Goal: Task Accomplishment & Management: Manage account settings

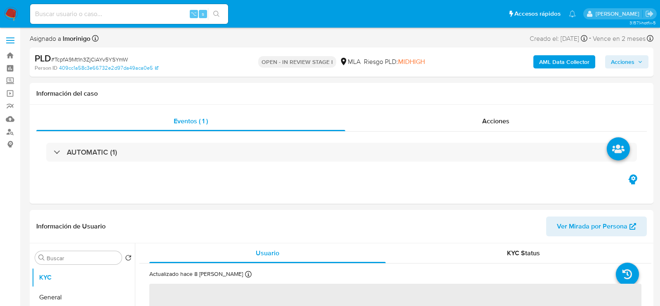
select select "10"
click at [106, 14] on input at bounding box center [129, 14] width 198 height 11
paste input "195187494"
type input "195187494"
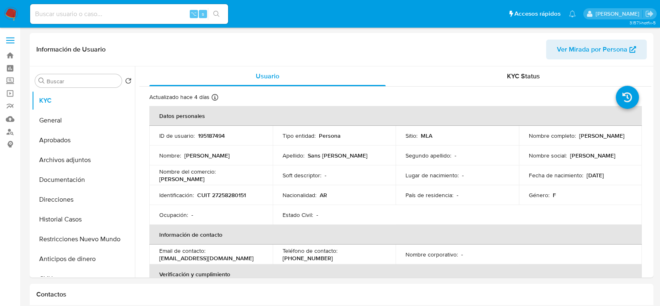
select select "10"
click at [65, 229] on button "Restricciones Nuevo Mundo" at bounding box center [80, 239] width 97 height 20
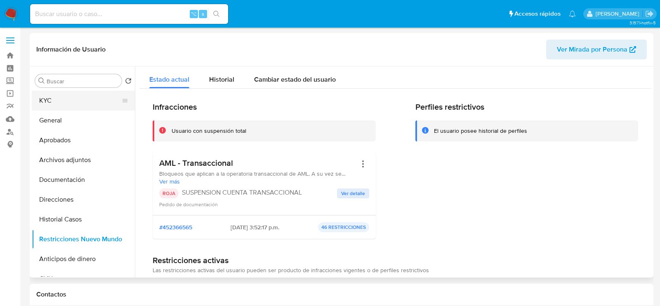
click at [80, 105] on button "KYC" at bounding box center [80, 101] width 97 height 20
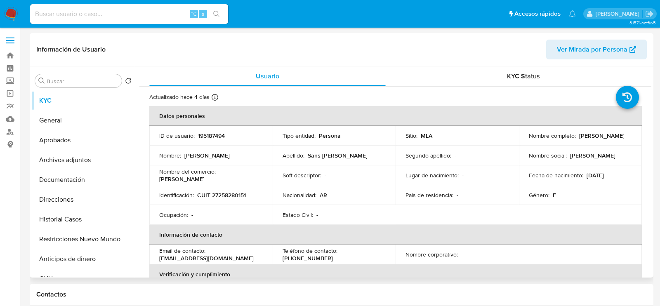
click at [204, 132] on p "195187494" at bounding box center [211, 135] width 27 height 7
copy p "195187494"
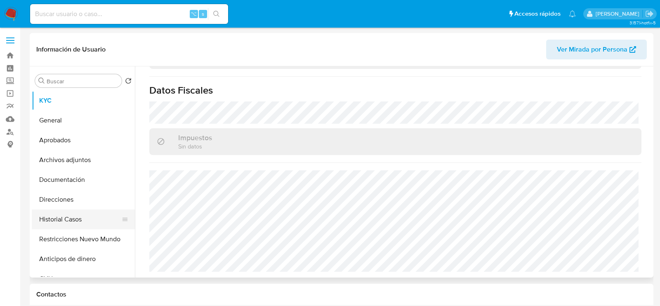
click at [71, 224] on button "Historial Casos" at bounding box center [80, 220] width 97 height 20
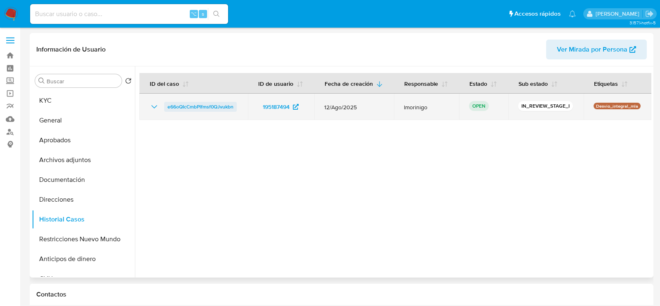
click at [191, 109] on span "e66oQIcCmbPIfmsf0QJvukbn" at bounding box center [201, 107] width 66 height 10
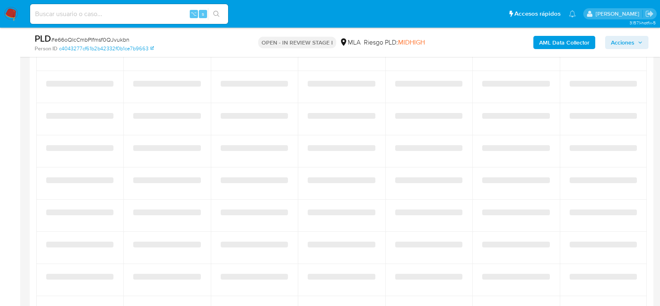
select select "10"
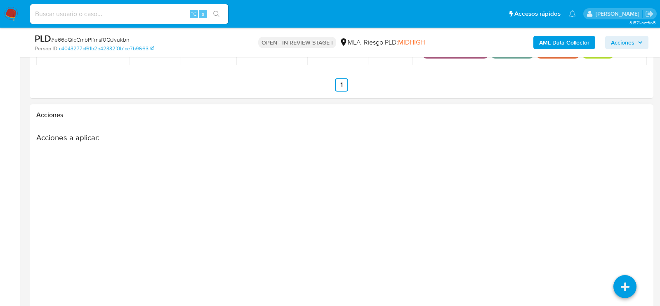
scroll to position [1334, 0]
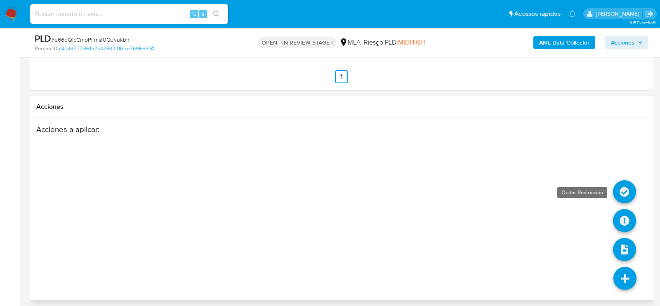
click at [621, 189] on icon at bounding box center [624, 191] width 23 height 23
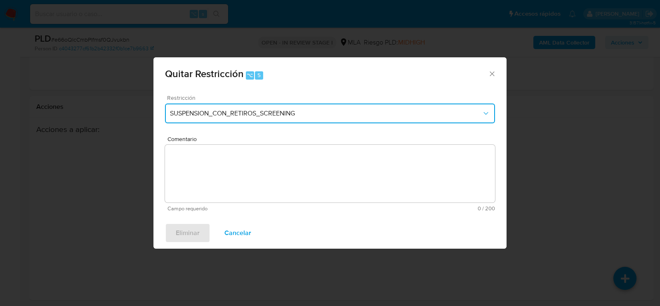
click at [339, 117] on span "SUSPENSION_CON_RETIROS_SCREENING" at bounding box center [326, 113] width 312 height 8
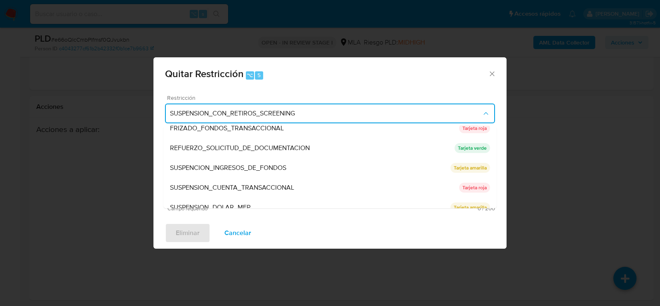
scroll to position [168, 0]
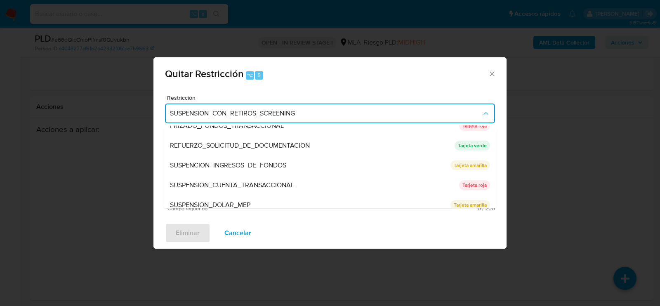
click at [261, 184] on span "SUSPENSION_CUENTA_TRANSACCIONAL" at bounding box center [232, 185] width 124 height 8
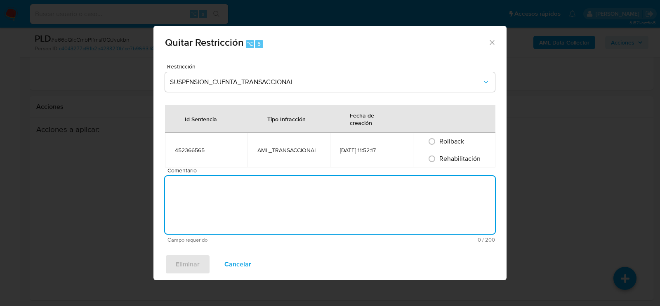
click at [261, 184] on textarea "Comentario" at bounding box center [330, 205] width 330 height 58
type textarea "aml"
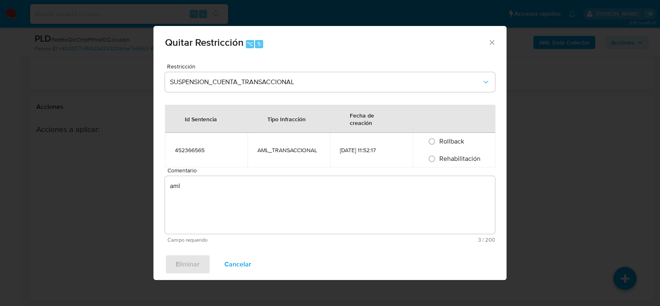
click at [446, 154] on span "Rehabilitación" at bounding box center [460, 158] width 41 height 9
click at [439, 154] on input "Rehabilitación" at bounding box center [431, 158] width 13 height 13
radio input "true"
click at [167, 269] on button "Eliminar" at bounding box center [187, 265] width 45 height 20
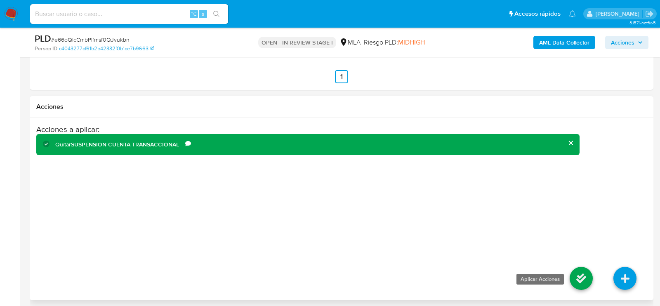
click at [582, 280] on icon at bounding box center [581, 278] width 23 height 23
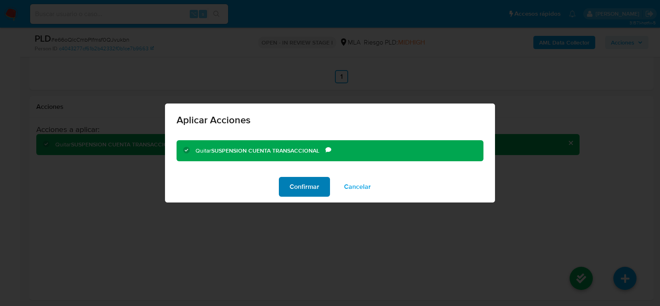
click at [304, 182] on span "Confirmar" at bounding box center [305, 187] width 30 height 18
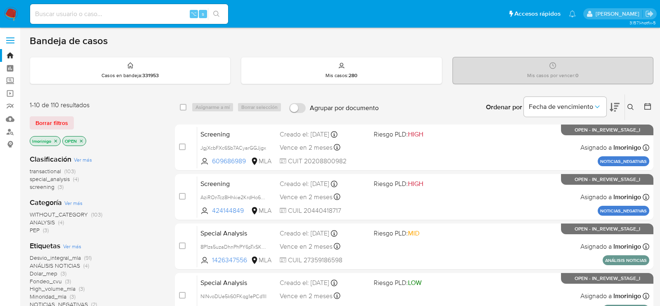
click at [126, 12] on input at bounding box center [129, 14] width 198 height 11
paste input "stW52U2iAz4knbPHdBDrWjk8"
type input "stW52U2iAz4knbPHdBDrWjk8"
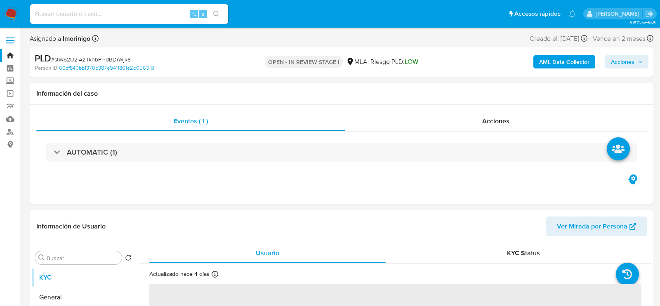
select select "10"
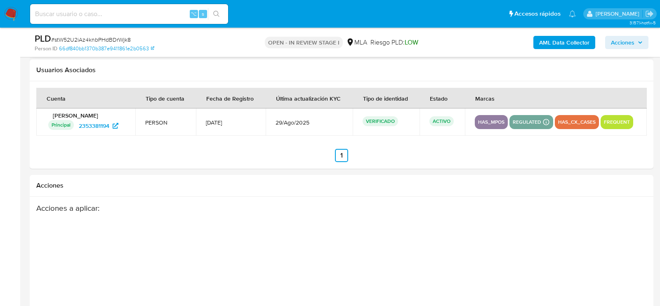
scroll to position [1274, 0]
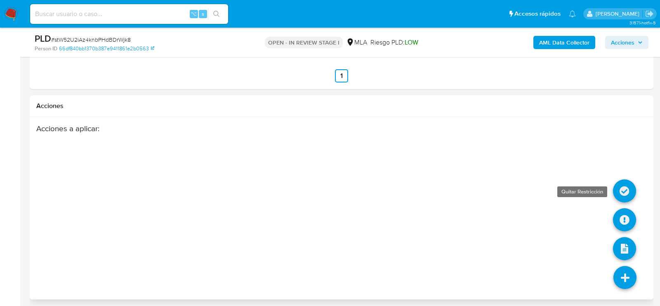
click at [625, 186] on icon at bounding box center [624, 191] width 23 height 23
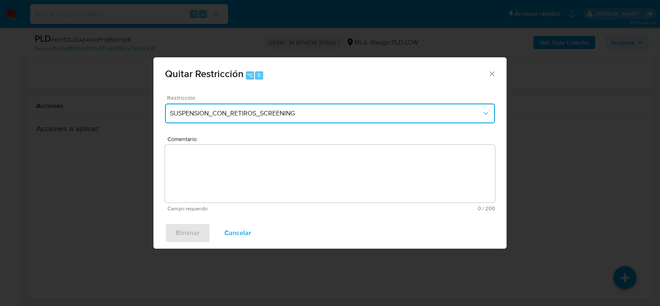
click at [232, 118] on button "SUSPENSION_CON_RETIROS_SCREENING" at bounding box center [330, 114] width 330 height 20
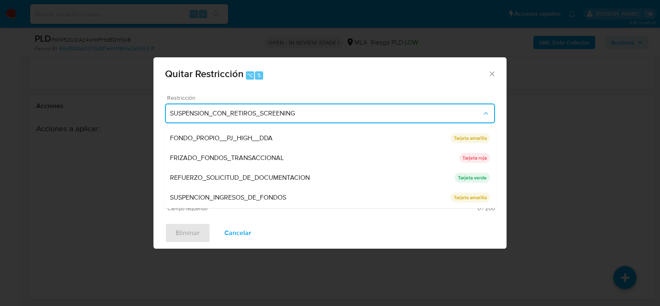
scroll to position [175, 0]
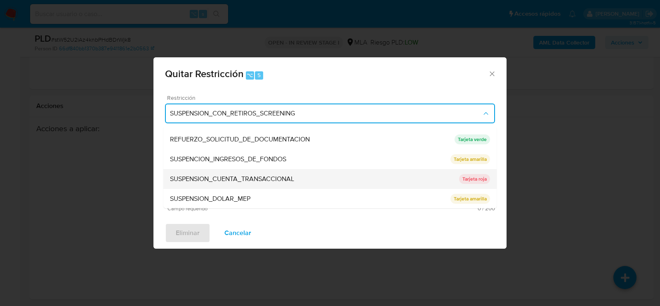
click at [227, 179] on span "SUSPENSION_CUENTA_TRANSACCIONAL" at bounding box center [232, 179] width 124 height 8
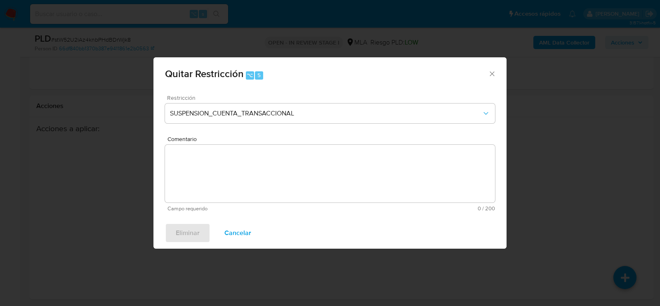
click at [227, 179] on textarea "Comentario" at bounding box center [330, 174] width 330 height 58
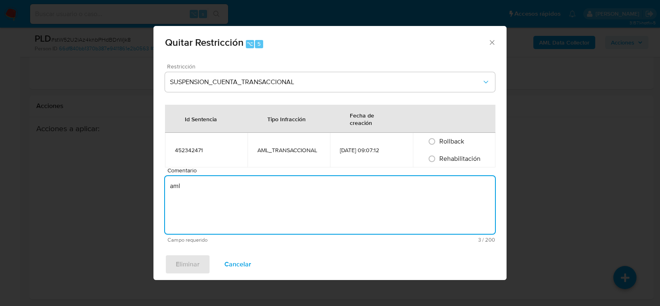
type textarea "aml"
click at [446, 160] on span "Rehabilitación" at bounding box center [460, 158] width 41 height 9
click at [439, 160] on input "Rehabilitación" at bounding box center [431, 158] width 13 height 13
radio input "true"
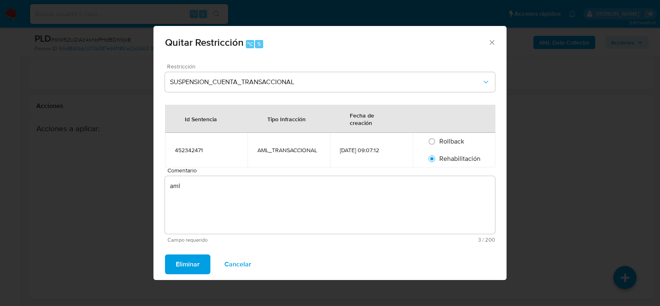
click at [175, 267] on button "Eliminar" at bounding box center [187, 265] width 45 height 20
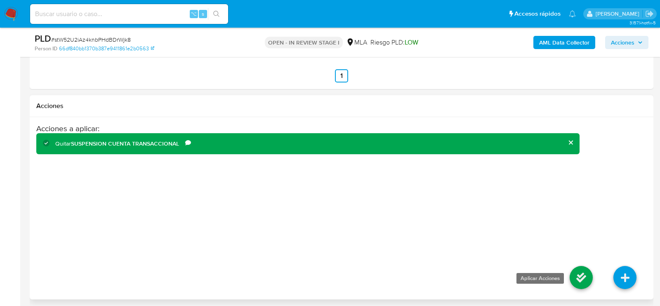
click at [585, 267] on icon at bounding box center [581, 277] width 23 height 23
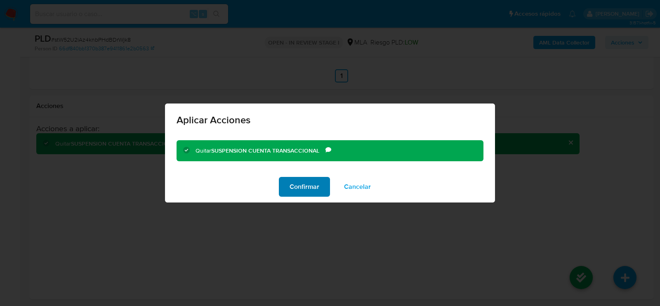
click at [303, 190] on span "Confirmar" at bounding box center [305, 187] width 30 height 18
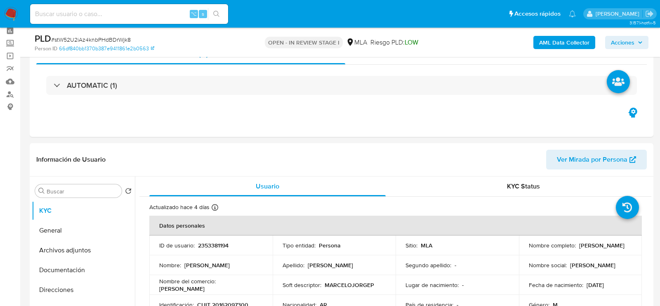
scroll to position [0, 0]
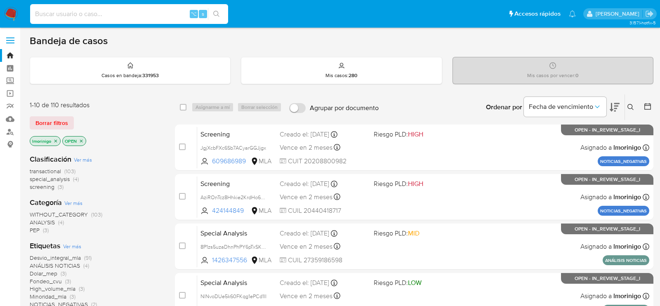
click at [113, 19] on input at bounding box center [129, 14] width 198 height 11
paste input "Z3ZoXfznme1N0pCtQs4Sx0uy"
type input "Z3ZoXfznme1N0pCtQs4Sx0uy"
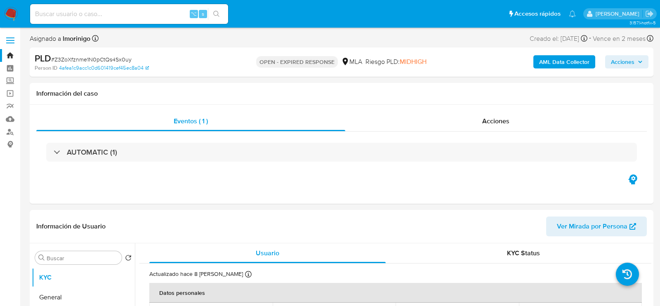
select select "10"
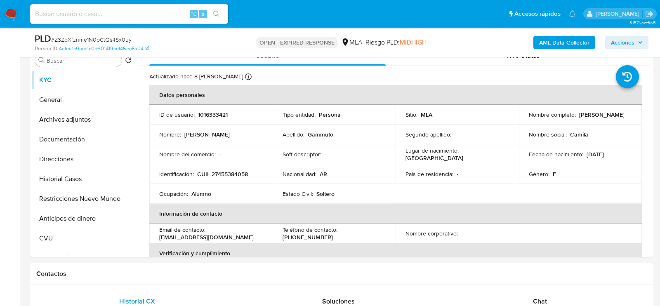
scroll to position [220, 0]
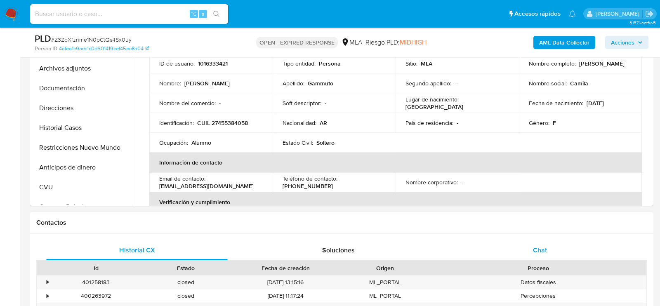
click at [525, 248] on div "Chat" at bounding box center [540, 251] width 182 height 20
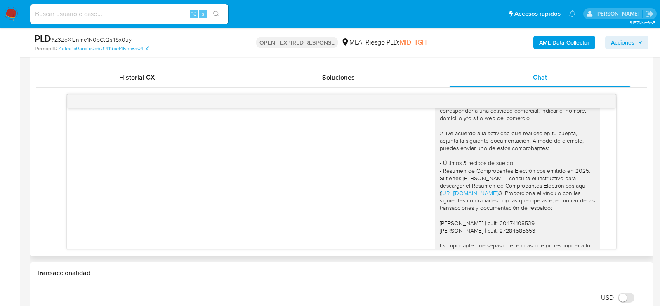
scroll to position [546, 0]
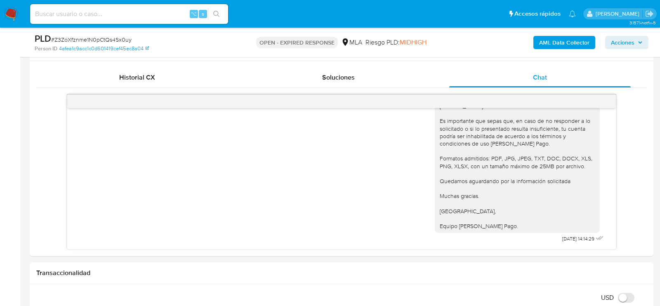
click at [109, 20] on div "⌥ s" at bounding box center [129, 14] width 198 height 20
click at [110, 12] on input at bounding box center [129, 14] width 198 height 11
paste input "b7Ka7X2lZ1BdsbbNMx8zKBJ6"
type input "b7Ka7X2lZ1BdsbbNMx8zKBJ6"
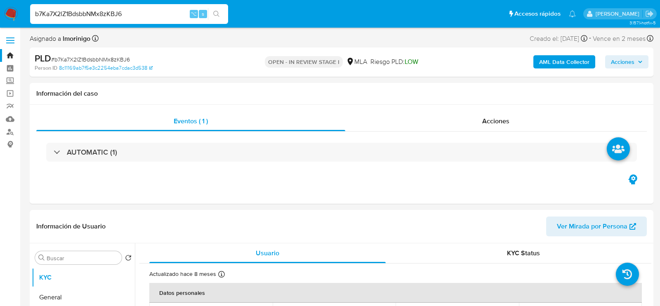
select select "10"
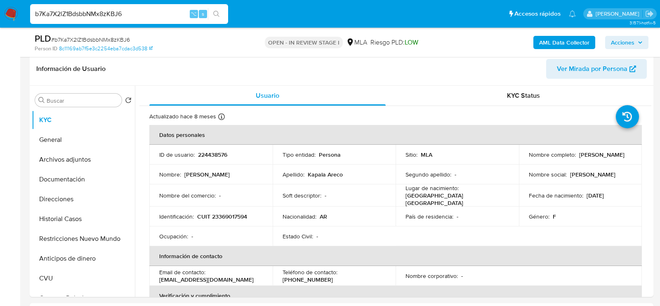
scroll to position [129, 0]
click at [223, 219] on td "Identificación : CUIT 23369017594" at bounding box center [210, 216] width 123 height 20
click at [222, 216] on p "CUIT 23369017594" at bounding box center [222, 216] width 50 height 7
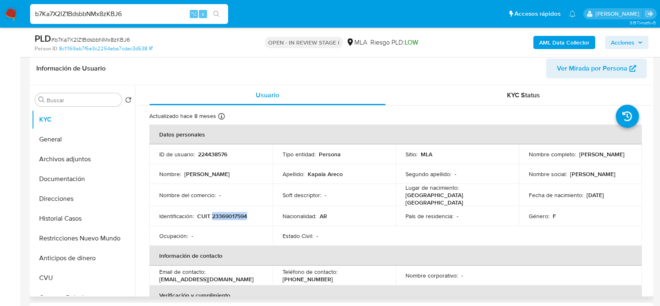
copy p "23369017594"
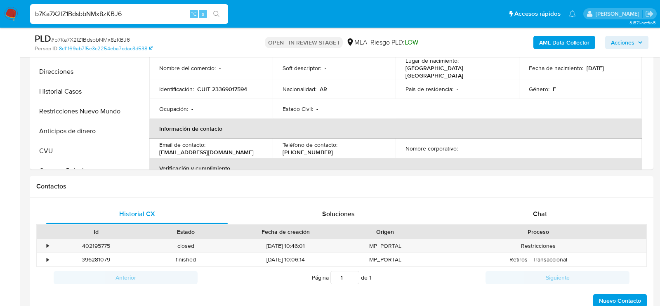
scroll to position [312, 0]
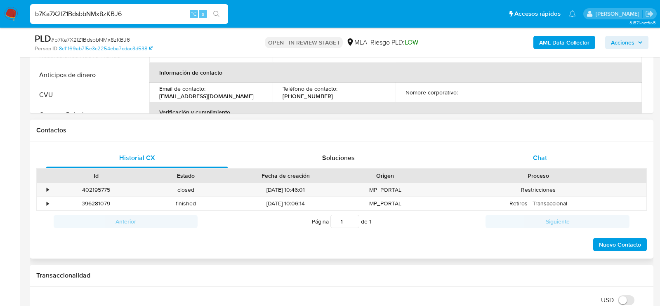
click at [543, 151] on div "Chat" at bounding box center [540, 158] width 182 height 20
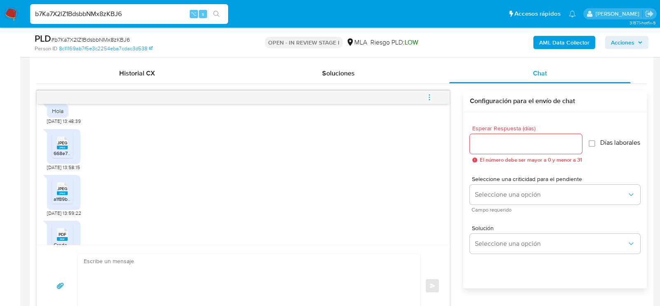
scroll to position [628, 0]
click at [72, 156] on li "JPEG JPEG 668e759d-4b83-45e9-a937-07d9b8ae46a9.jpeg" at bounding box center [62, 144] width 21 height 26
click at [71, 202] on li "JPEG JPEG a1f89b6f-7fd2-46fa-9fb0-f0170f2812f7.jpeg" at bounding box center [62, 190] width 21 height 26
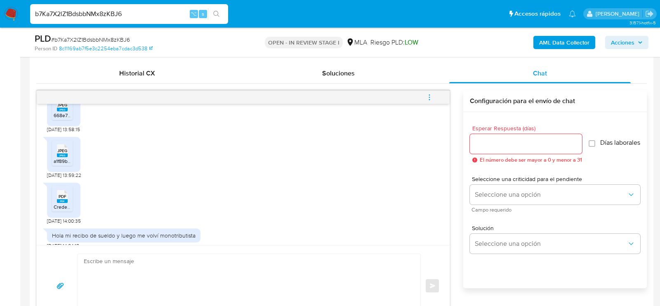
click at [71, 210] on li "PDF PDF Credencial_23369017594 (202507).pdf" at bounding box center [62, 199] width 21 height 26
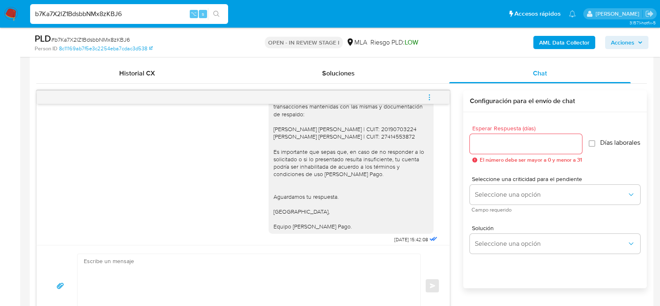
scroll to position [932, 0]
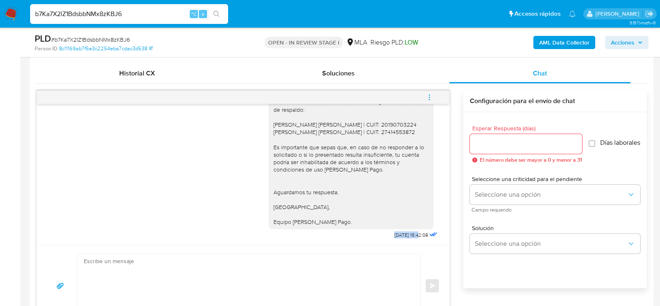
drag, startPoint x: 410, startPoint y: 235, endPoint x: 383, endPoint y: 235, distance: 27.2
click at [395, 235] on span "25/08/2025 15:42:08" at bounding box center [412, 235] width 34 height 7
copy span "25/08/2025"
click at [440, 94] on button "menu-action" at bounding box center [429, 97] width 27 height 20
click at [366, 80] on li "Cerrar conversación" at bounding box center [373, 80] width 85 height 15
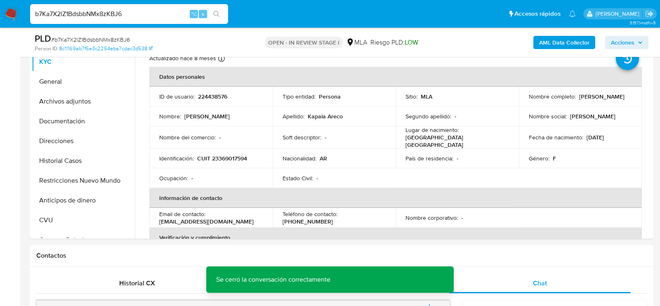
scroll to position [181, 0]
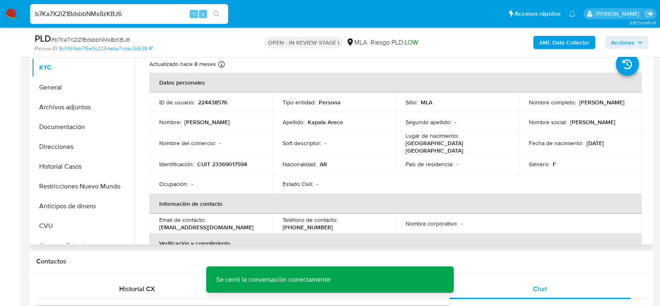
drag, startPoint x: 527, startPoint y: 104, endPoint x: 622, endPoint y: 105, distance: 95.3
click at [622, 105] on div "Nombre completo : Diana Marilyn Kapala Areco" at bounding box center [581, 102] width 104 height 7
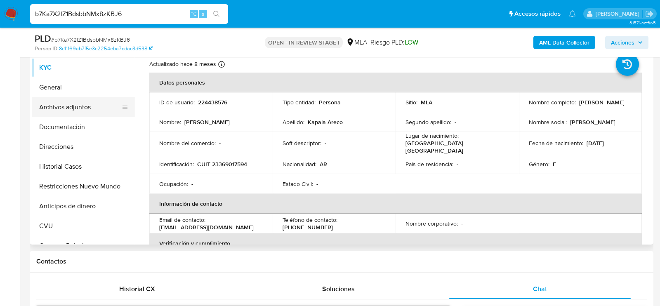
click at [66, 102] on button "Archivos adjuntos" at bounding box center [80, 107] width 97 height 20
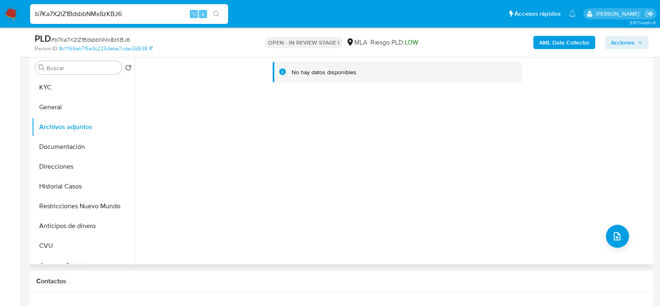
scroll to position [159, 0]
click at [567, 40] on b "AML Data Collector" at bounding box center [564, 42] width 50 height 13
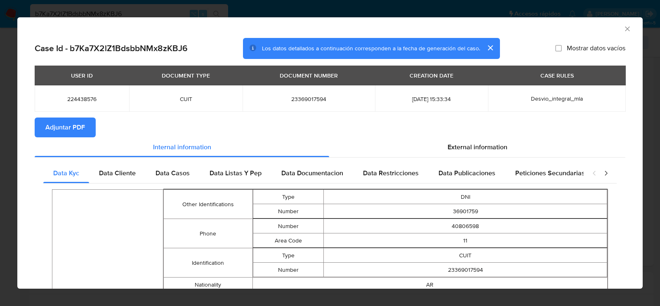
click at [84, 133] on span "Adjuntar PDF" at bounding box center [65, 127] width 40 height 18
click at [628, 28] on icon "Cerrar ventana" at bounding box center [628, 29] width 8 height 8
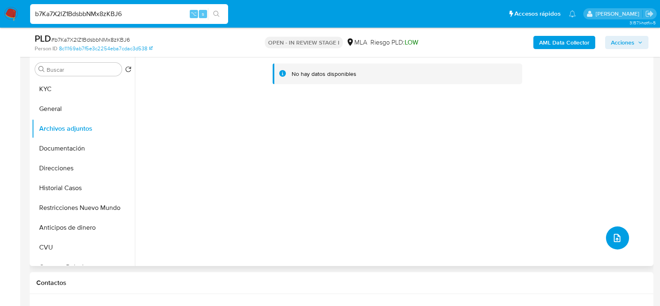
click at [608, 244] on button "upload-file" at bounding box center [617, 238] width 23 height 23
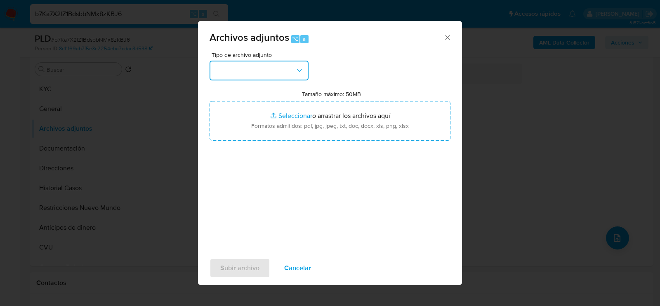
click at [288, 73] on button "button" at bounding box center [259, 71] width 99 height 20
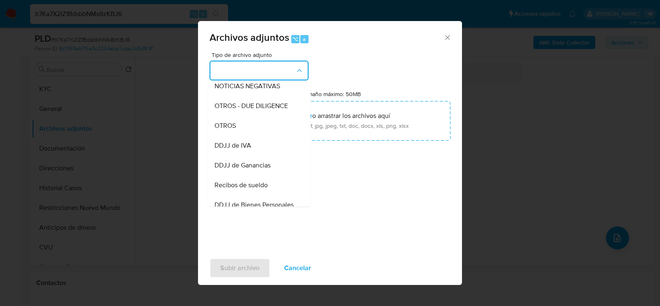
scroll to position [130, 0]
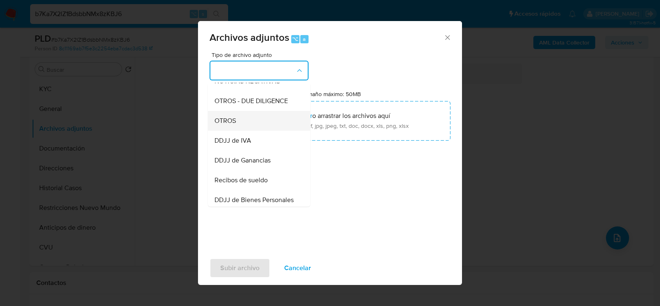
click at [255, 118] on div "OTROS" at bounding box center [257, 121] width 84 height 20
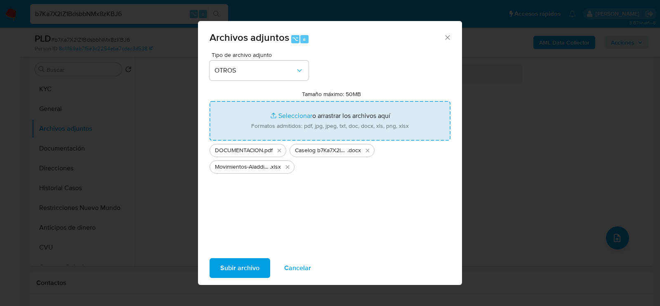
click at [237, 269] on span "Subir archivo" at bounding box center [239, 268] width 39 height 18
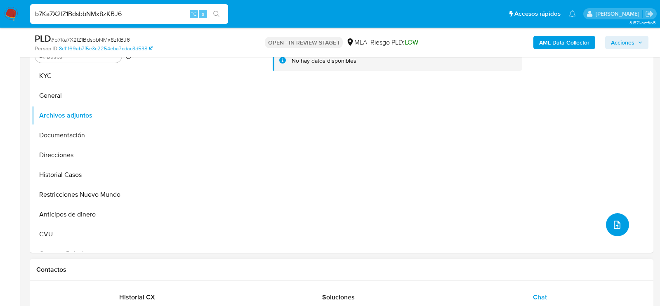
scroll to position [157, 0]
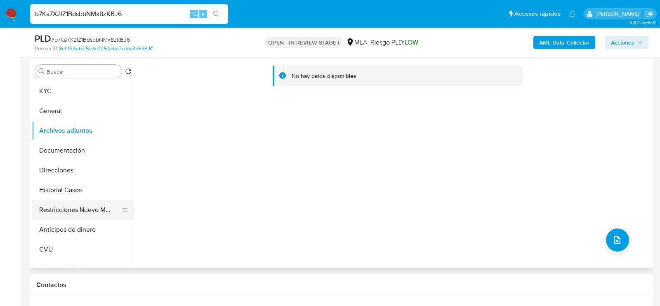
click at [76, 214] on button "Restricciones Nuevo Mundo" at bounding box center [80, 210] width 97 height 20
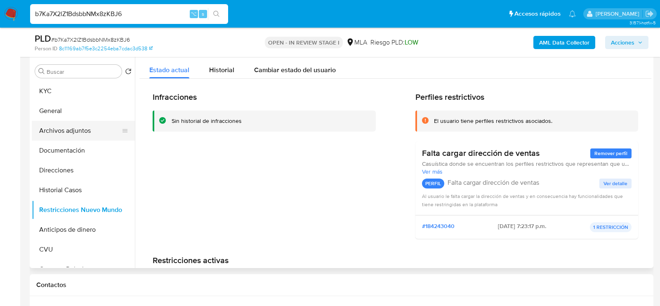
click at [61, 131] on button "Archivos adjuntos" at bounding box center [80, 131] width 97 height 20
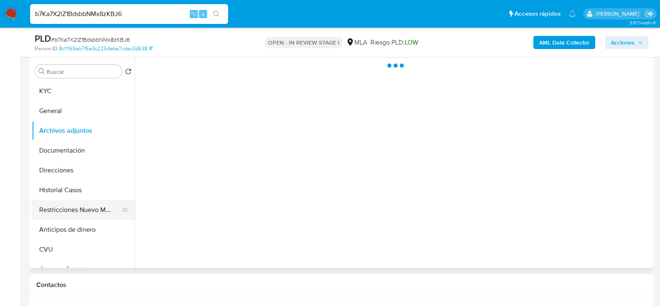
click at [54, 211] on button "Restricciones Nuevo Mundo" at bounding box center [80, 210] width 97 height 20
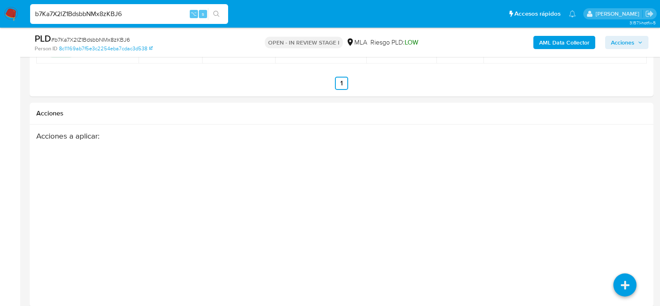
scroll to position [1446, 0]
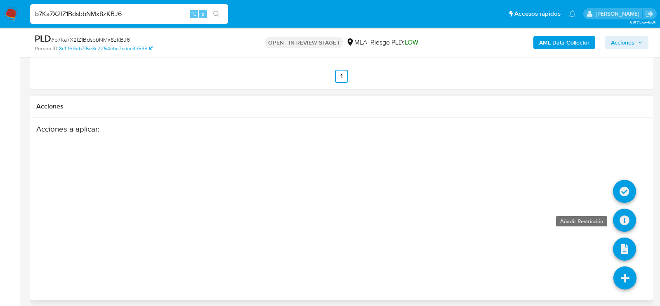
click at [632, 212] on icon at bounding box center [624, 220] width 23 height 23
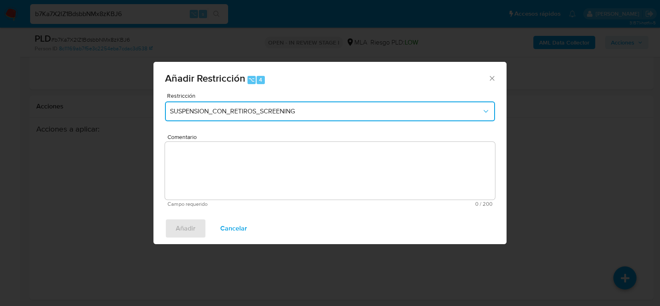
click at [244, 113] on span "SUSPENSION_CON_RETIROS_SCREENING" at bounding box center [326, 111] width 312 height 8
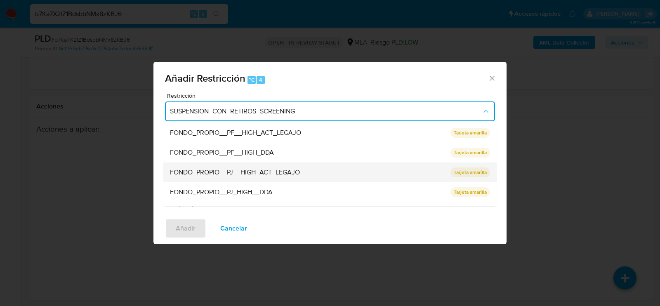
scroll to position [175, 0]
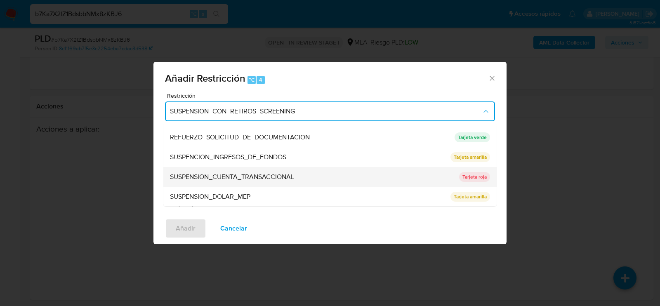
click at [228, 173] on span "SUSPENSION_CUENTA_TRANSACCIONAL" at bounding box center [232, 177] width 124 height 8
click at [228, 172] on textarea "Comentario" at bounding box center [330, 171] width 330 height 58
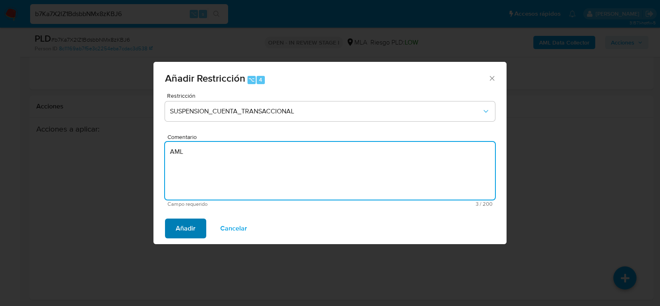
type textarea "AML"
click at [182, 227] on span "Añadir" at bounding box center [186, 229] width 20 height 18
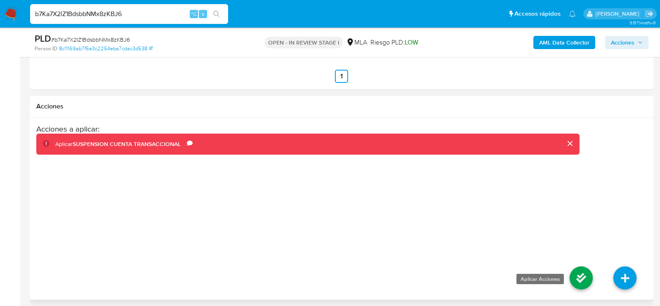
click at [581, 277] on icon at bounding box center [581, 278] width 23 height 23
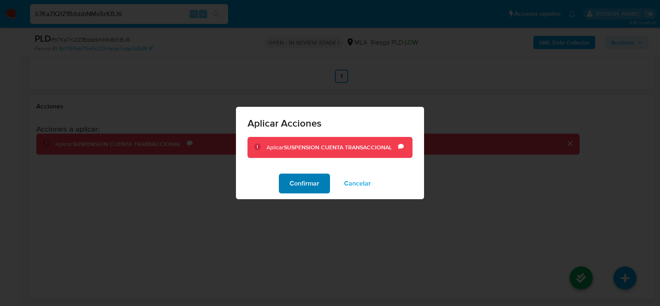
click at [300, 180] on span "Confirmar" at bounding box center [305, 184] width 30 height 18
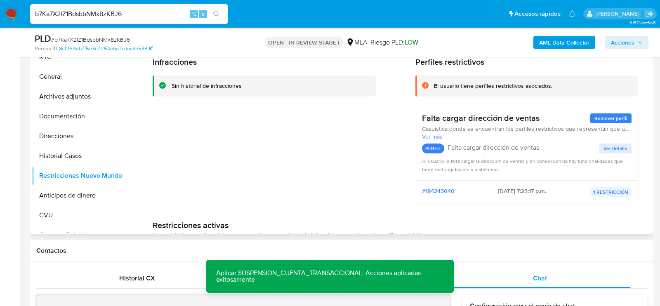
scroll to position [0, 0]
click at [75, 61] on button "KYC" at bounding box center [80, 57] width 97 height 20
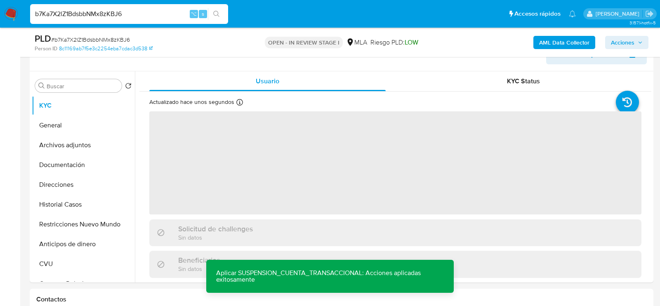
scroll to position [131, 0]
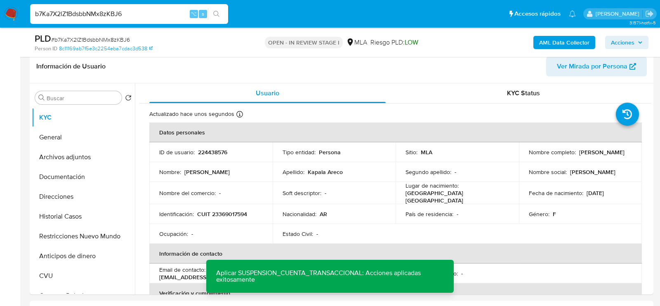
click at [611, 39] on button "Acciones" at bounding box center [626, 42] width 43 height 13
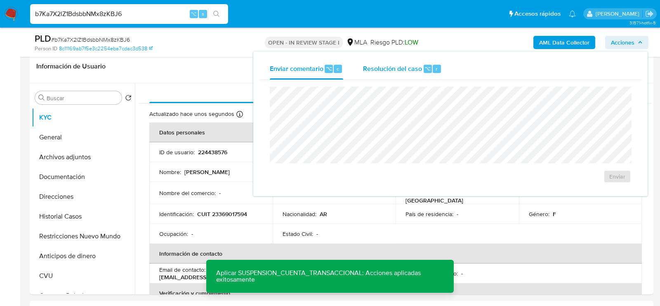
click at [389, 70] on span "Resolución del caso" at bounding box center [392, 68] width 59 height 9
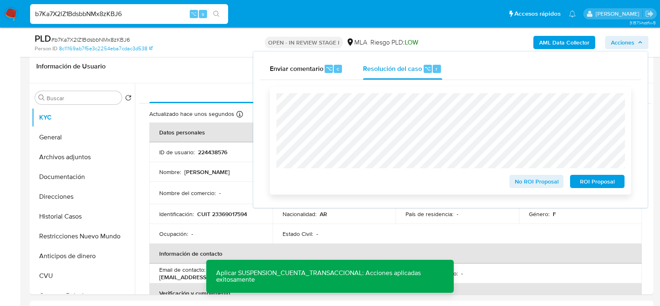
click at [597, 180] on span "ROI Proposal" at bounding box center [597, 182] width 43 height 12
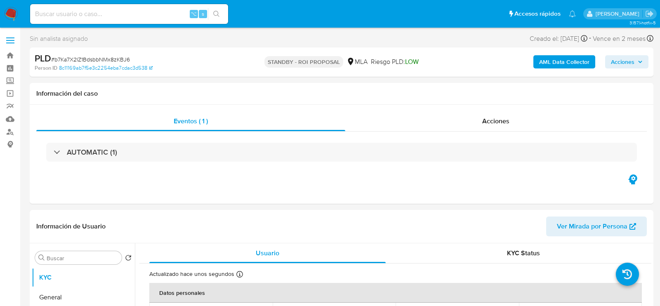
select select "10"
click at [87, 11] on input at bounding box center [129, 14] width 198 height 11
paste input "TcpfA9Mt1n3ZjCiAYv5YSYmW"
type input "TcpfA9Mt1n3ZjCiAYv5YSYmW"
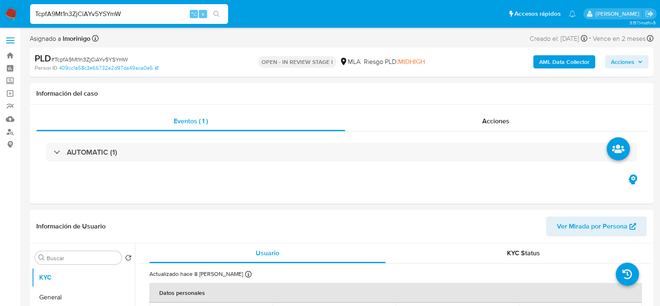
select select "10"
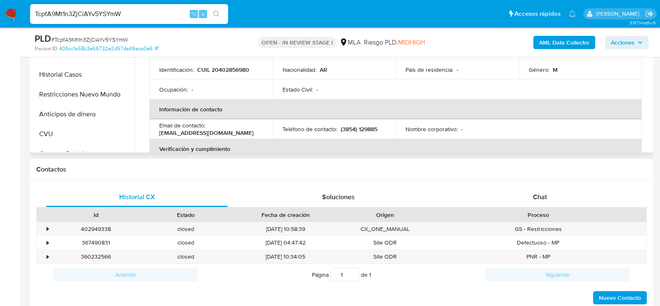
scroll to position [279, 0]
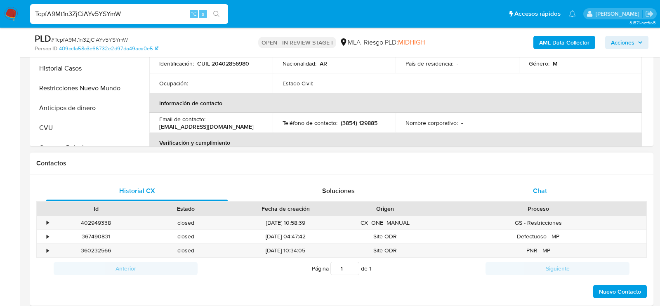
click at [538, 188] on span "Chat" at bounding box center [540, 190] width 14 height 9
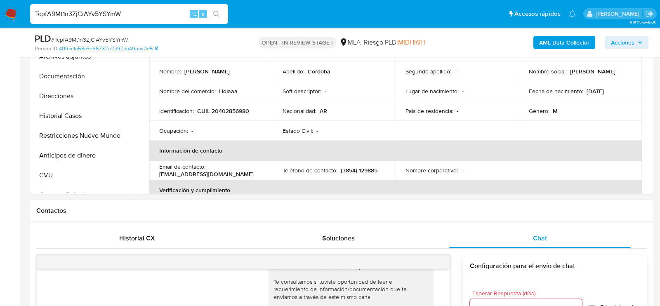
scroll to position [187, 0]
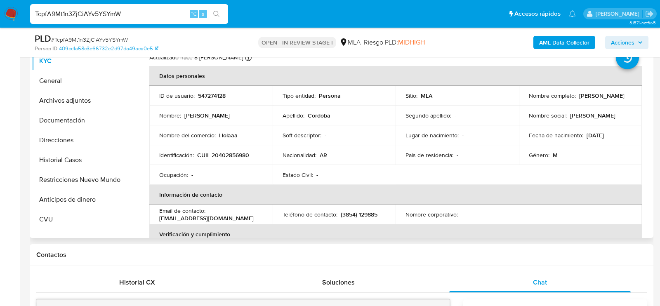
click at [222, 151] on p "CUIL 20402856980" at bounding box center [223, 154] width 52 height 7
click at [224, 157] on p "CUIL 20402856980" at bounding box center [223, 154] width 52 height 7
copy p "20402856980"
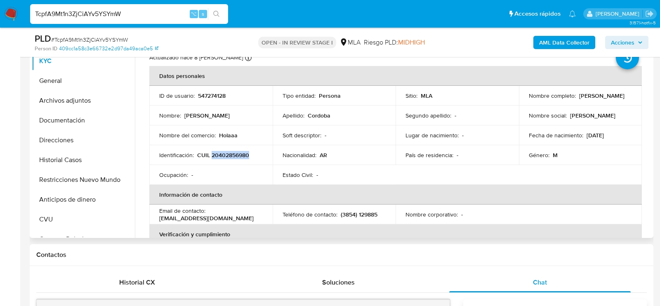
copy p "20402856980"
drag, startPoint x: 525, startPoint y: 101, endPoint x: 590, endPoint y: 100, distance: 64.4
click at [590, 100] on td "Nombre completo : Enzo Hernan Cordoba" at bounding box center [580, 96] width 123 height 20
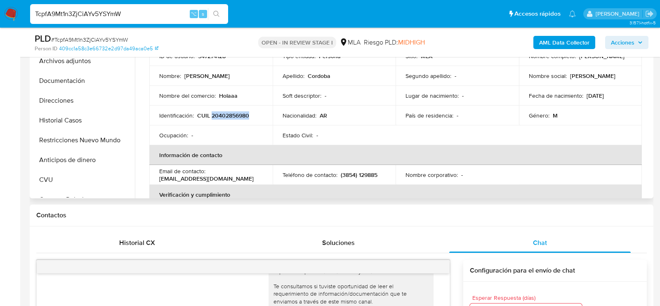
scroll to position [218, 0]
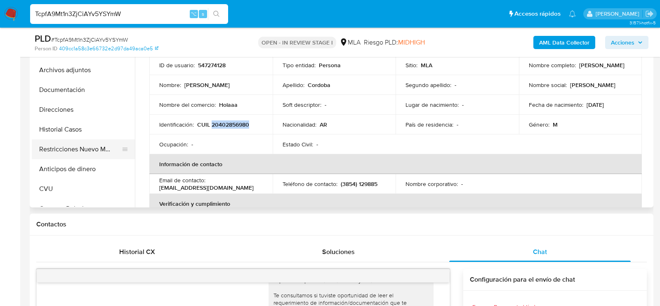
click at [52, 142] on button "Restricciones Nuevo Mundo" at bounding box center [80, 149] width 97 height 20
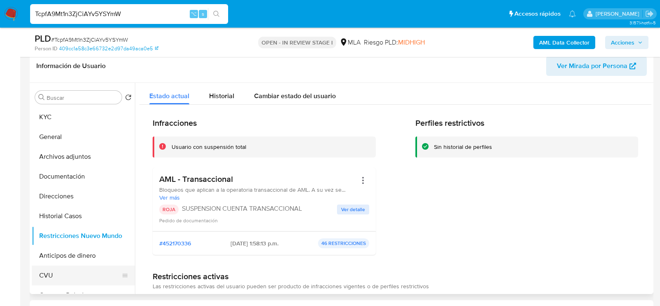
scroll to position [128, 0]
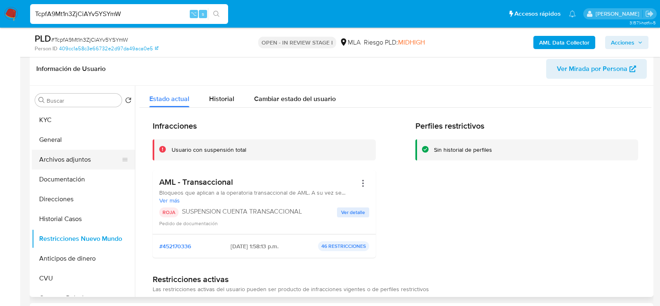
click at [78, 161] on button "Archivos adjuntos" at bounding box center [80, 160] width 97 height 20
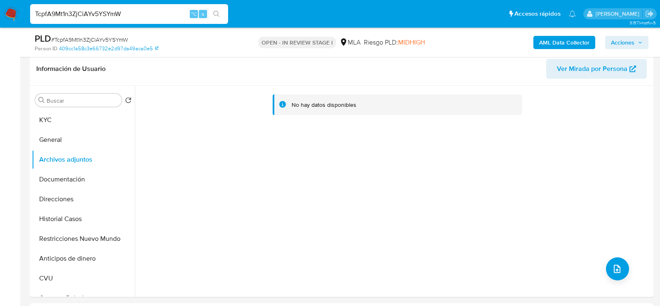
click at [541, 41] on b "AML Data Collector" at bounding box center [564, 42] width 50 height 13
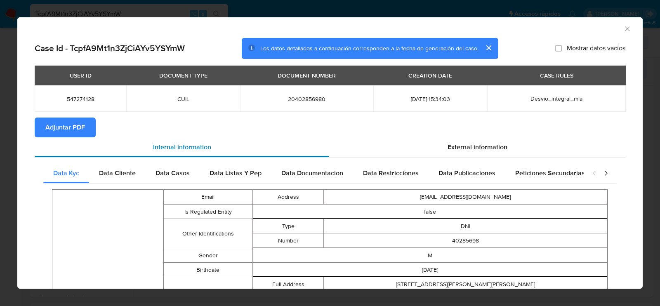
click at [62, 139] on div "Internal information" at bounding box center [182, 147] width 295 height 20
click at [63, 131] on span "Adjuntar PDF" at bounding box center [65, 127] width 40 height 18
click at [630, 28] on icon "Cerrar ventana" at bounding box center [628, 29] width 8 height 8
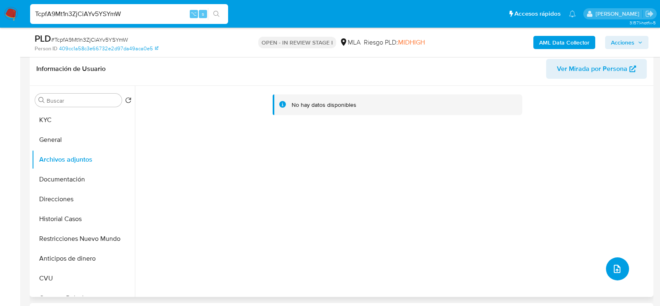
click at [613, 268] on icon "upload-file" at bounding box center [617, 269] width 10 height 10
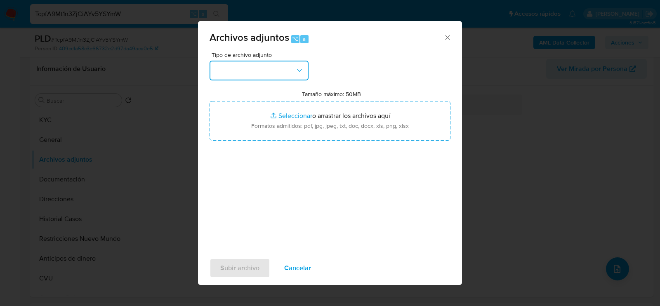
click at [276, 73] on button "button" at bounding box center [259, 71] width 99 height 20
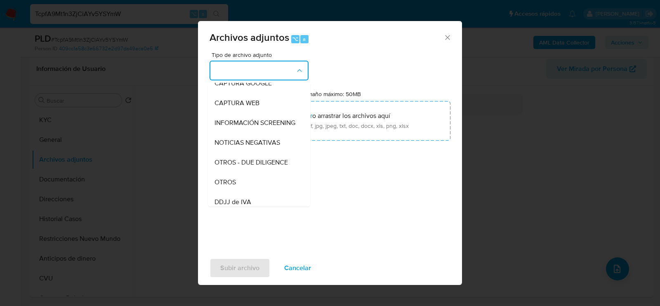
scroll to position [85, 0]
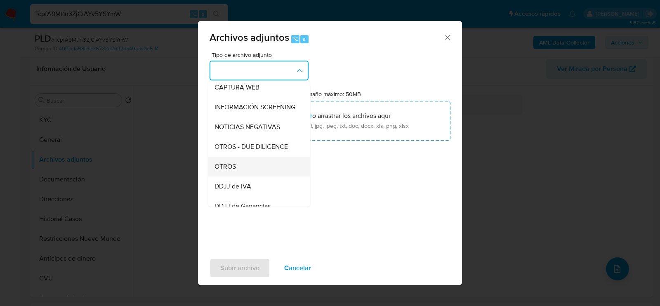
click at [254, 164] on div "OTROS" at bounding box center [257, 166] width 84 height 20
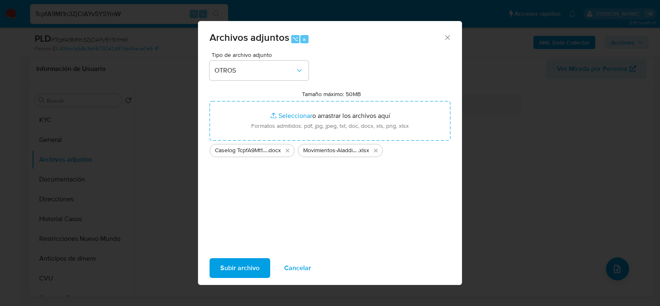
click at [231, 262] on span "Subir archivo" at bounding box center [239, 268] width 39 height 18
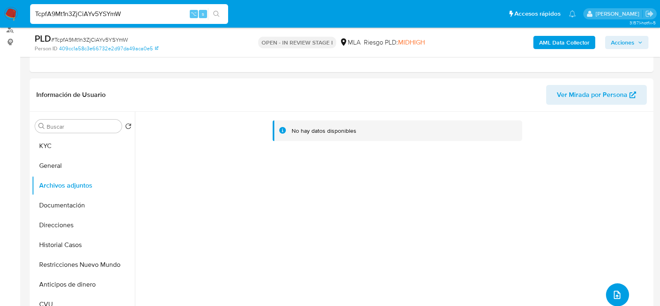
scroll to position [93, 0]
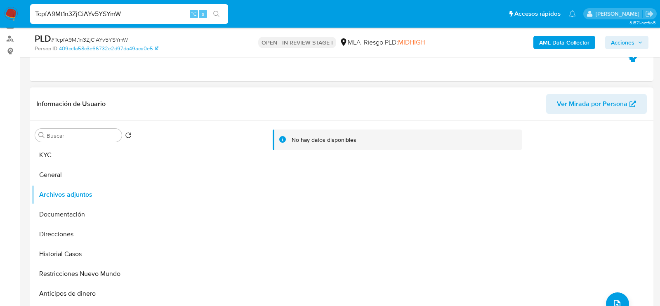
click at [71, 143] on div "Buscar Volver al orden por defecto KYC General Archivos adjuntos Documentación …" at bounding box center [83, 227] width 103 height 210
click at [68, 150] on button "KYC" at bounding box center [80, 155] width 97 height 20
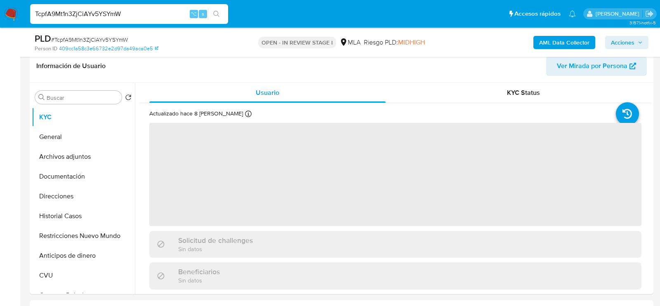
scroll to position [143, 0]
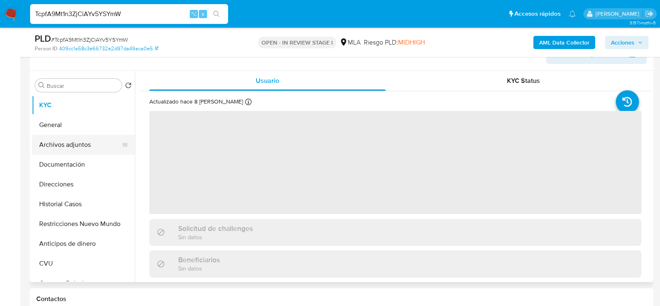
click at [64, 136] on button "Archivos adjuntos" at bounding box center [80, 145] width 97 height 20
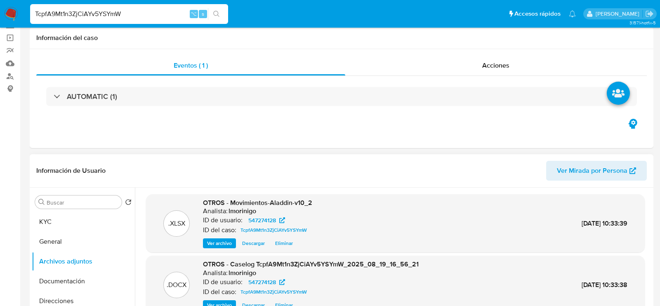
scroll to position [0, 0]
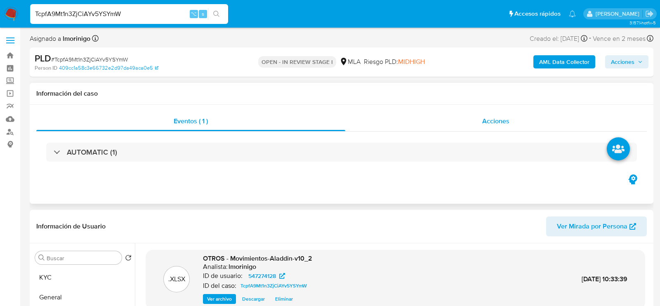
click at [516, 121] on div "Acciones" at bounding box center [496, 121] width 302 height 20
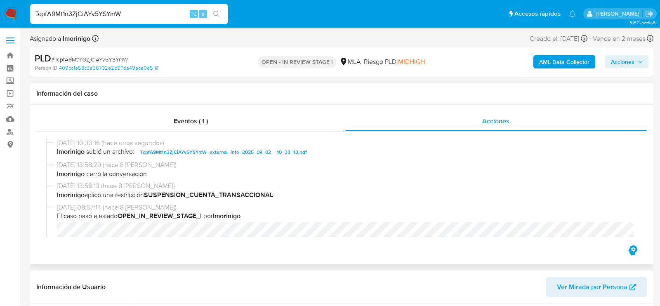
scroll to position [66, 0]
click at [622, 66] on span "Acciones" at bounding box center [623, 61] width 24 height 13
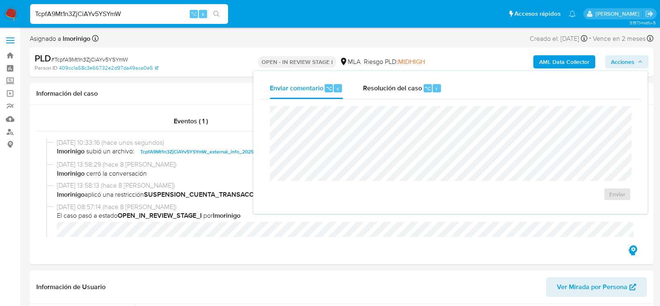
click at [411, 100] on div "Enviar" at bounding box center [450, 153] width 381 height 108
click at [411, 90] on span "Resolución del caso" at bounding box center [392, 87] width 59 height 9
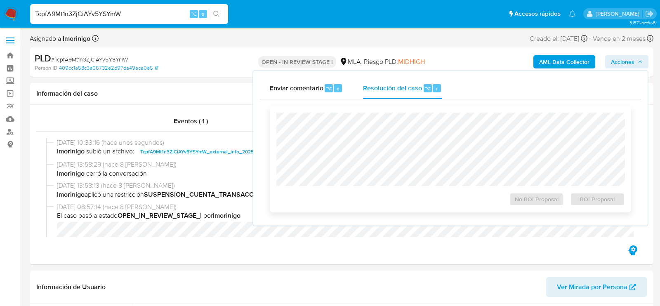
click at [411, 110] on div "No ROI Proposal ROI Proposal" at bounding box center [451, 159] width 362 height 106
click at [596, 205] on span "ROI Proposal" at bounding box center [597, 200] width 43 height 12
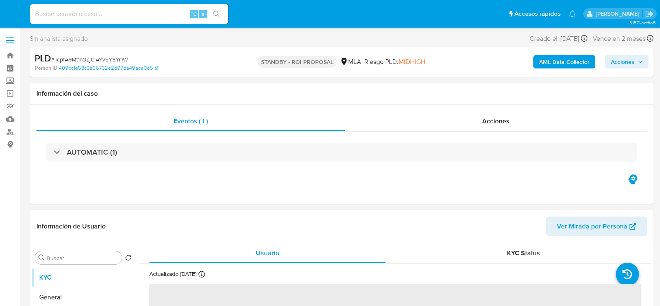
select select "10"
click at [135, 11] on input at bounding box center [129, 14] width 198 height 11
paste input "d6bHTTT2qItvJ5I4FQO1F33C"
type input "d6bHTTT2qItvJ5I4FQO1F33C"
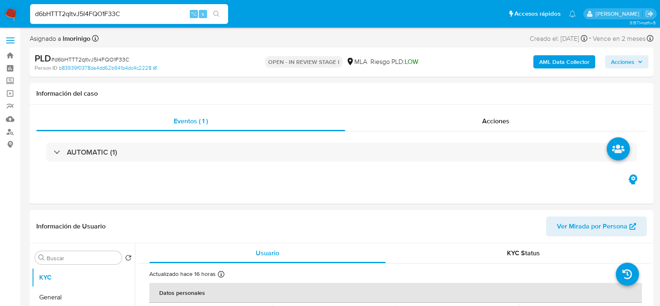
select select "10"
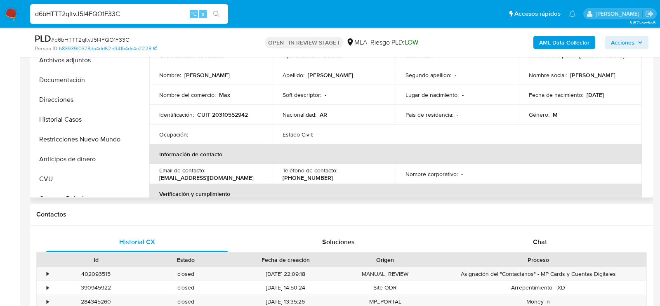
scroll to position [272, 0]
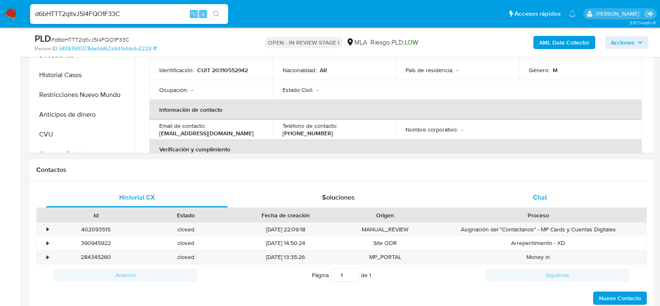
click at [525, 198] on div "Chat" at bounding box center [540, 198] width 182 height 20
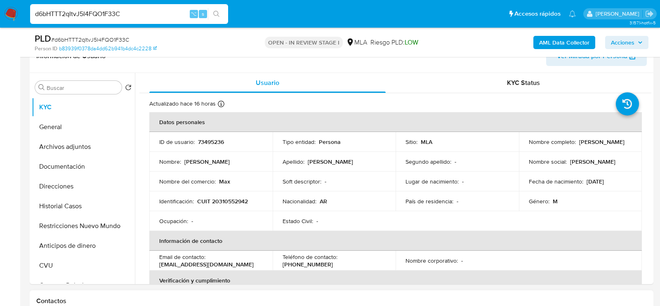
scroll to position [150, 0]
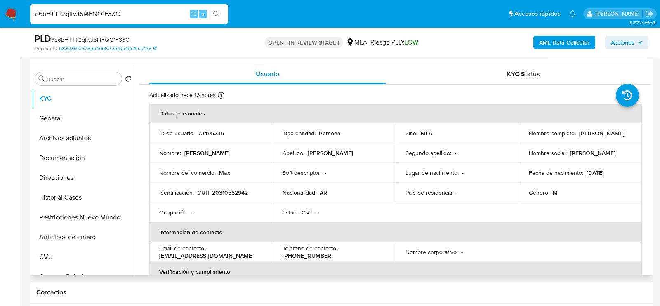
click at [229, 187] on td "Identificación : CUIT 20310552942" at bounding box center [210, 193] width 123 height 20
click at [229, 189] on p "CUIT 20310552942" at bounding box center [222, 192] width 51 height 7
copy p "20310552942"
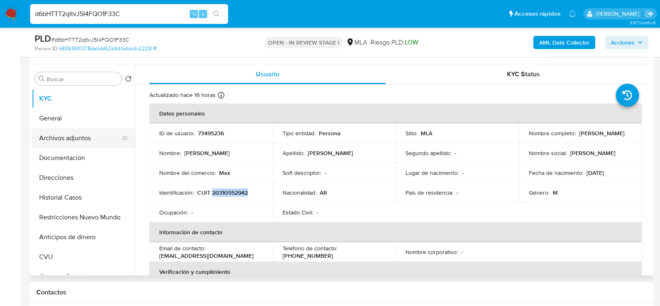
click at [89, 139] on button "Archivos adjuntos" at bounding box center [80, 138] width 97 height 20
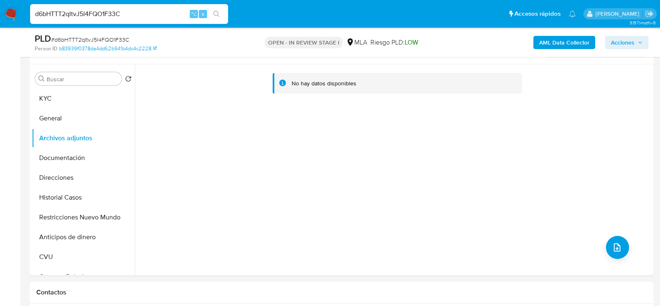
click at [577, 44] on b "AML Data Collector" at bounding box center [564, 42] width 50 height 13
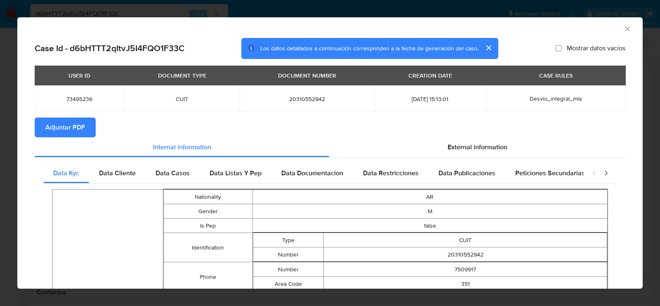
click at [42, 123] on button "Adjuntar PDF" at bounding box center [65, 128] width 61 height 20
click at [628, 28] on icon "Cerrar ventana" at bounding box center [627, 28] width 5 height 5
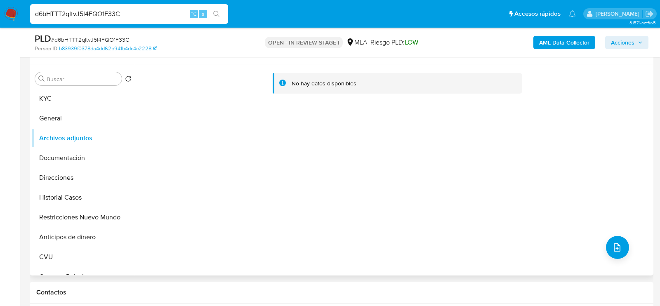
scroll to position [149, 0]
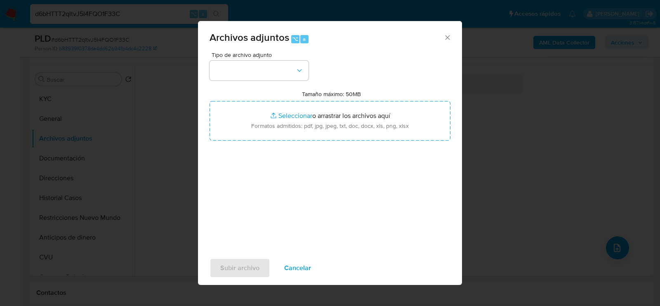
click at [239, 90] on div "Tipo de archivo adjunto Tamaño máximo: 50MB Seleccionar archivos Seleccionar o …" at bounding box center [330, 149] width 241 height 195
click at [239, 78] on button "button" at bounding box center [259, 71] width 99 height 20
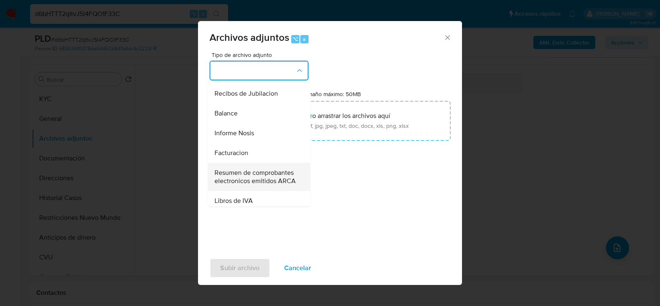
scroll to position [259, 0]
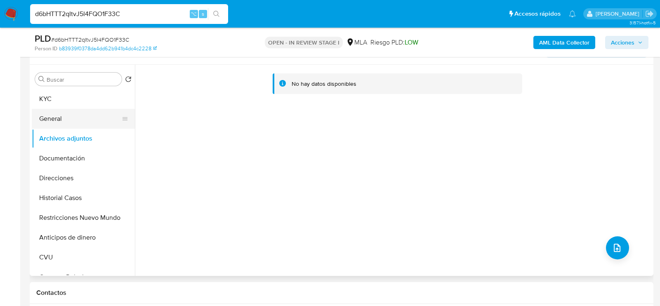
click at [50, 122] on button "General" at bounding box center [80, 119] width 97 height 20
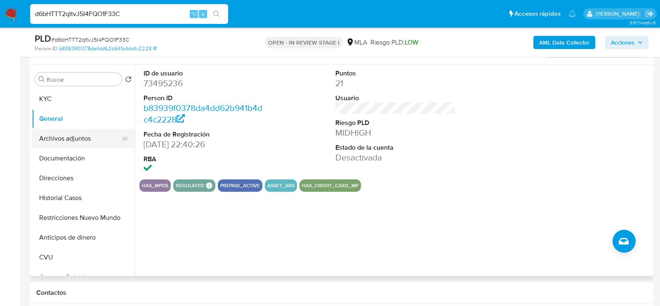
click at [54, 136] on button "Archivos adjuntos" at bounding box center [80, 139] width 97 height 20
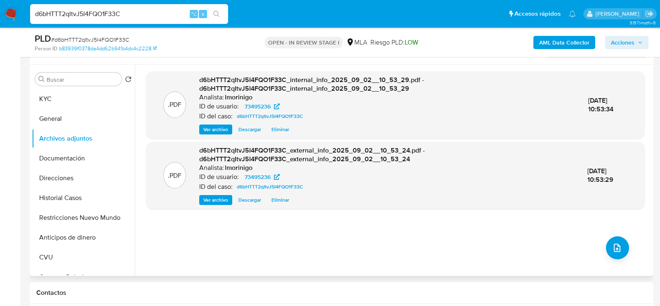
click at [617, 259] on div ".PDF d6bHTTT2qItvJ5I4FQO1F33C_internal_info_2025_09_02__10_53_29.pdf - d6bHTTT2…" at bounding box center [395, 170] width 499 height 198
click at [617, 251] on icon "upload-file" at bounding box center [617, 248] width 10 height 10
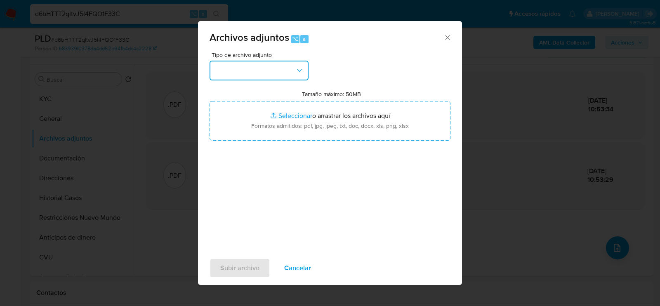
click at [281, 73] on button "button" at bounding box center [259, 71] width 99 height 20
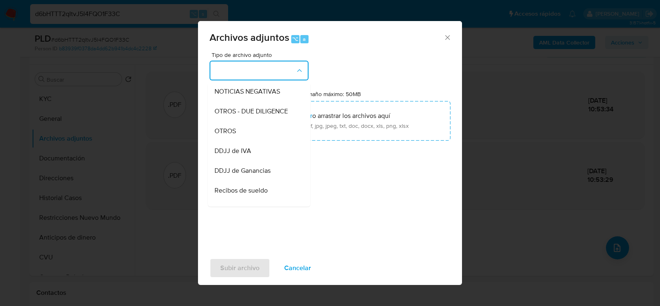
scroll to position [122, 0]
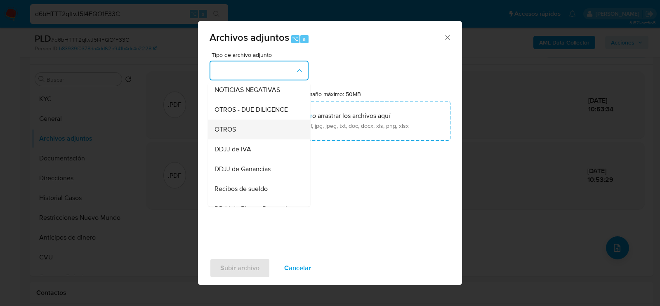
click at [257, 128] on div "OTROS" at bounding box center [257, 129] width 84 height 20
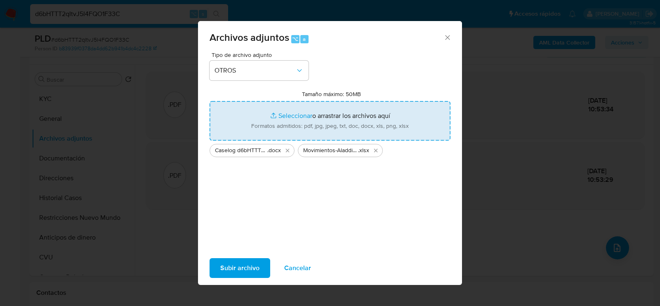
click at [237, 272] on span "Subir archivo" at bounding box center [239, 268] width 39 height 18
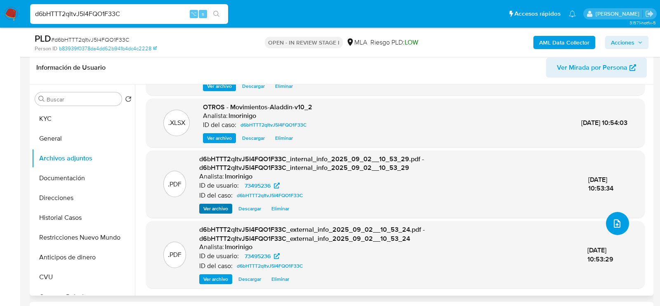
scroll to position [121, 0]
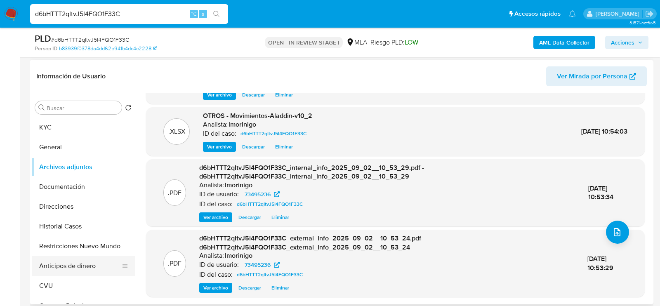
click at [40, 260] on button "Anticipos de dinero" at bounding box center [80, 266] width 97 height 20
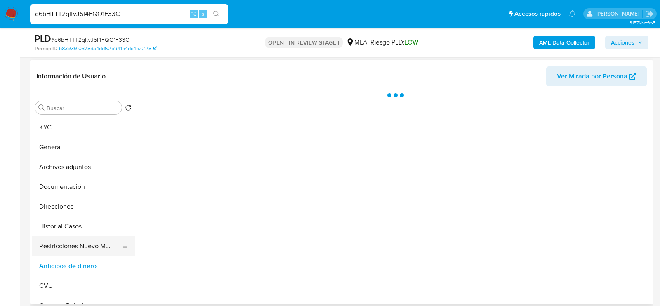
click at [43, 249] on button "Restricciones Nuevo Mundo" at bounding box center [80, 246] width 97 height 20
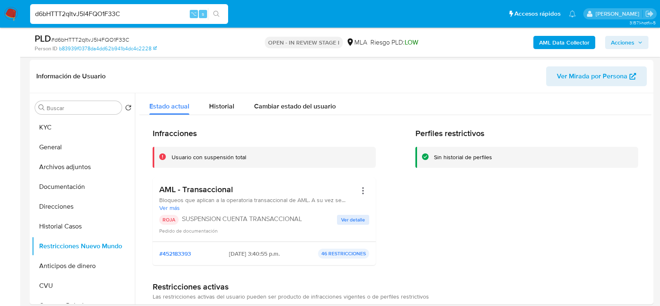
click at [620, 45] on span "Acciones" at bounding box center [623, 42] width 24 height 13
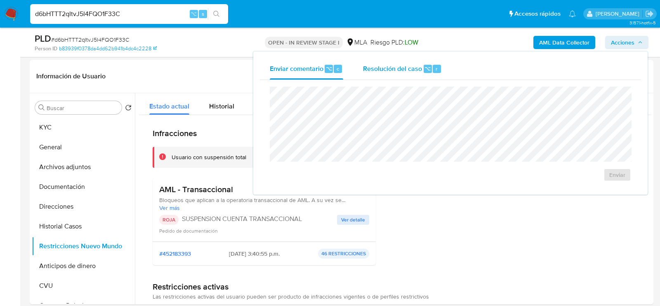
click at [413, 70] on span "Resolución del caso" at bounding box center [392, 68] width 59 height 9
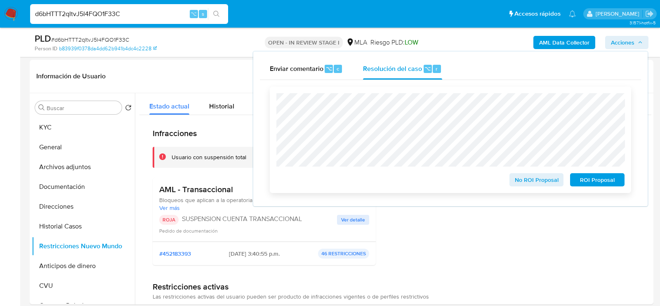
click at [595, 182] on span "ROI Proposal" at bounding box center [597, 180] width 43 height 12
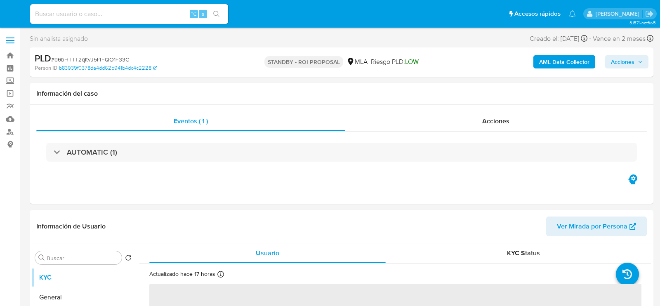
select select "10"
click at [119, 16] on input at bounding box center [129, 14] width 198 height 11
paste input "ss20ZDLj51W9qjhlRoUYlLWw"
type input "ss20ZDLj51W9qjhlRoUYlLWw"
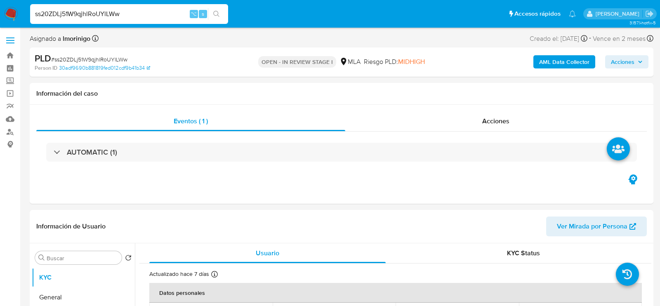
select select "10"
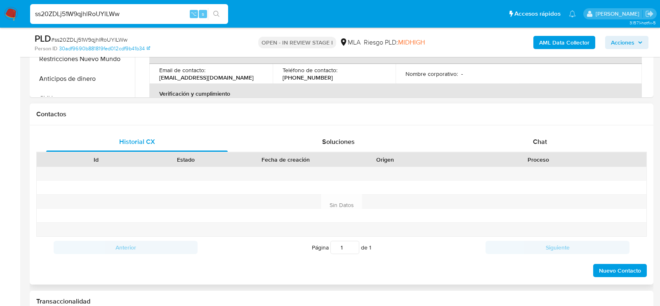
scroll to position [352, 0]
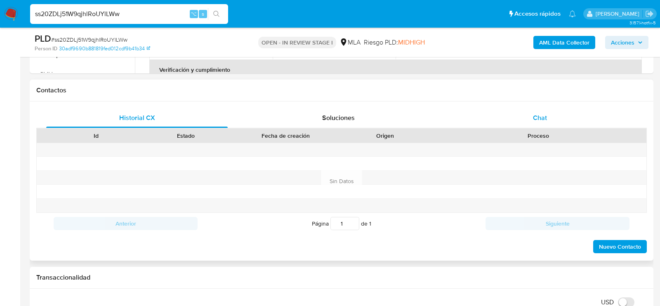
click at [543, 116] on span "Chat" at bounding box center [540, 117] width 14 height 9
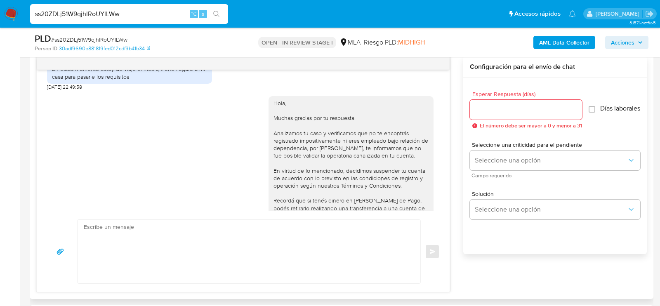
scroll to position [533, 0]
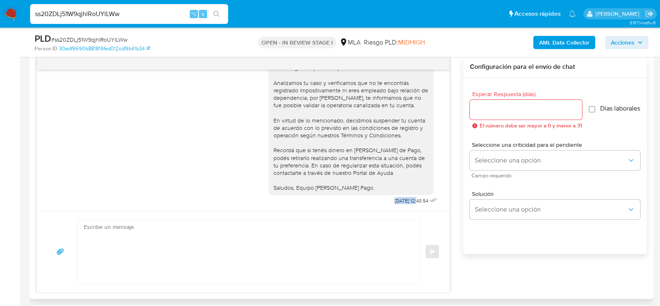
drag, startPoint x: 409, startPoint y: 200, endPoint x: 384, endPoint y: 200, distance: 25.2
click at [395, 200] on span "[DATE] 12:43:54" at bounding box center [411, 201] width 33 height 7
copy span "[DATE]"
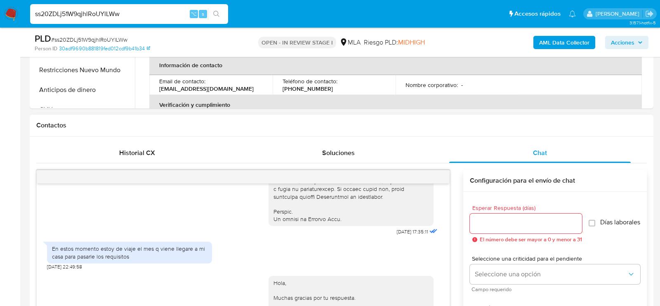
scroll to position [254, 0]
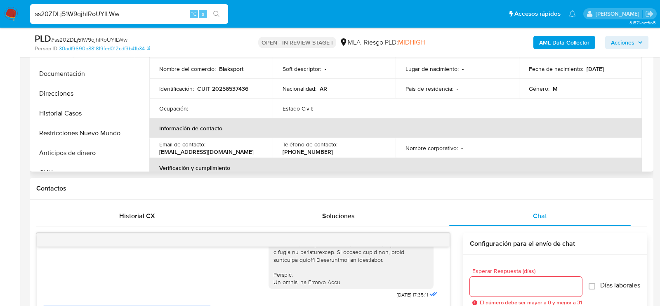
click at [239, 86] on p "CUIT 20256537436" at bounding box center [222, 88] width 51 height 7
copy p "20256537436"
click at [243, 83] on td "Identificación : CUIT 20256537436" at bounding box center [210, 89] width 123 height 20
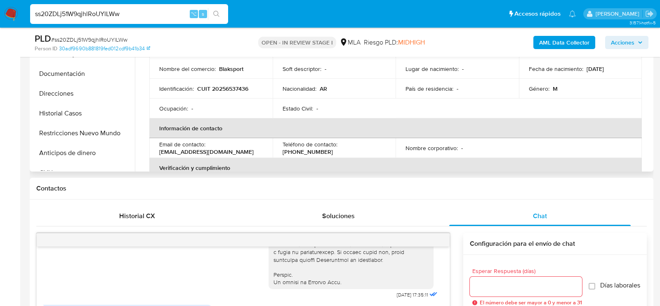
click at [243, 85] on p "CUIT 20256537436" at bounding box center [222, 88] width 51 height 7
copy p "20256537436"
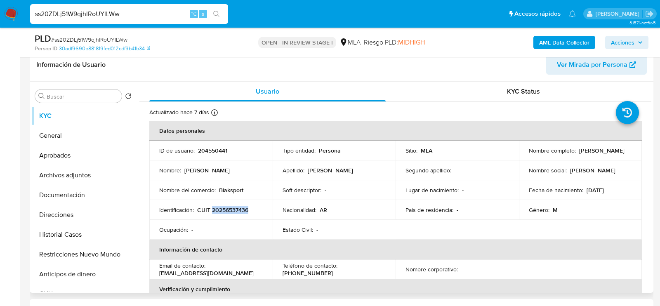
scroll to position [85, 0]
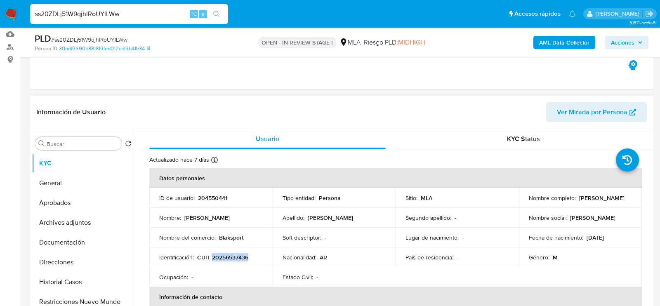
drag, startPoint x: 521, startPoint y: 199, endPoint x: 587, endPoint y: 201, distance: 66.0
click at [586, 201] on td "Nombre completo : [PERSON_NAME]" at bounding box center [580, 198] width 123 height 20
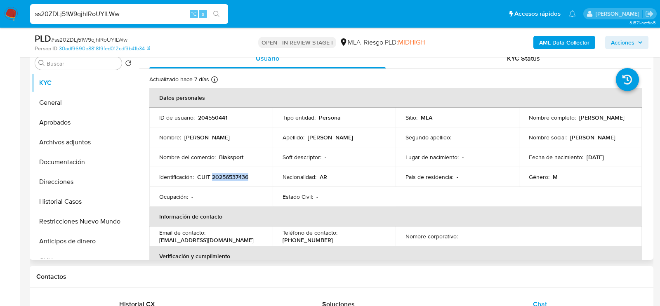
scroll to position [166, 0]
click at [52, 141] on button "Archivos adjuntos" at bounding box center [80, 142] width 97 height 20
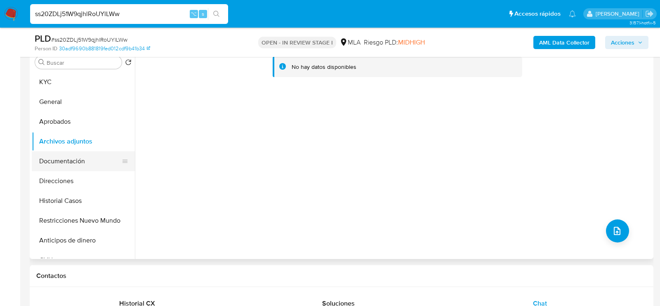
click at [61, 161] on button "Documentación" at bounding box center [80, 161] width 97 height 20
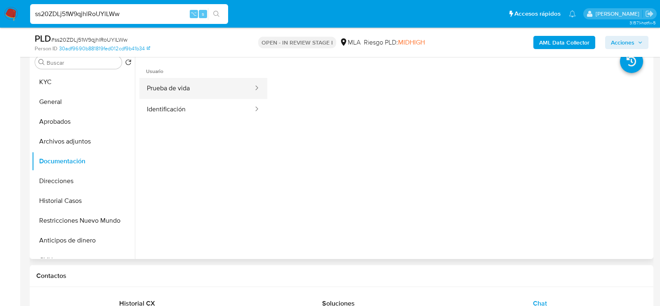
click at [158, 87] on button "Prueba de vida" at bounding box center [196, 88] width 115 height 21
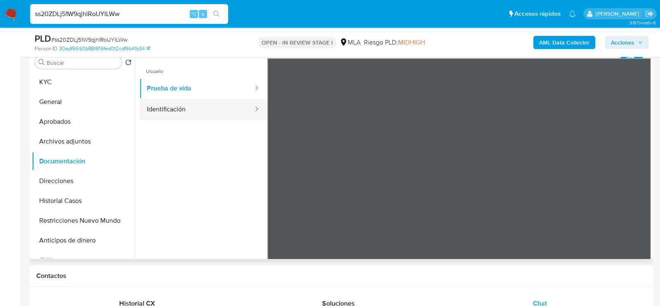
click at [147, 104] on button "Identificación" at bounding box center [196, 109] width 115 height 21
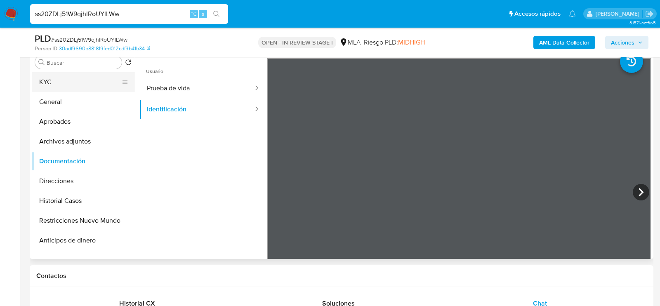
click at [45, 80] on button "KYC" at bounding box center [80, 82] width 97 height 20
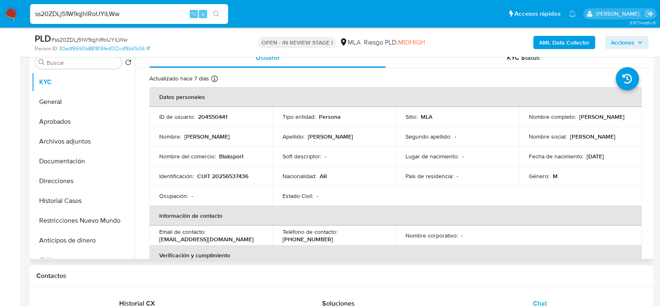
click at [579, 121] on p "[PERSON_NAME]" at bounding box center [601, 116] width 45 height 7
click at [506, 114] on div "Sitio : MLA" at bounding box center [458, 116] width 104 height 7
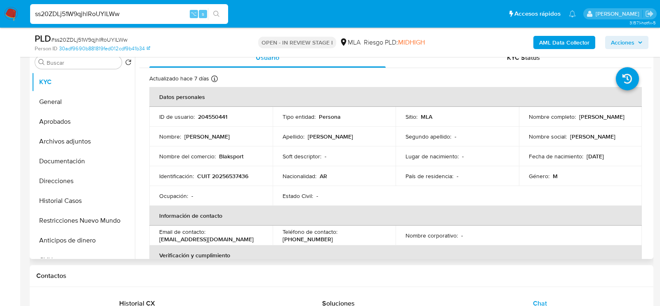
drag, startPoint x: 526, startPoint y: 120, endPoint x: 591, endPoint y: 123, distance: 64.9
click at [591, 123] on td "Nombre completo : Roberto Gabriel Grasso" at bounding box center [580, 117] width 123 height 20
copy p "[PERSON_NAME]"
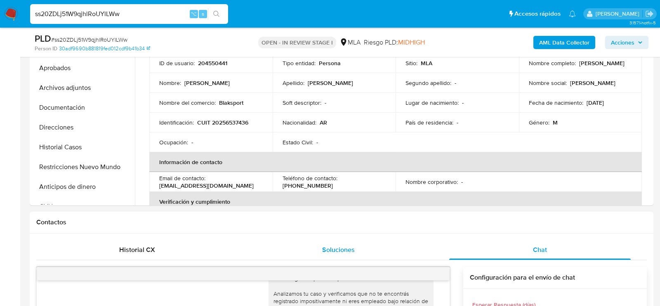
scroll to position [185, 0]
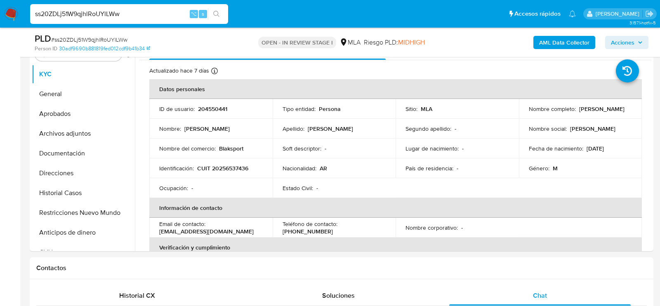
scroll to position [166, 0]
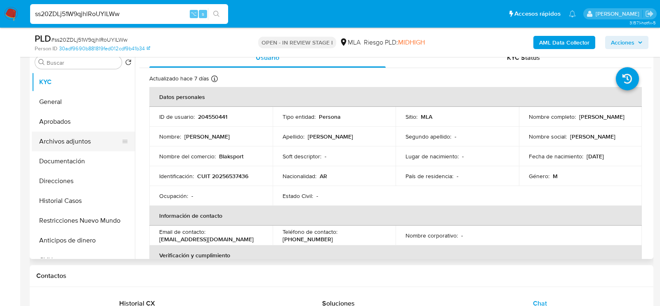
click at [66, 142] on button "Archivos adjuntos" at bounding box center [80, 142] width 97 height 20
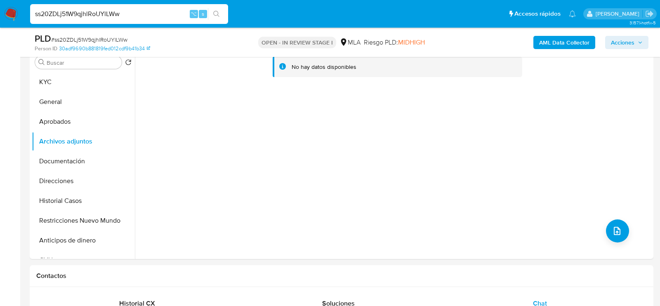
click at [545, 47] on b "AML Data Collector" at bounding box center [564, 42] width 50 height 13
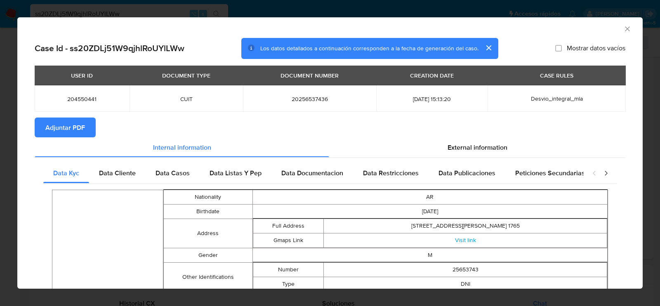
click at [75, 124] on span "Adjuntar PDF" at bounding box center [65, 127] width 40 height 18
click at [629, 28] on icon "Cerrar ventana" at bounding box center [628, 29] width 8 height 8
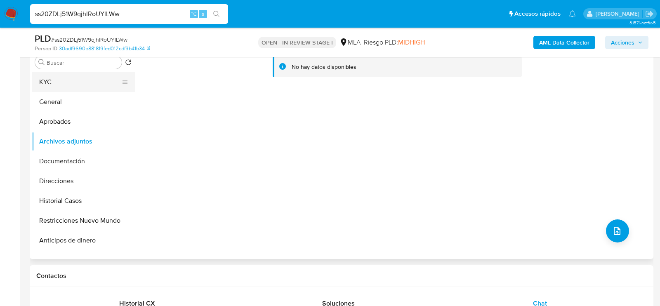
click at [72, 74] on button "KYC" at bounding box center [80, 82] width 97 height 20
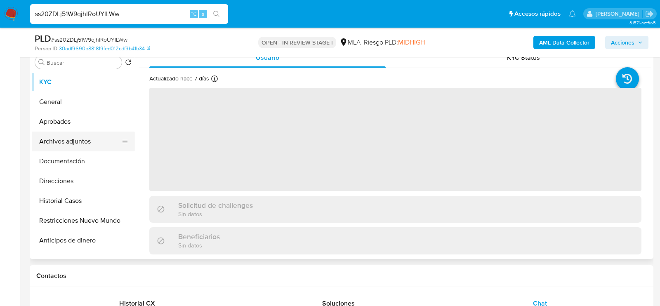
click at [72, 139] on button "Archivos adjuntos" at bounding box center [80, 142] width 97 height 20
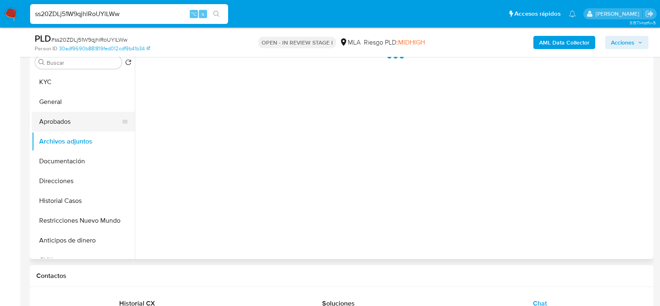
click at [61, 115] on button "Aprobados" at bounding box center [80, 122] width 97 height 20
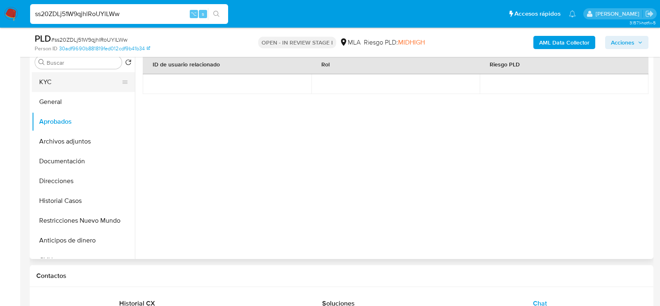
click at [69, 85] on button "KYC" at bounding box center [80, 82] width 97 height 20
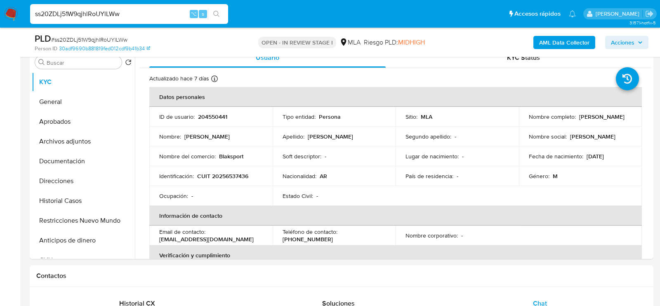
click at [580, 43] on b "AML Data Collector" at bounding box center [564, 42] width 50 height 13
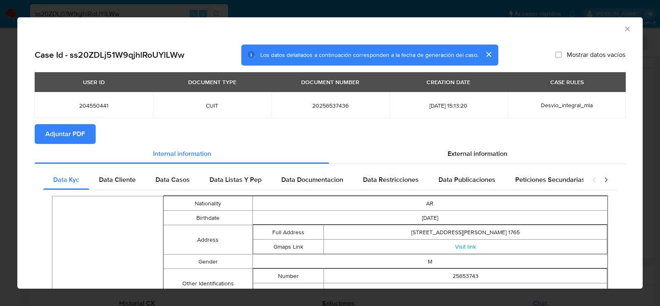
click at [57, 139] on span "Adjuntar PDF" at bounding box center [65, 134] width 40 height 18
click at [629, 30] on icon "Cerrar ventana" at bounding box center [628, 29] width 8 height 8
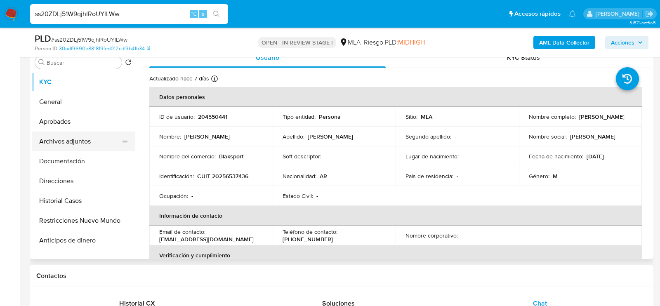
click at [61, 141] on button "Archivos adjuntos" at bounding box center [80, 142] width 97 height 20
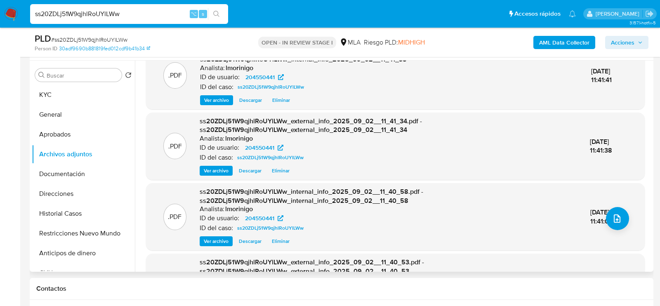
scroll to position [0, 0]
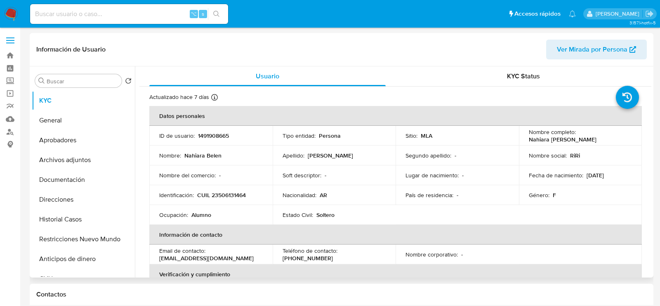
select select "10"
click at [65, 221] on button "Historial Casos" at bounding box center [80, 220] width 97 height 20
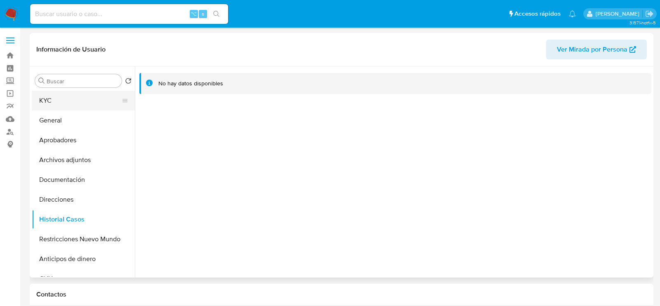
click at [59, 98] on button "KYC" at bounding box center [80, 101] width 97 height 20
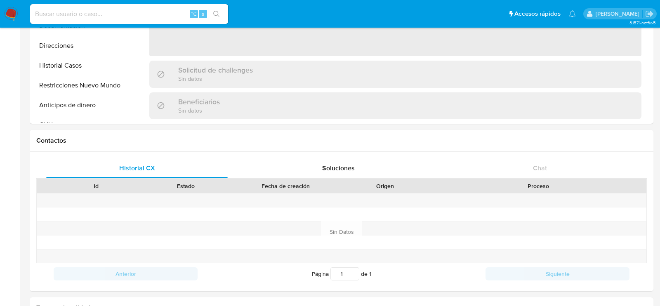
scroll to position [177, 0]
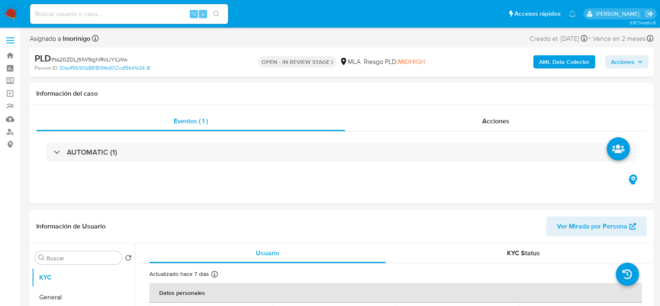
select select "10"
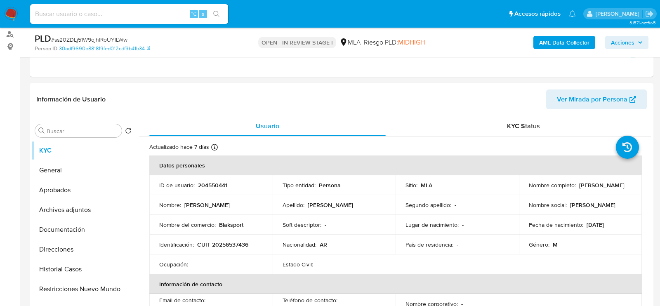
scroll to position [134, 0]
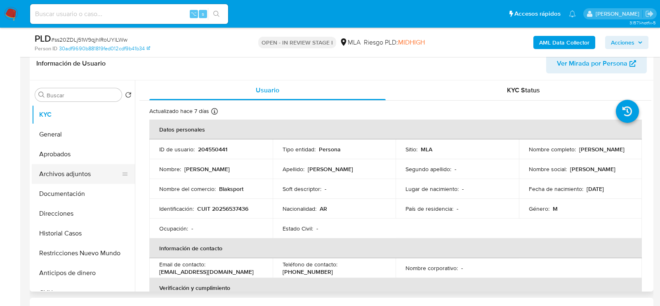
click at [80, 174] on button "Archivos adjuntos" at bounding box center [80, 174] width 97 height 20
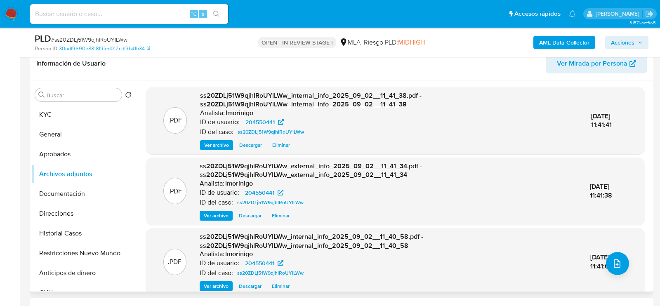
click at [279, 147] on span "Eliminar" at bounding box center [281, 145] width 18 height 8
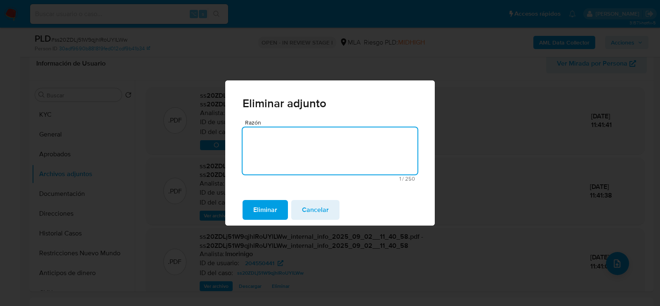
click at [279, 207] on button "Eliminar" at bounding box center [265, 210] width 45 height 20
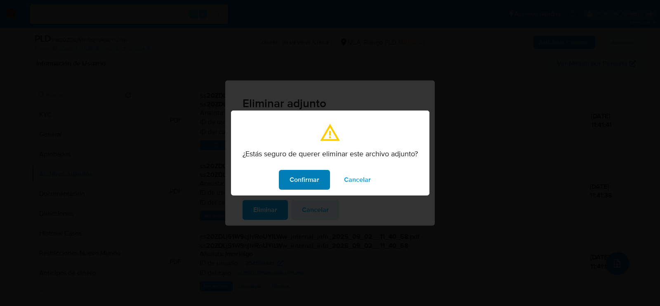
click at [291, 183] on span "Confirmar" at bounding box center [305, 180] width 30 height 18
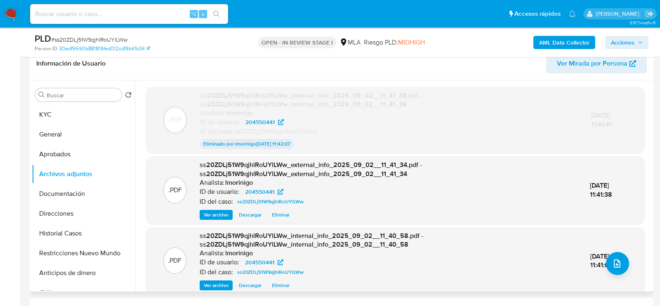
click at [274, 214] on span "Eliminar" at bounding box center [281, 215] width 18 height 8
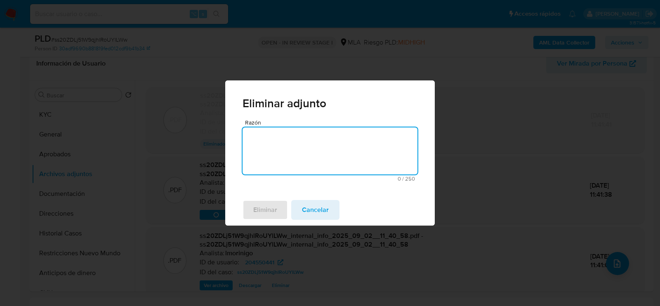
click at [273, 142] on textarea "Razón" at bounding box center [330, 151] width 175 height 47
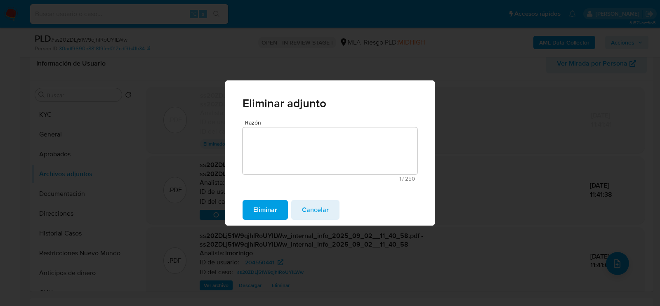
click at [264, 208] on span "Eliminar" at bounding box center [265, 210] width 24 height 18
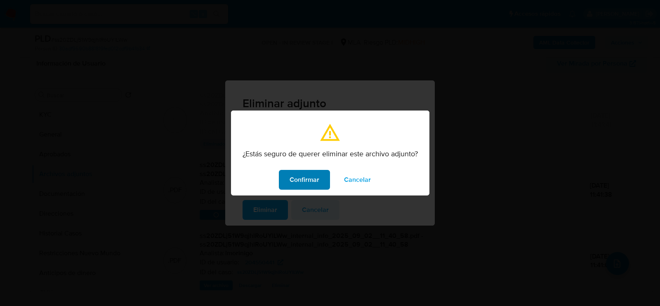
click at [309, 177] on span "Confirmar" at bounding box center [305, 180] width 30 height 18
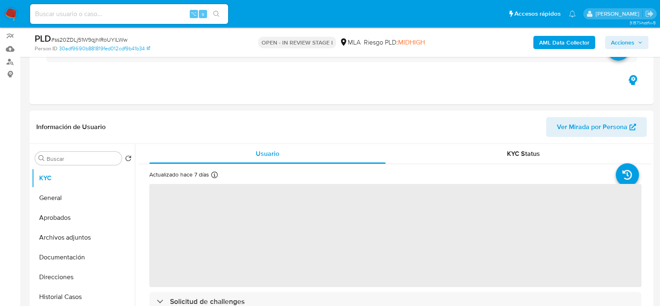
scroll to position [96, 0]
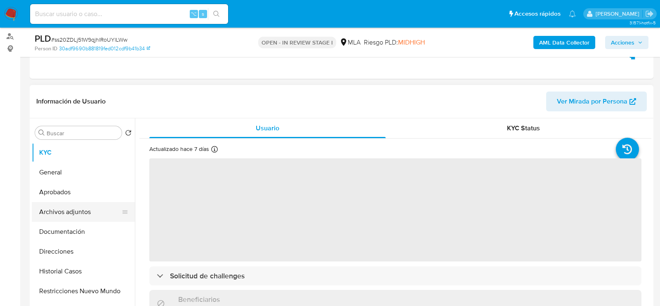
click at [60, 205] on button "Archivos adjuntos" at bounding box center [80, 212] width 97 height 20
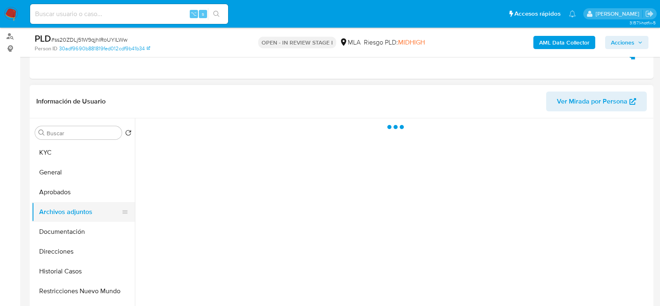
select select "10"
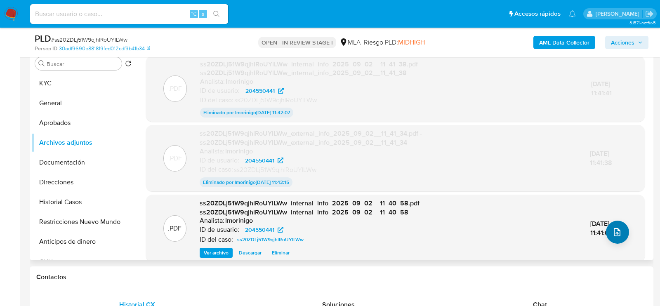
scroll to position [173, 0]
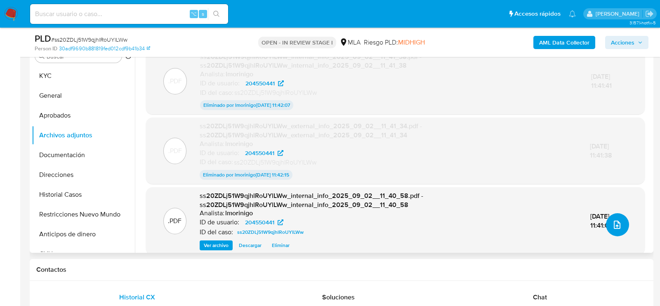
click at [614, 233] on button "upload-file" at bounding box center [617, 224] width 23 height 23
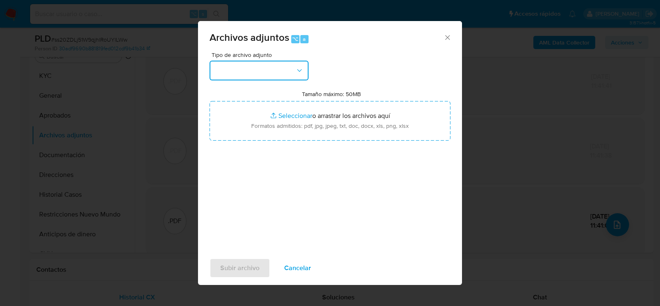
click at [286, 73] on button "button" at bounding box center [259, 71] width 99 height 20
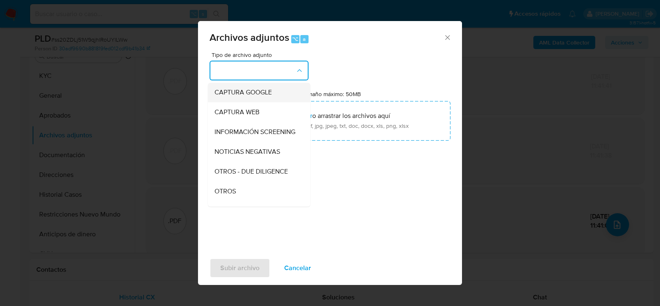
scroll to position [98, 0]
click at [255, 151] on div "OTROS" at bounding box center [257, 153] width 84 height 20
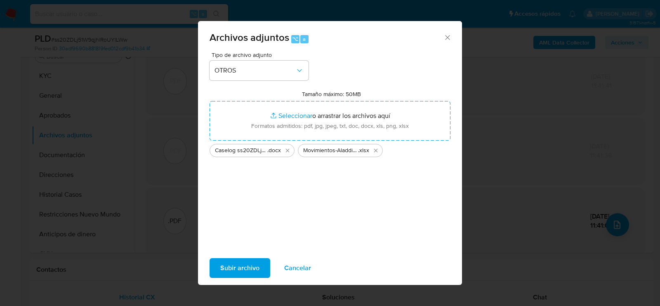
click at [234, 272] on span "Subir archivo" at bounding box center [239, 268] width 39 height 18
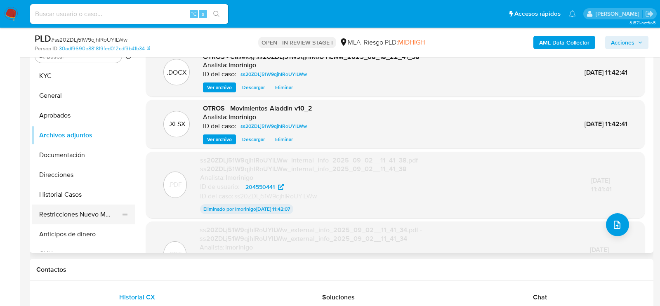
click at [69, 216] on button "Restricciones Nuevo Mundo" at bounding box center [80, 215] width 97 height 20
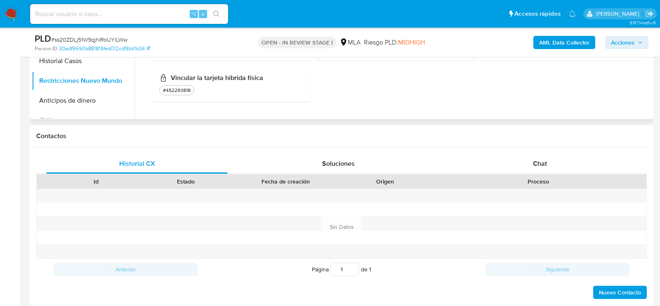
scroll to position [365, 0]
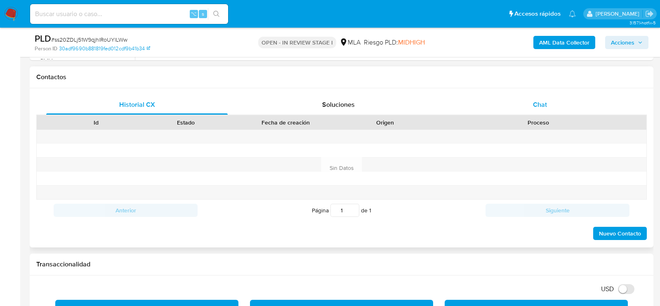
click at [533, 108] on div "Chat" at bounding box center [540, 105] width 182 height 20
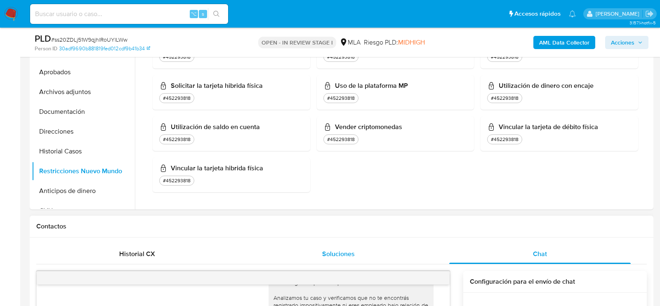
scroll to position [149, 0]
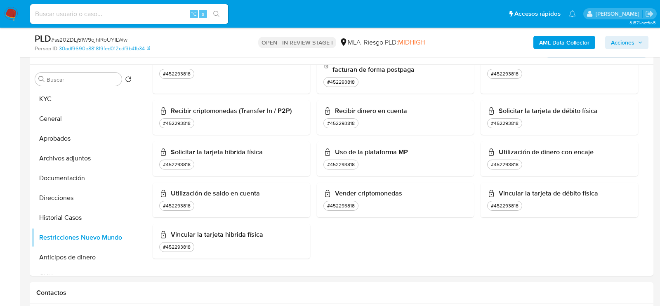
click at [636, 36] on button "Acciones" at bounding box center [626, 42] width 43 height 13
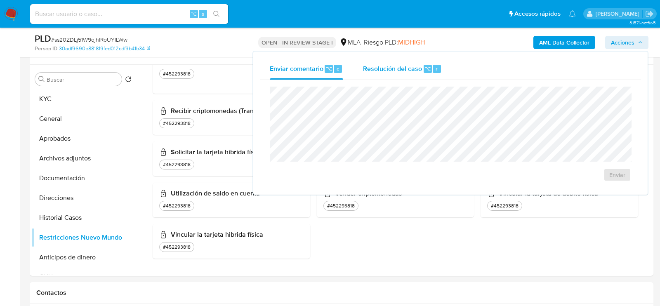
click at [388, 71] on span "Resolución del caso" at bounding box center [392, 68] width 59 height 9
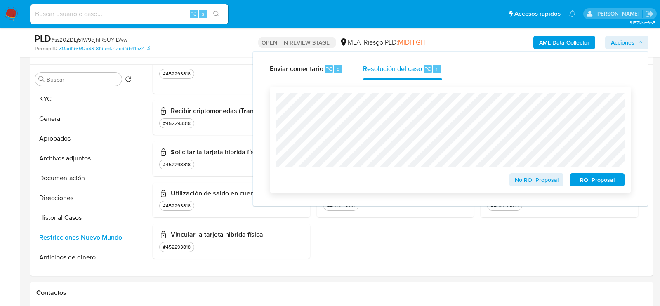
click at [597, 184] on span "ROI Proposal" at bounding box center [597, 180] width 43 height 12
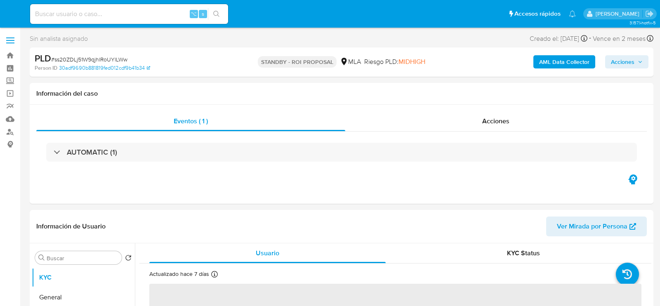
select select "10"
click at [112, 13] on input at bounding box center [129, 14] width 198 height 11
paste input "FQZeO6d48xV3vQBRaUlhnmoh"
type input "FQZeO6d48xV3vQBRaUlhnmoh"
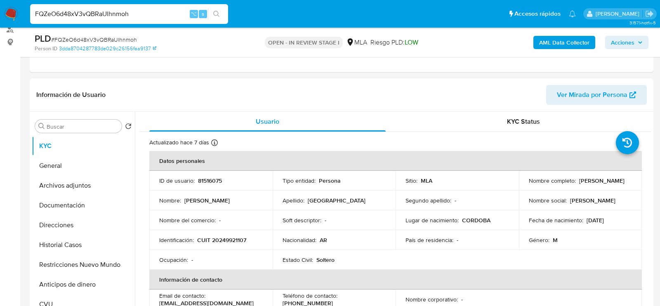
select select "10"
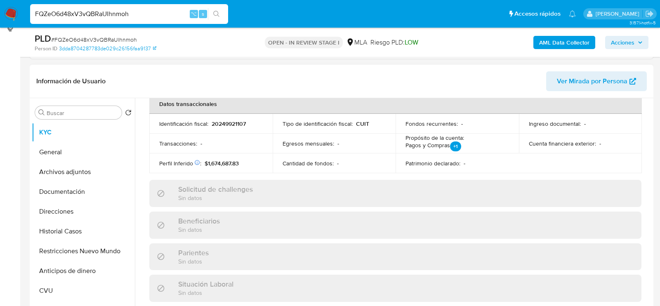
scroll to position [395, 0]
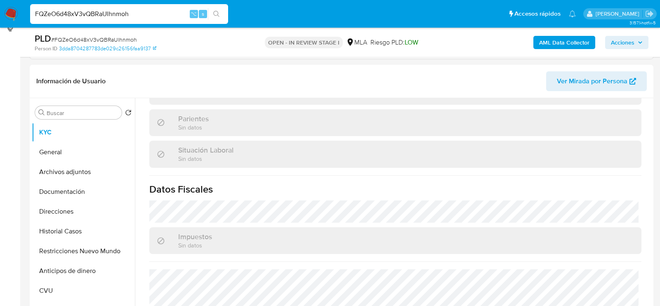
click at [148, 19] on input "FQZeO6d48xV3vQBRaUlhnmoh" at bounding box center [129, 14] width 198 height 11
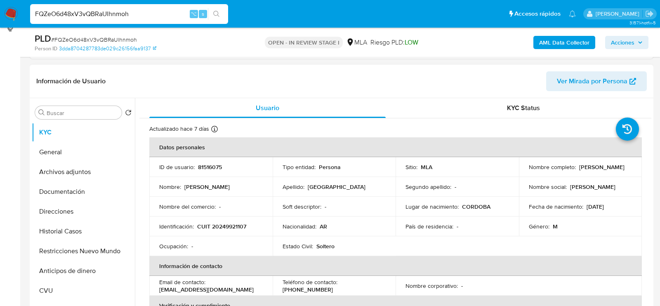
click at [226, 230] on p "CUIT 20249921107" at bounding box center [221, 226] width 49 height 7
copy p "20249921107"
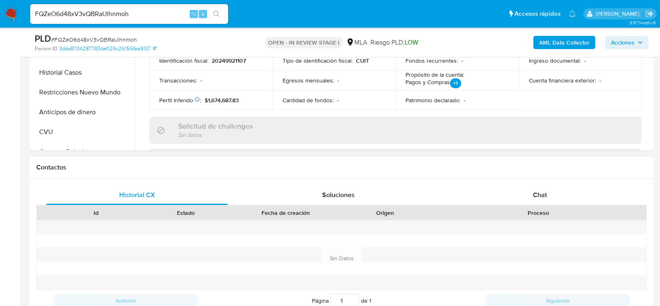
scroll to position [299, 0]
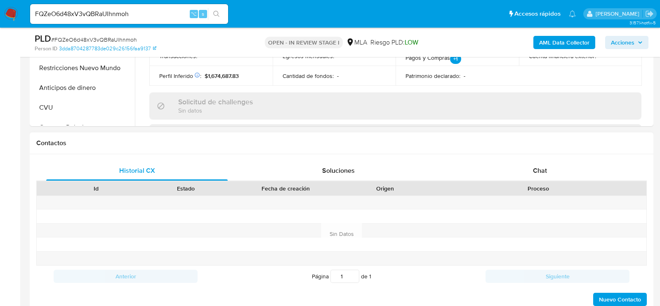
click at [551, 181] on div "Id Estado Fecha de creación Origen Proceso" at bounding box center [341, 188] width 611 height 14
click at [538, 171] on span "Chat" at bounding box center [540, 170] width 14 height 9
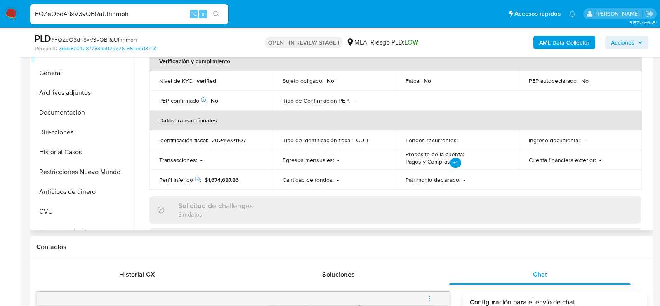
scroll to position [141, 0]
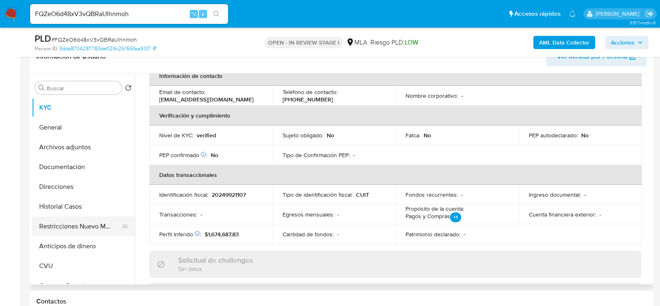
click at [73, 222] on button "Restricciones Nuevo Mundo" at bounding box center [80, 227] width 97 height 20
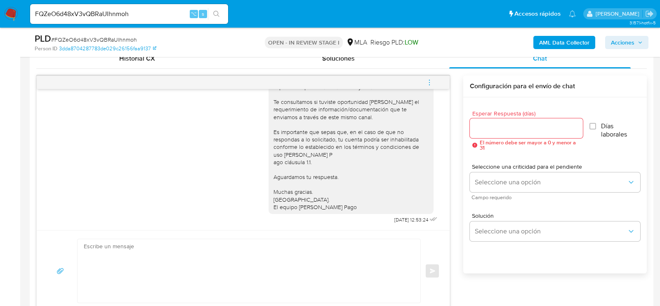
scroll to position [419, 0]
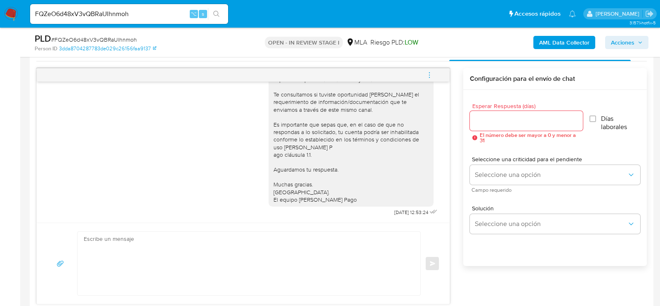
click at [430, 77] on icon "menu-action" at bounding box center [429, 74] width 7 height 7
click at [383, 59] on li "Cerrar conversación" at bounding box center [373, 58] width 85 height 15
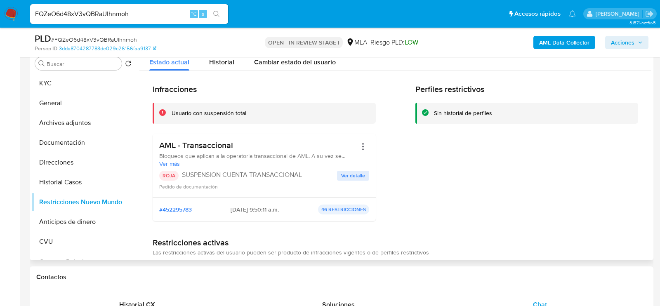
scroll to position [158, 0]
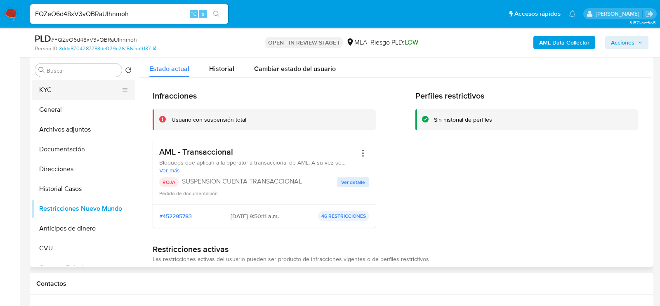
click at [76, 86] on button "KYC" at bounding box center [80, 90] width 97 height 20
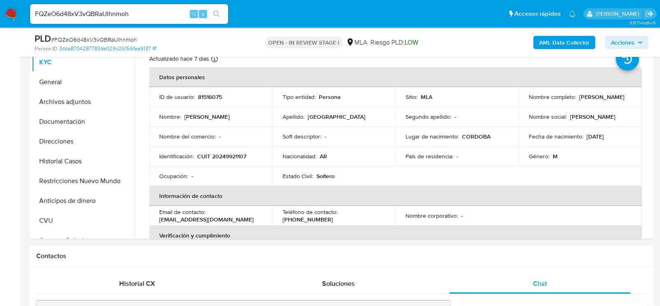
scroll to position [165, 0]
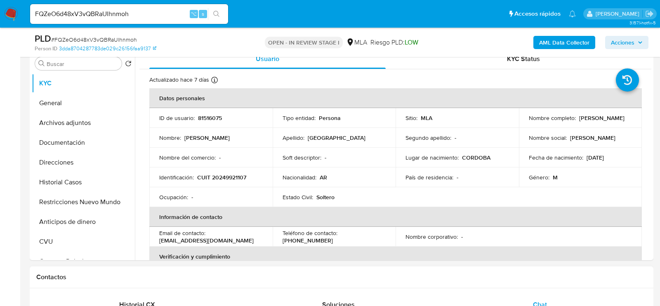
click at [290, 279] on h1 "Contactos" at bounding box center [341, 277] width 611 height 8
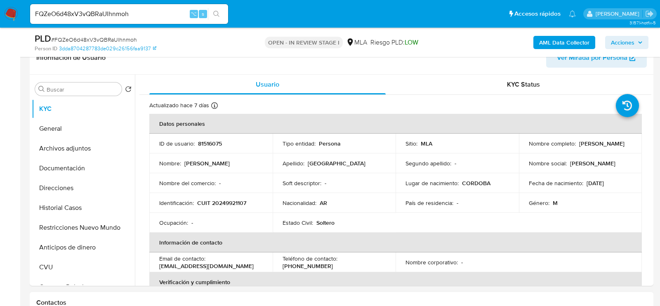
scroll to position [122, 0]
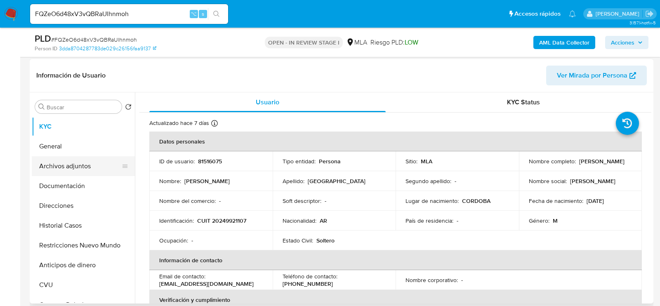
click at [63, 156] on button "Archivos adjuntos" at bounding box center [80, 166] width 97 height 20
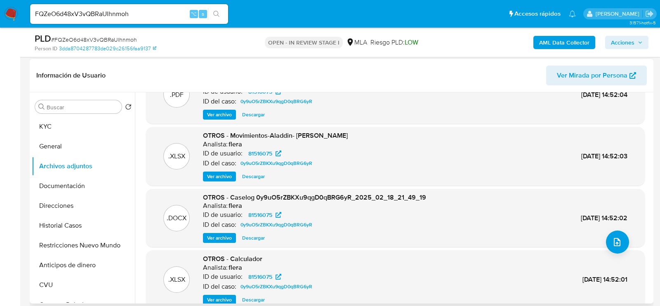
scroll to position [40, 0]
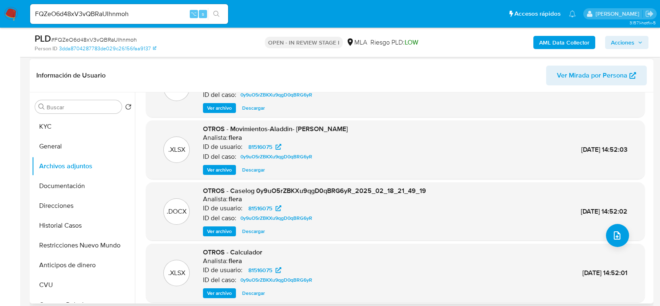
click at [229, 229] on span "Ver archivo" at bounding box center [219, 231] width 25 height 8
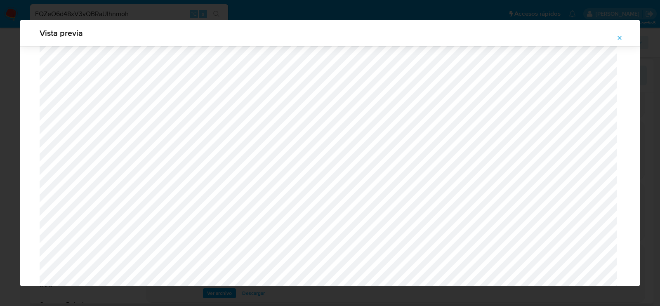
scroll to position [222, 0]
click at [624, 36] on button "Attachment preview" at bounding box center [620, 37] width 18 height 13
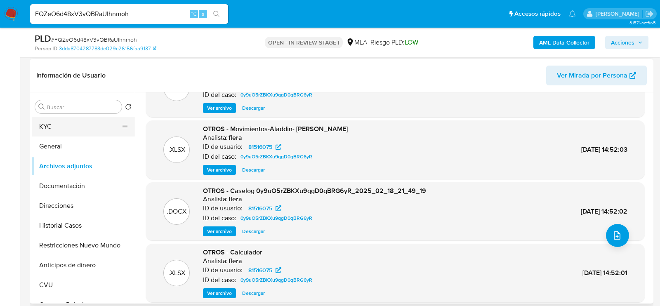
click at [62, 130] on button "KYC" at bounding box center [80, 127] width 97 height 20
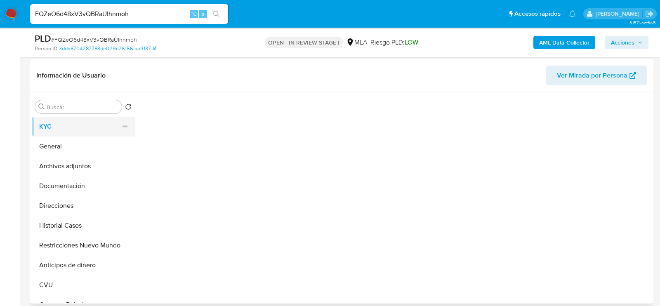
scroll to position [0, 0]
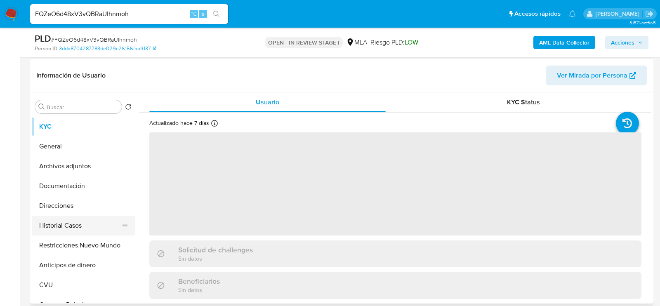
click at [69, 226] on button "Historial Casos" at bounding box center [80, 226] width 97 height 20
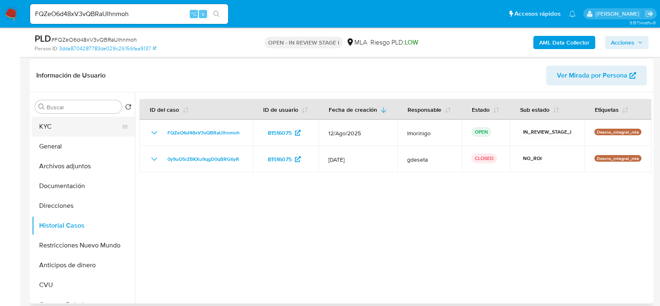
click at [55, 132] on button "KYC" at bounding box center [80, 127] width 97 height 20
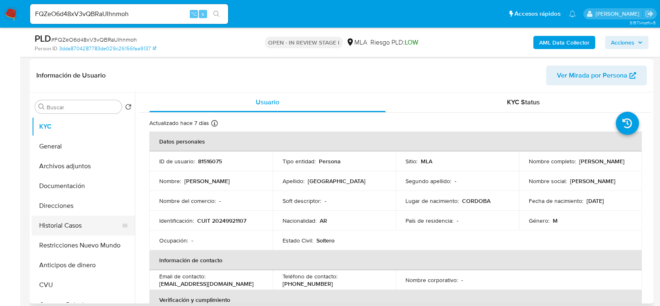
click at [67, 217] on button "Historial Casos" at bounding box center [80, 226] width 97 height 20
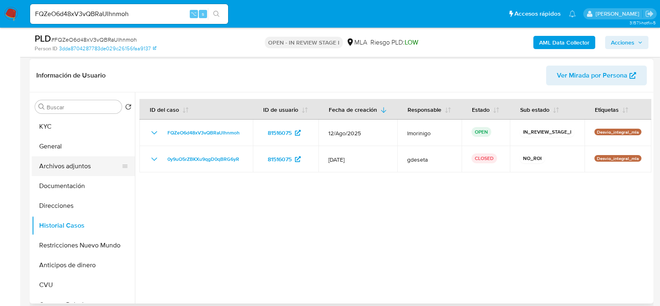
click at [65, 173] on button "Archivos adjuntos" at bounding box center [80, 166] width 97 height 20
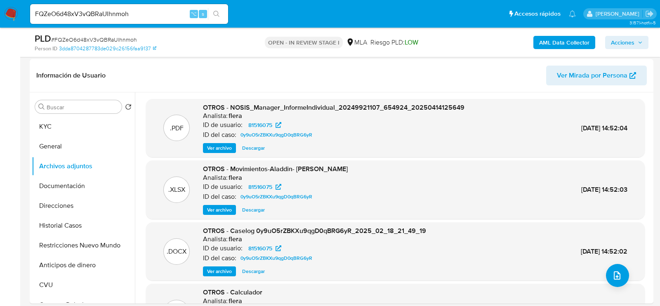
click at [221, 271] on span "Ver archivo" at bounding box center [219, 271] width 25 height 8
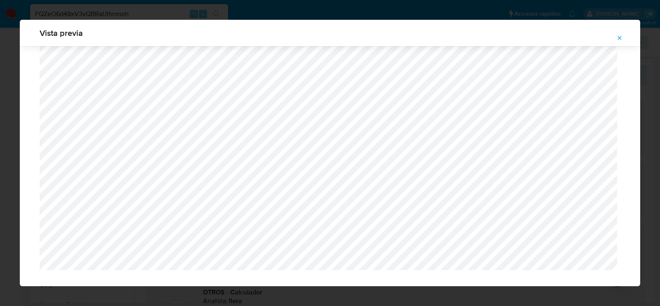
scroll to position [3410, 0]
click at [619, 40] on icon "Attachment preview" at bounding box center [620, 38] width 7 height 7
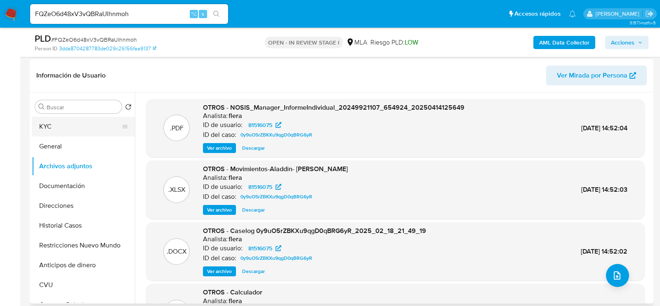
click at [46, 129] on button "KYC" at bounding box center [80, 127] width 97 height 20
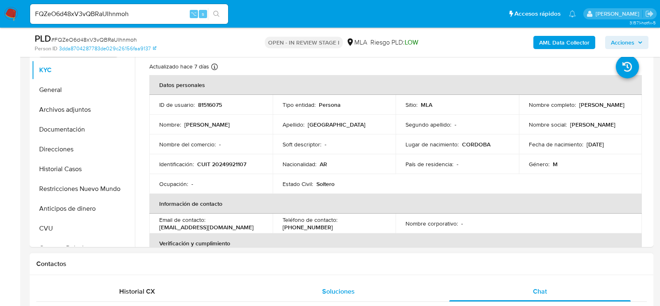
scroll to position [177, 0]
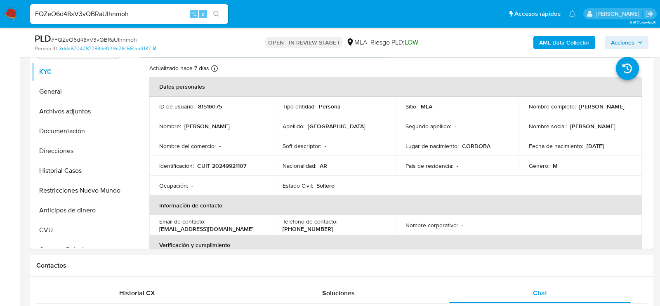
click at [534, 115] on td "Nombre completo : Mario Javier Toledo" at bounding box center [580, 107] width 123 height 20
click at [72, 163] on button "Historial Casos" at bounding box center [80, 171] width 97 height 20
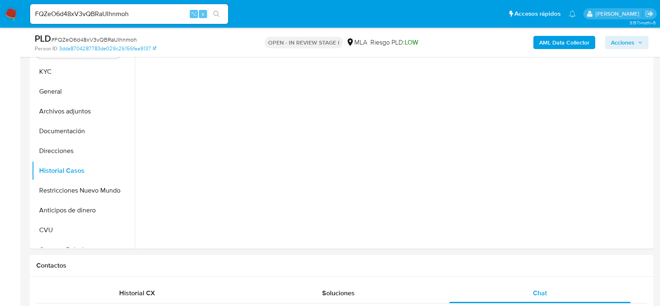
scroll to position [167, 0]
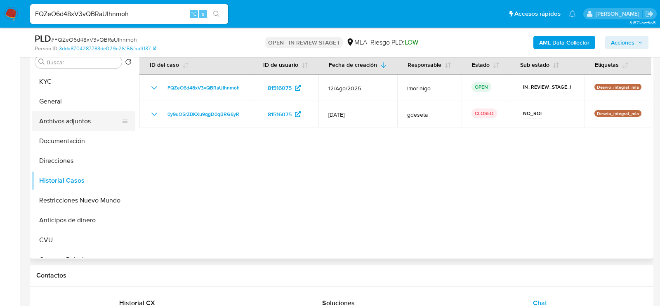
click at [79, 115] on button "Archivos adjuntos" at bounding box center [80, 121] width 97 height 20
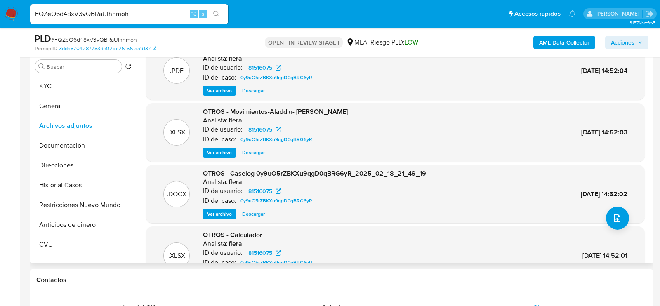
scroll to position [7, 0]
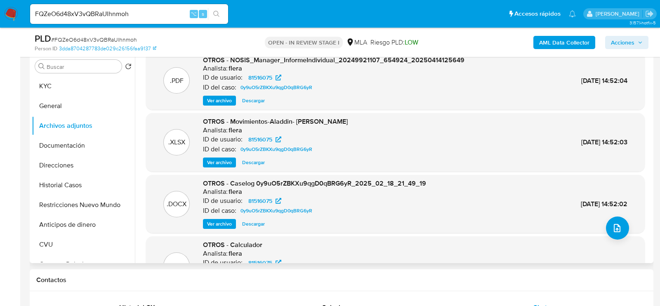
click at [230, 222] on span "Ver archivo" at bounding box center [219, 224] width 25 height 8
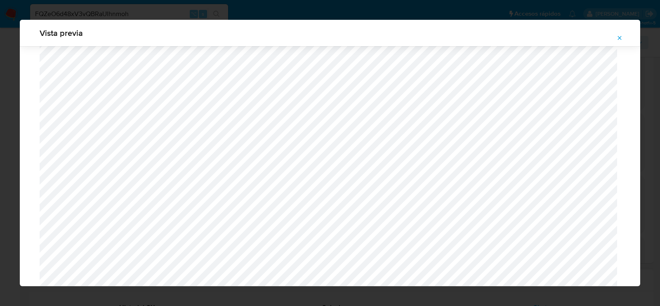
scroll to position [3346, 0]
click at [618, 37] on icon "Attachment preview" at bounding box center [620, 38] width 7 height 7
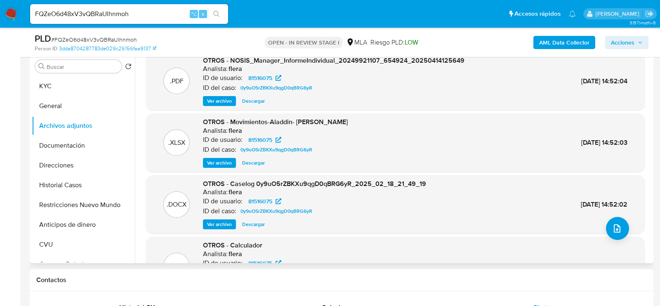
scroll to position [69, 0]
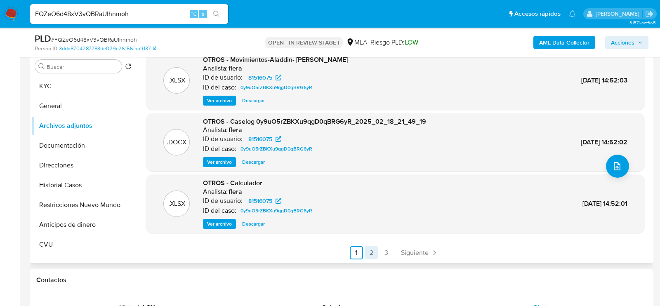
click at [367, 251] on link "2" at bounding box center [371, 252] width 13 height 13
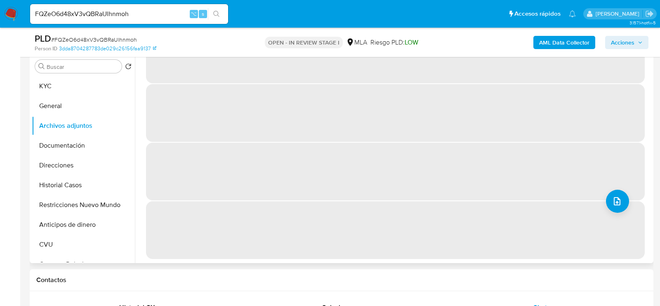
scroll to position [0, 0]
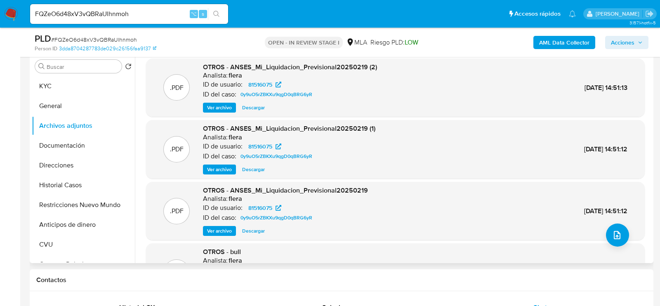
click at [227, 106] on span "Ver archivo" at bounding box center [219, 108] width 25 height 8
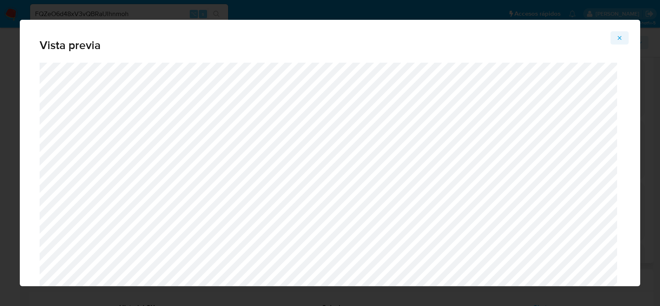
click at [613, 38] on button "Attachment preview" at bounding box center [620, 37] width 18 height 13
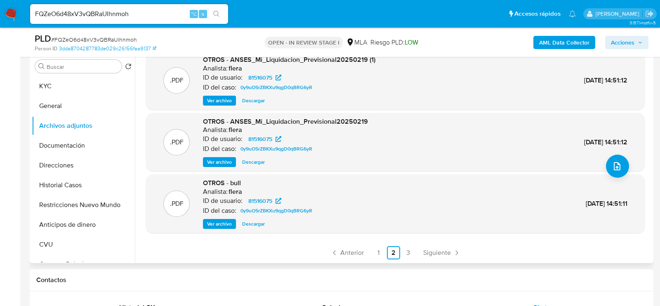
scroll to position [164, 0]
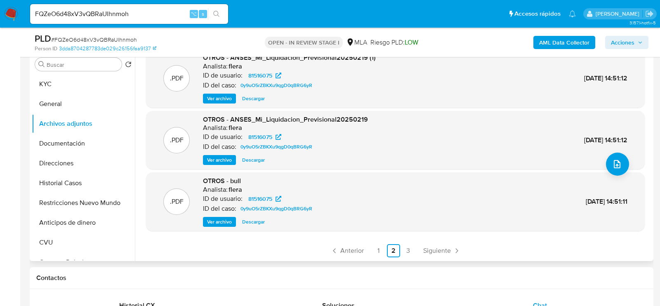
click at [231, 220] on span "Ver archivo" at bounding box center [219, 222] width 25 height 8
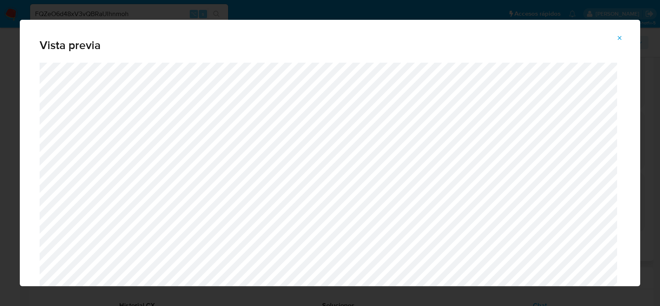
scroll to position [40, 0]
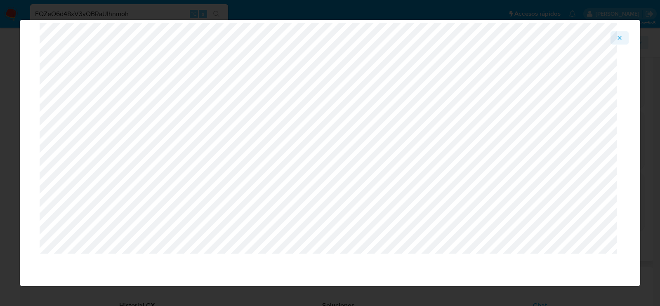
click at [620, 37] on icon "Attachment preview" at bounding box center [620, 38] width 4 height 4
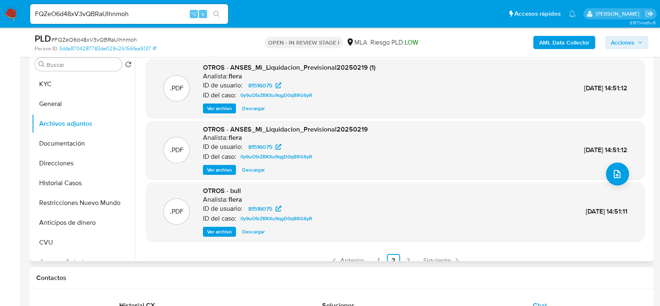
scroll to position [69, 0]
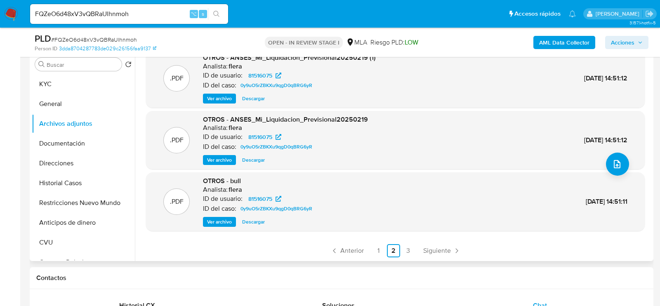
click at [414, 255] on ul "Anterior 1 2 3 Siguiente" at bounding box center [395, 250] width 499 height 13
click at [406, 255] on link "3" at bounding box center [408, 250] width 13 height 13
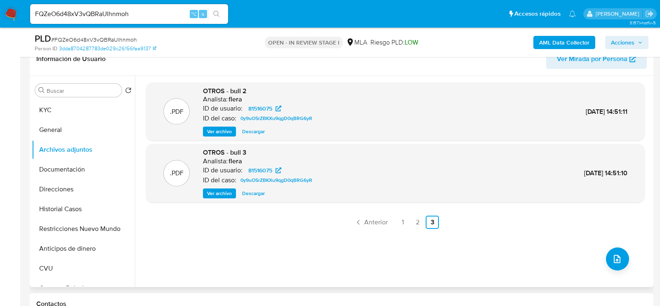
scroll to position [133, 0]
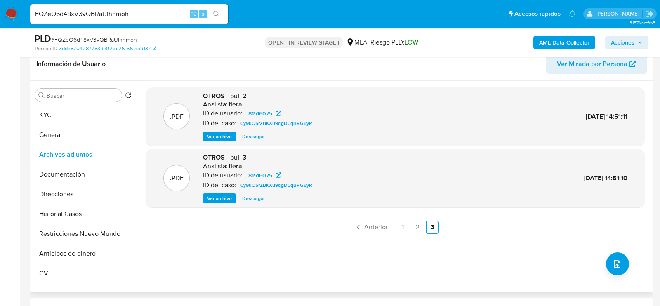
click at [215, 137] on span "Ver archivo" at bounding box center [219, 136] width 25 height 8
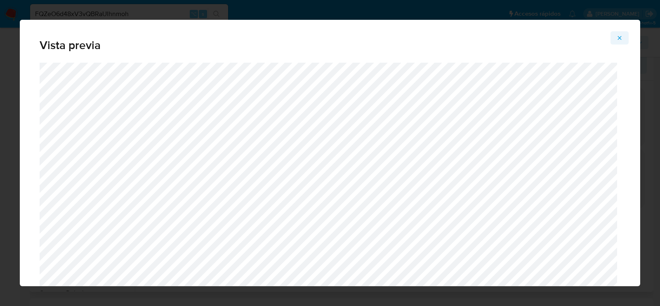
click at [621, 35] on icon "Attachment preview" at bounding box center [620, 38] width 7 height 7
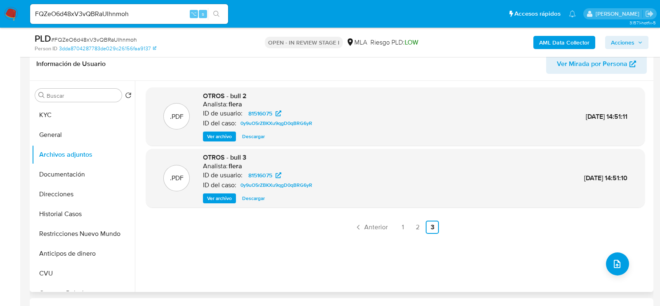
click at [227, 197] on span "Ver archivo" at bounding box center [219, 198] width 25 height 8
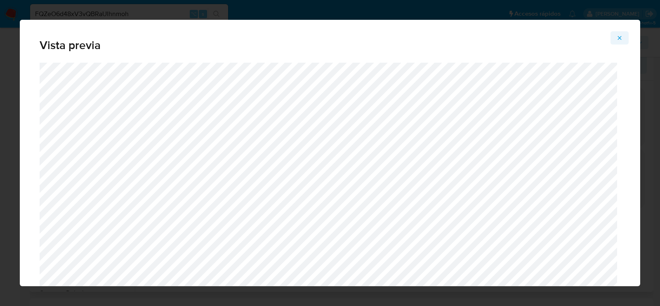
click at [620, 36] on icon "Attachment preview" at bounding box center [620, 38] width 7 height 7
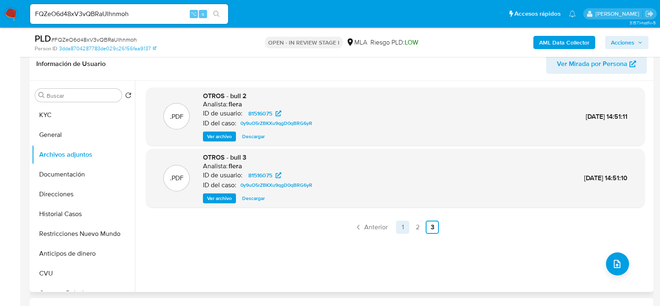
click at [406, 230] on link "1" at bounding box center [402, 227] width 13 height 13
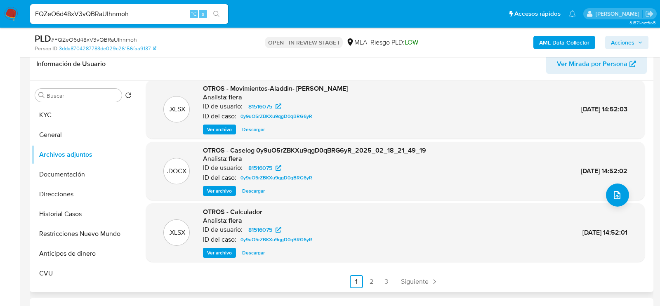
scroll to position [69, 0]
click at [223, 254] on span "Ver archivo" at bounding box center [219, 253] width 25 height 8
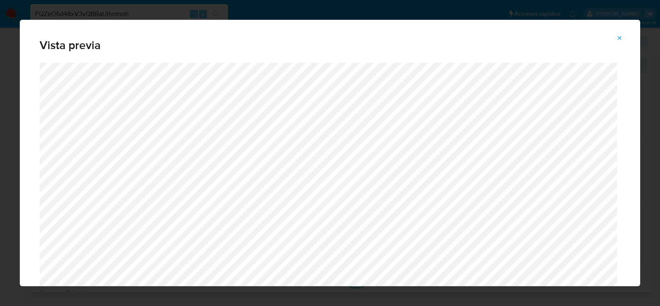
click at [623, 33] on button "Attachment preview" at bounding box center [620, 37] width 18 height 13
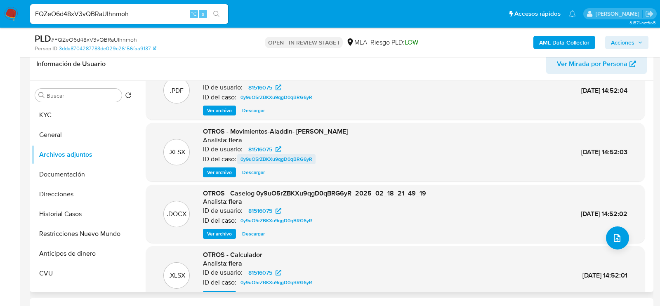
scroll to position [28, 0]
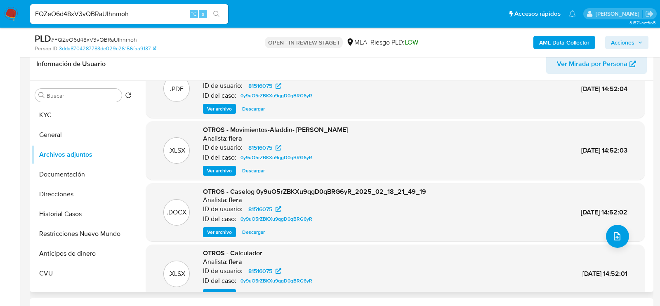
click at [223, 234] on span "Ver archivo" at bounding box center [219, 232] width 25 height 8
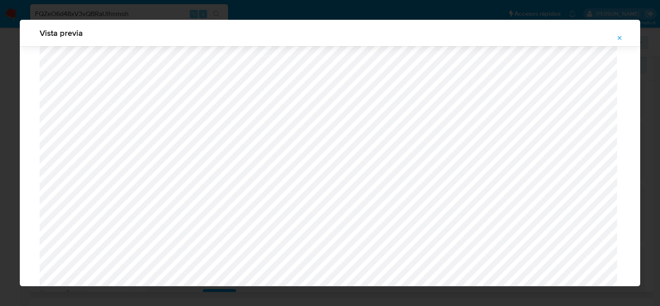
scroll to position [612, 0]
click at [621, 35] on icon "Attachment preview" at bounding box center [620, 38] width 7 height 7
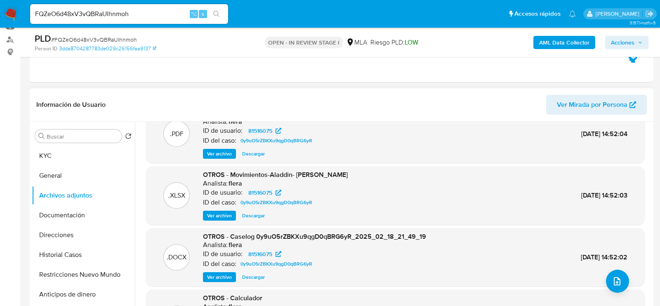
scroll to position [88, 0]
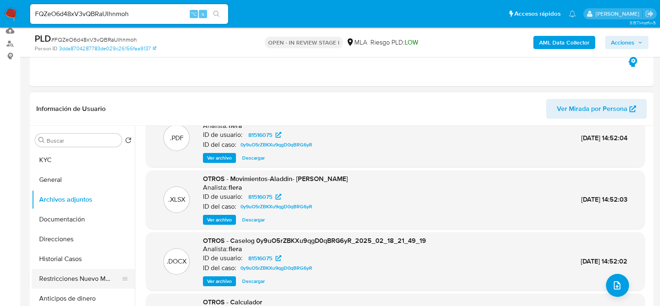
click at [60, 269] on button "Restricciones Nuevo Mundo" at bounding box center [80, 279] width 97 height 20
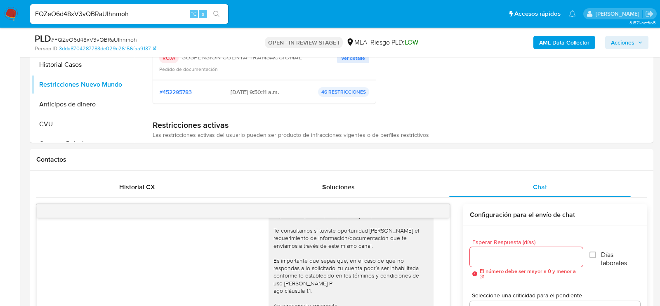
scroll to position [282, 0]
click at [128, 192] on div "Historial CX" at bounding box center [137, 188] width 182 height 20
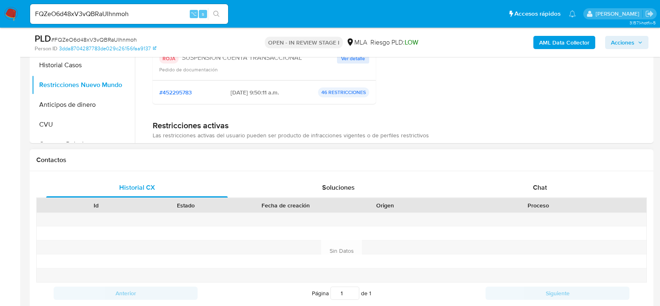
scroll to position [332, 0]
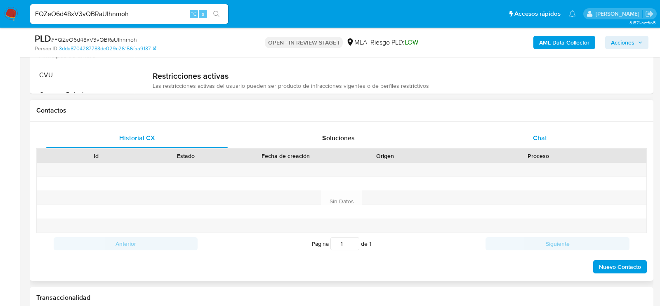
click at [533, 142] on div "Chat" at bounding box center [540, 138] width 182 height 20
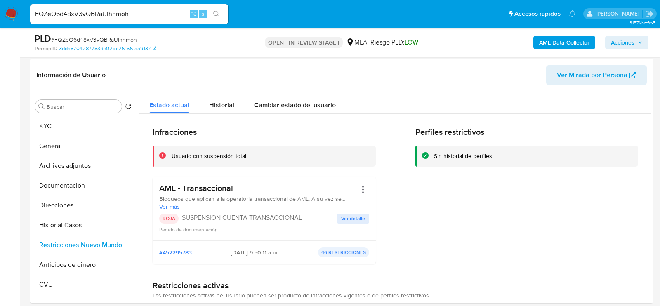
scroll to position [113, 0]
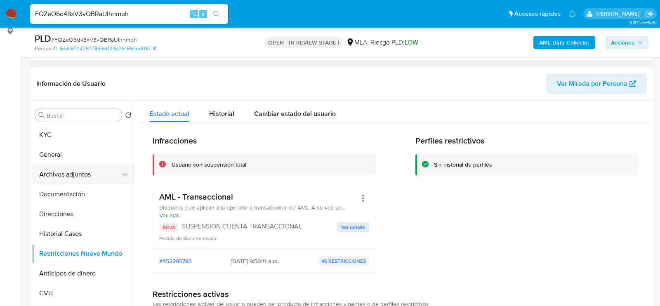
click at [72, 175] on button "Archivos adjuntos" at bounding box center [80, 175] width 97 height 20
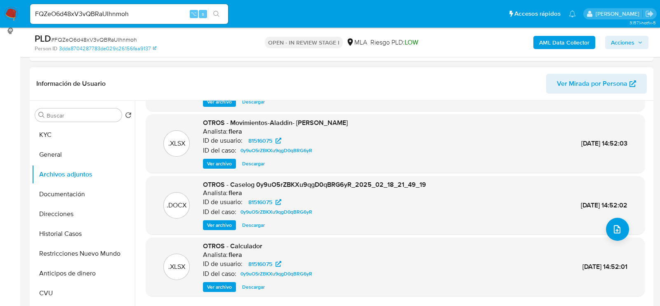
scroll to position [69, 0]
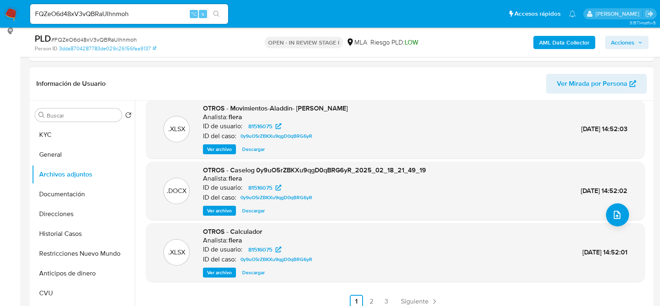
click at [221, 215] on span "Ver archivo" at bounding box center [219, 211] width 25 height 8
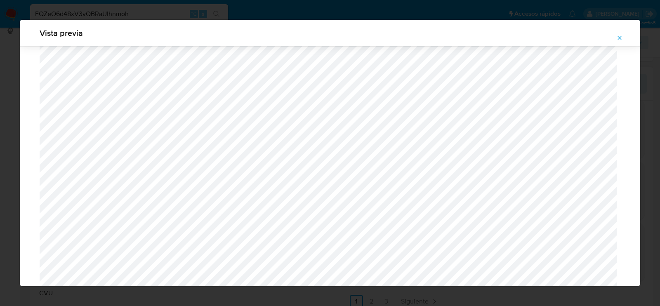
scroll to position [591, 0]
click at [624, 35] on button "Attachment preview" at bounding box center [620, 37] width 18 height 13
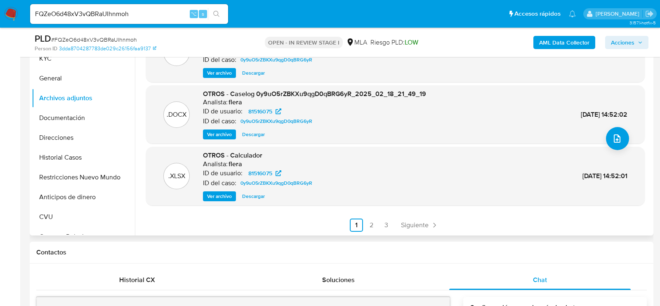
scroll to position [231, 0]
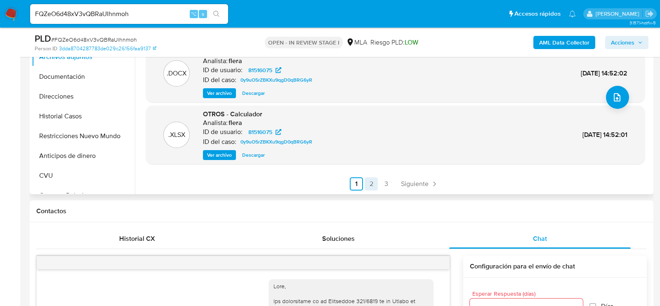
click at [371, 185] on link "2" at bounding box center [371, 183] width 13 height 13
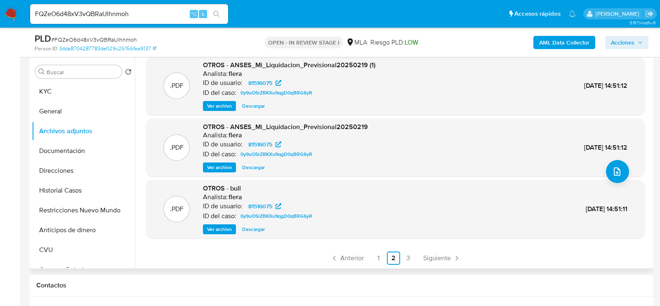
scroll to position [169, 0]
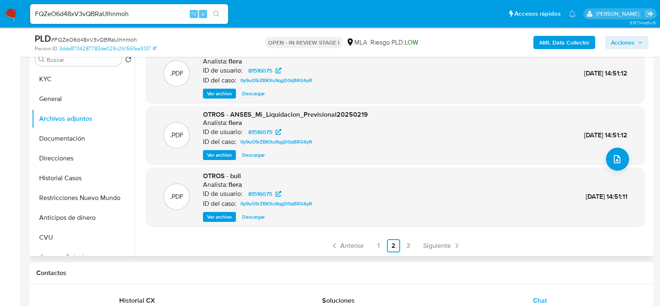
click at [221, 220] on span "Ver archivo" at bounding box center [219, 217] width 25 height 8
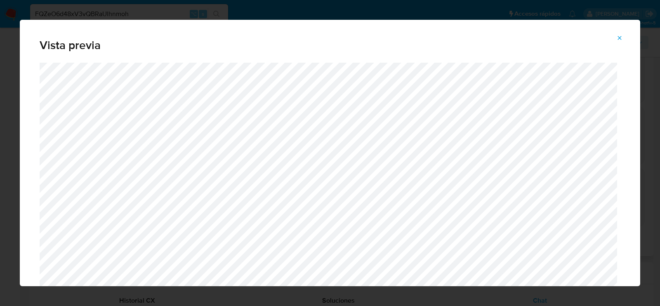
click at [617, 33] on span "Attachment preview" at bounding box center [620, 38] width 7 height 12
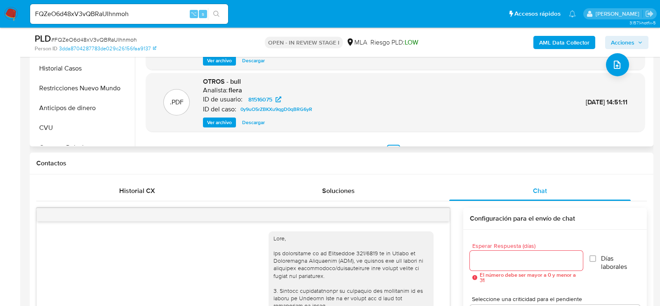
scroll to position [69, 0]
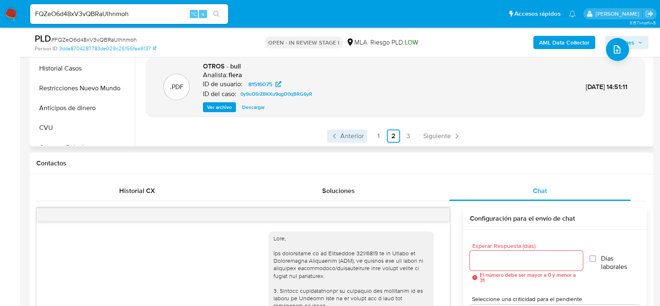
click at [359, 137] on span "Anterior" at bounding box center [352, 136] width 24 height 7
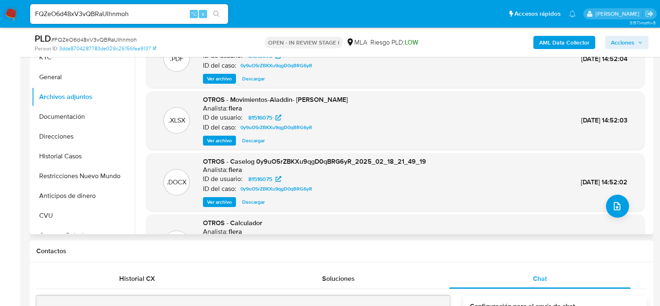
scroll to position [151, 0]
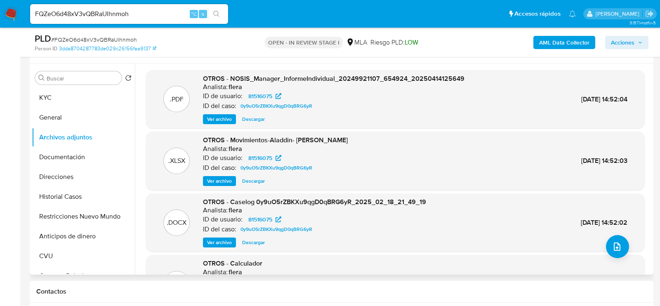
click at [221, 242] on span "Ver archivo" at bounding box center [219, 243] width 25 height 8
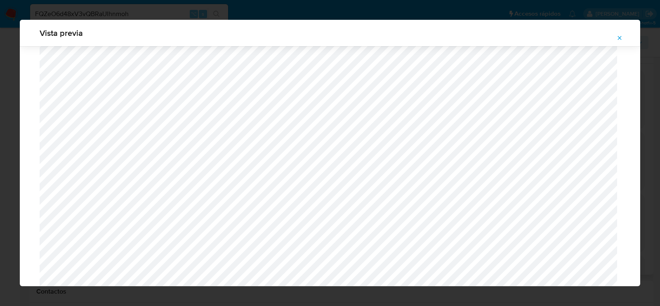
scroll to position [658, 0]
click at [622, 36] on icon "Attachment preview" at bounding box center [620, 38] width 7 height 7
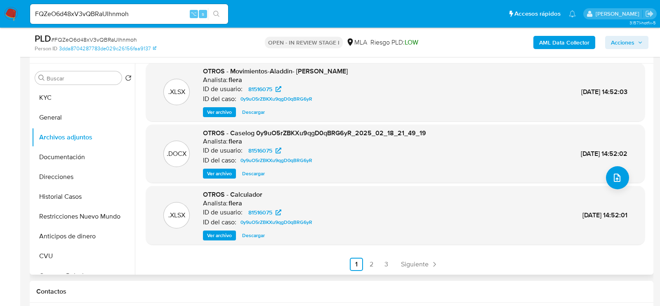
scroll to position [173, 0]
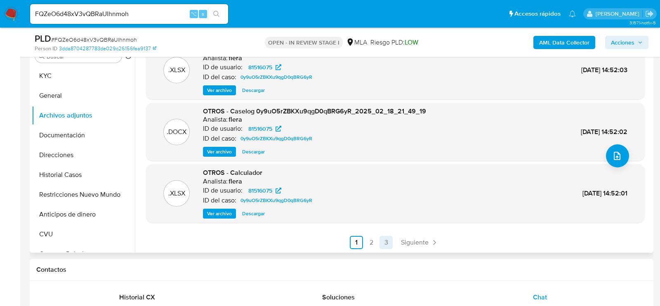
click at [380, 243] on link "3" at bounding box center [386, 242] width 13 height 13
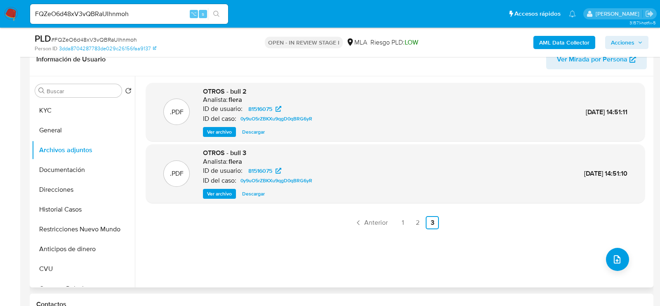
scroll to position [131, 0]
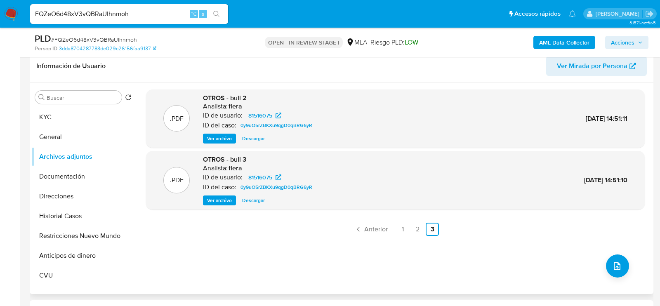
click at [226, 198] on span "Ver archivo" at bounding box center [219, 200] width 25 height 8
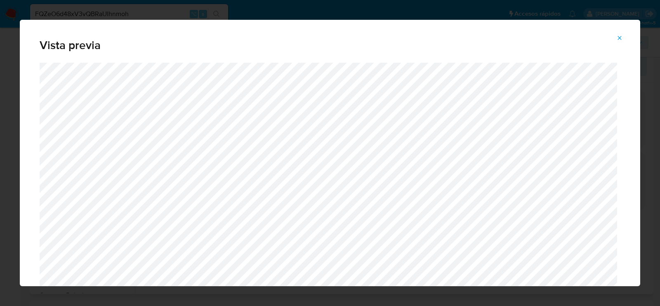
click at [619, 36] on icon "Attachment preview" at bounding box center [620, 38] width 7 height 7
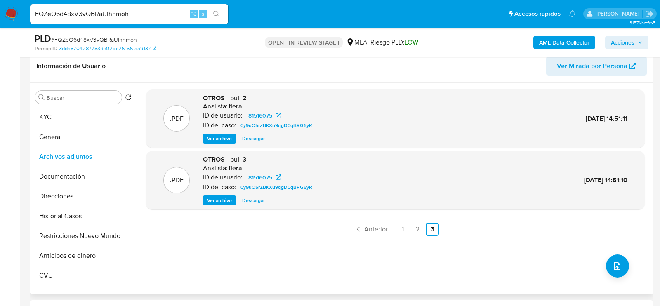
click at [229, 139] on span "Ver archivo" at bounding box center [219, 139] width 25 height 8
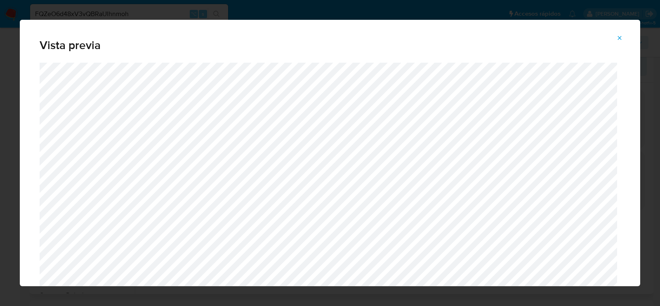
click at [619, 36] on icon "Attachment preview" at bounding box center [620, 38] width 7 height 7
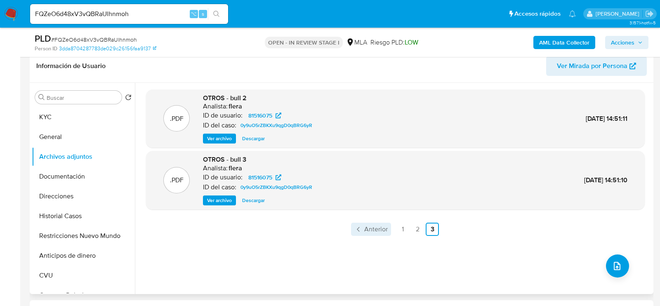
click at [371, 226] on span "Anterior" at bounding box center [376, 229] width 24 height 7
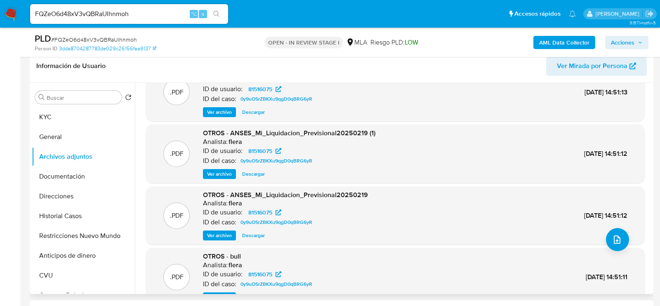
scroll to position [69, 0]
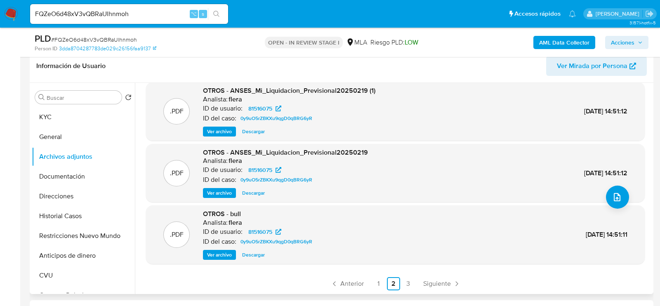
click at [234, 253] on button "Ver archivo" at bounding box center [219, 255] width 33 height 10
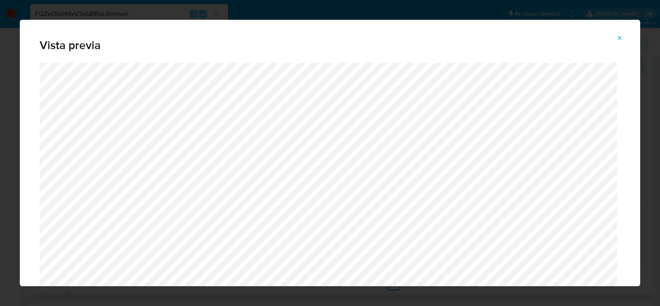
click at [622, 33] on span "Attachment preview" at bounding box center [620, 38] width 7 height 12
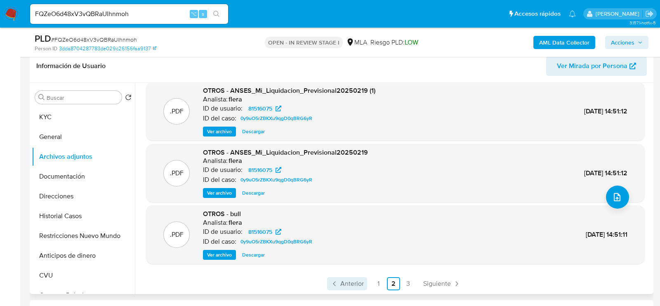
click at [359, 281] on span "Anterior" at bounding box center [352, 284] width 24 height 7
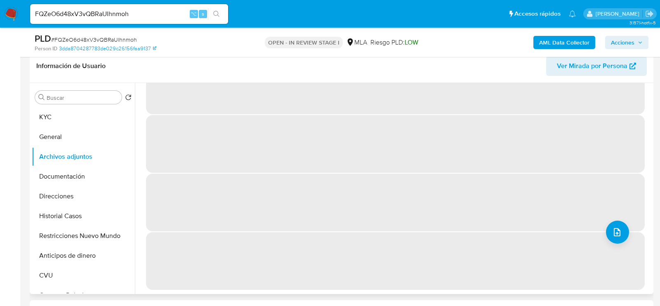
scroll to position [0, 0]
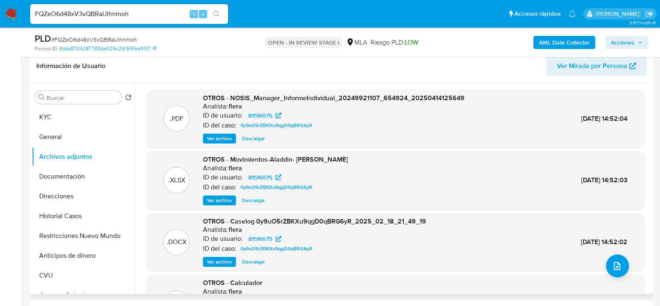
click at [227, 263] on span "Ver archivo" at bounding box center [219, 262] width 25 height 8
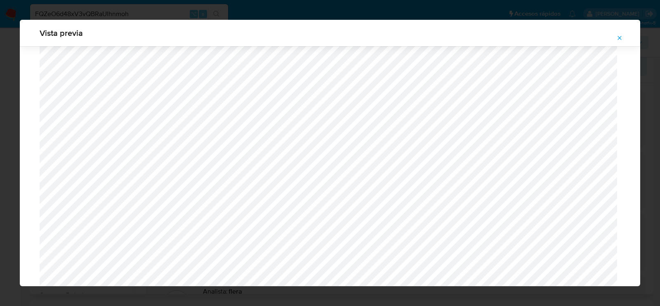
scroll to position [637, 0]
click at [620, 34] on span "Attachment preview" at bounding box center [620, 38] width 7 height 12
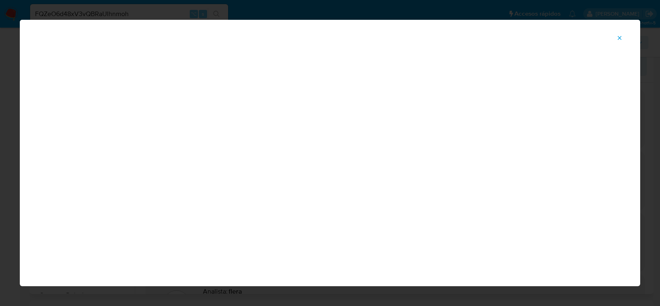
scroll to position [40, 0]
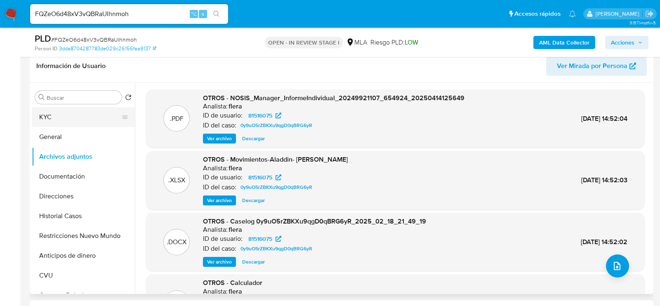
click at [33, 125] on button "KYC" at bounding box center [80, 117] width 97 height 20
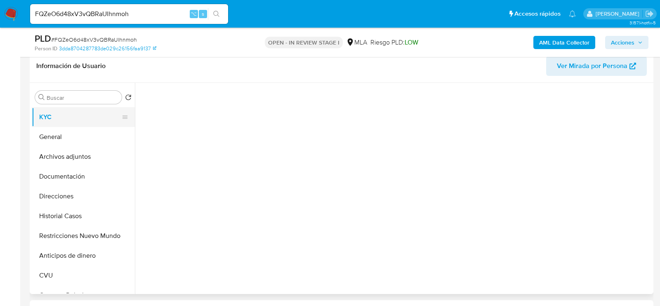
click at [41, 120] on button "KYC" at bounding box center [80, 117] width 97 height 20
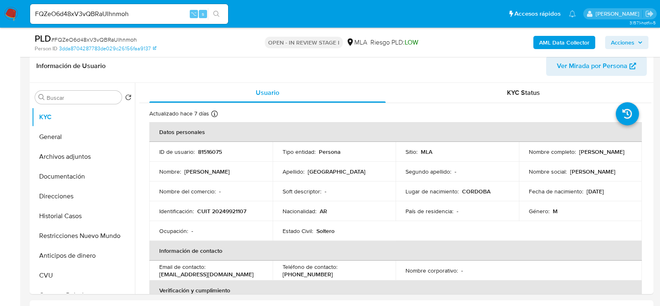
drag, startPoint x: 527, startPoint y: 157, endPoint x: 585, endPoint y: 158, distance: 58.6
click at [585, 156] on div "Nombre completo : Mario Javier Toledo" at bounding box center [581, 151] width 104 height 7
click at [74, 156] on button "Archivos adjuntos" at bounding box center [80, 157] width 97 height 20
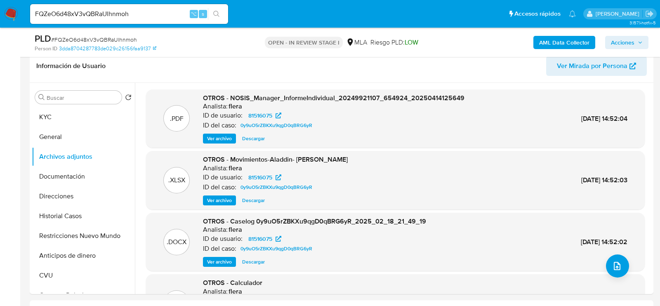
click at [558, 46] on b "AML Data Collector" at bounding box center [564, 42] width 50 height 13
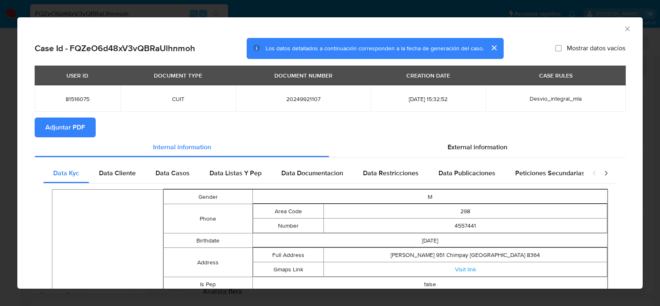
click at [68, 127] on span "Adjuntar PDF" at bounding box center [65, 127] width 40 height 18
click at [629, 26] on icon "Cerrar ventana" at bounding box center [628, 29] width 8 height 8
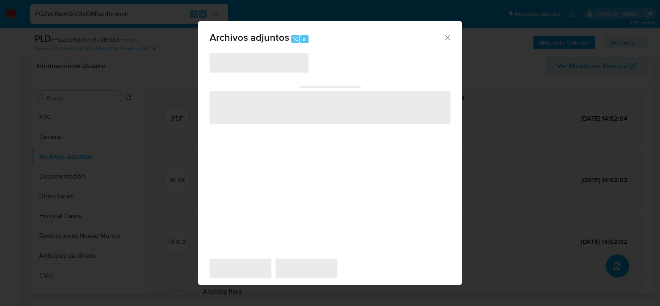
scroll to position [149, 0]
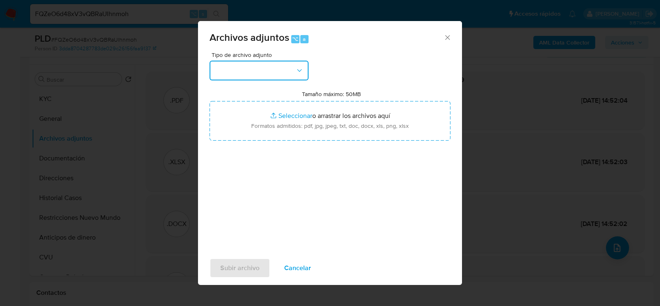
click at [271, 69] on button "button" at bounding box center [259, 71] width 99 height 20
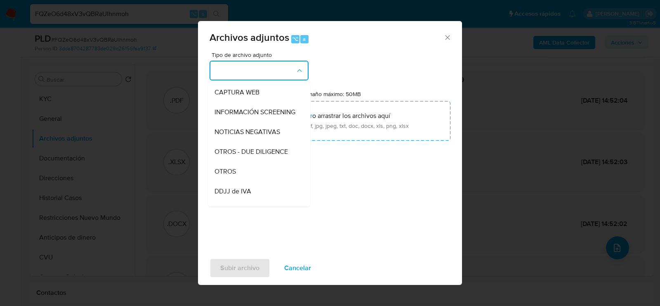
scroll to position [100, 0]
click at [253, 151] on div "OTROS" at bounding box center [257, 151] width 84 height 20
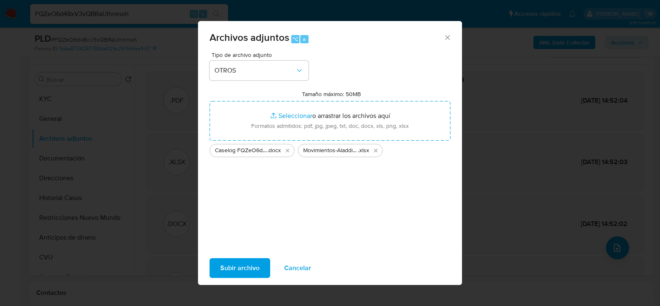
click at [256, 268] on span "Subir archivo" at bounding box center [239, 268] width 39 height 18
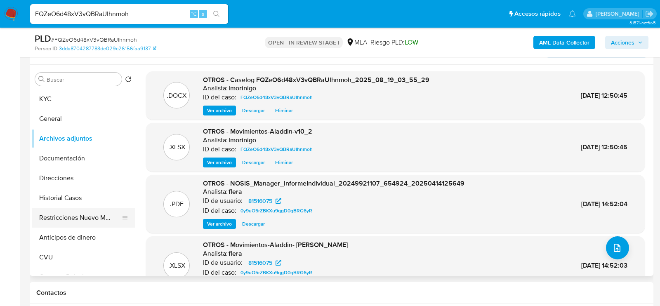
click at [76, 208] on button "Restricciones Nuevo Mundo" at bounding box center [80, 218] width 97 height 20
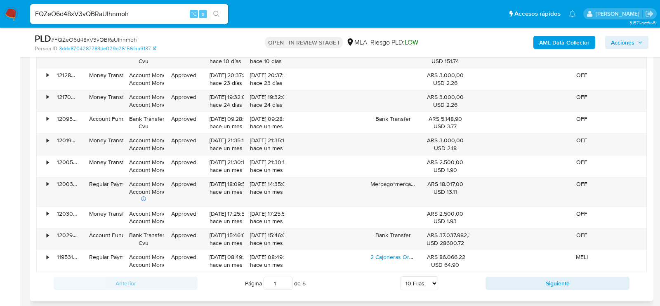
scroll to position [1454, 0]
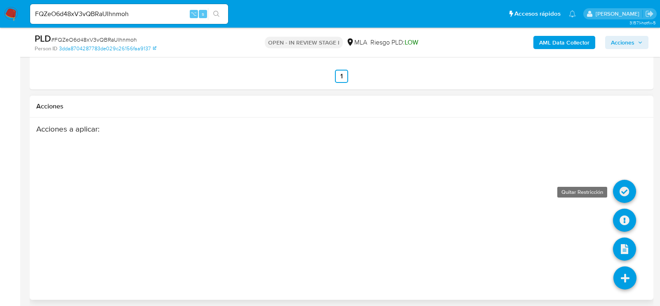
drag, startPoint x: 626, startPoint y: 213, endPoint x: 625, endPoint y: 196, distance: 17.8
click at [625, 292] on ul at bounding box center [625, 292] width 23 height 0
click at [625, 195] on icon at bounding box center [624, 191] width 23 height 23
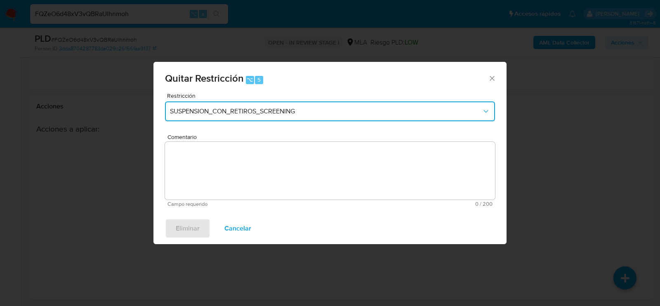
click at [246, 118] on button "SUSPENSION_CON_RETIROS_SCREENING" at bounding box center [330, 112] width 330 height 20
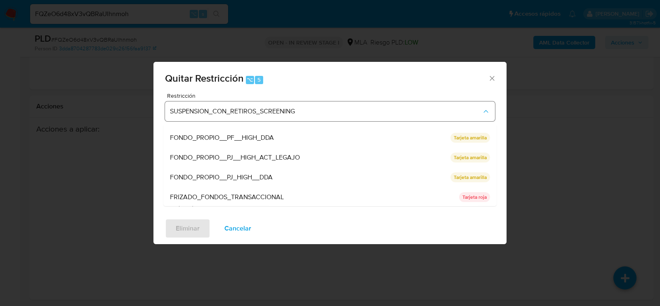
scroll to position [175, 0]
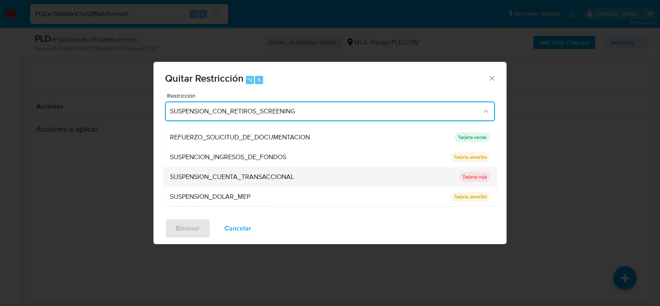
click at [231, 176] on span "SUSPENSION_CUENTA_TRANSACCIONAL" at bounding box center [232, 177] width 124 height 8
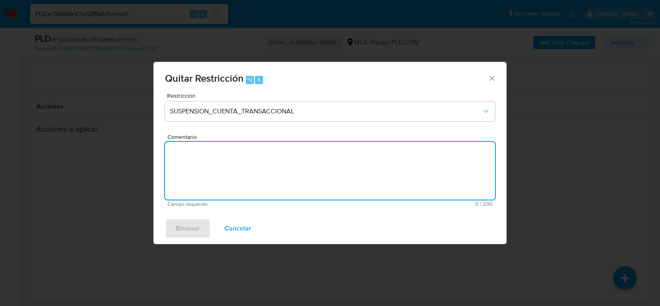
click at [231, 176] on textarea "Comentario" at bounding box center [330, 171] width 330 height 58
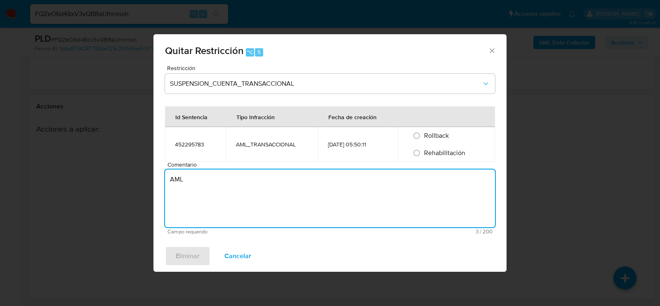
type textarea "AML"
drag, startPoint x: 440, startPoint y: 155, endPoint x: 201, endPoint y: 236, distance: 252.3
click at [440, 155] on span "Rehabilitación" at bounding box center [444, 152] width 41 height 9
click at [423, 155] on input "Rehabilitación" at bounding box center [416, 153] width 13 height 13
radio input "true"
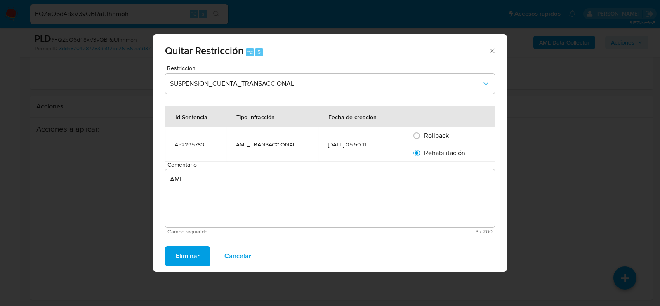
click at [201, 250] on button "Eliminar" at bounding box center [187, 256] width 45 height 20
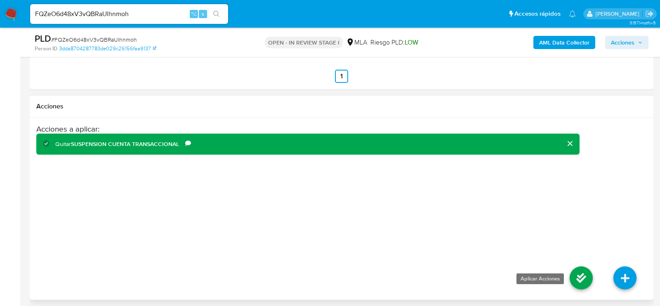
click at [581, 278] on icon at bounding box center [581, 278] width 23 height 23
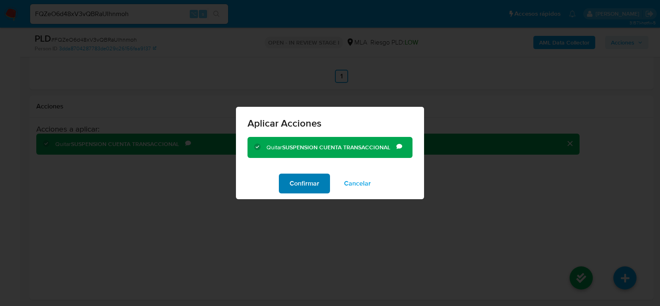
click at [324, 192] on button "Confirmar" at bounding box center [304, 184] width 51 height 20
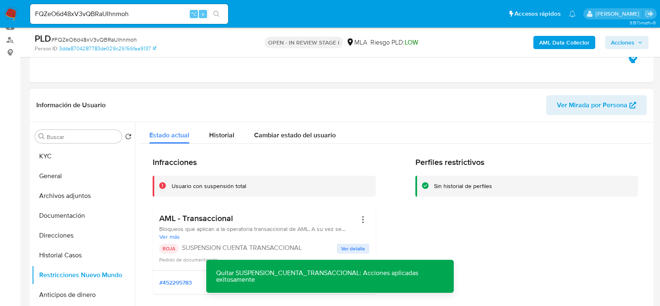
scroll to position [0, 0]
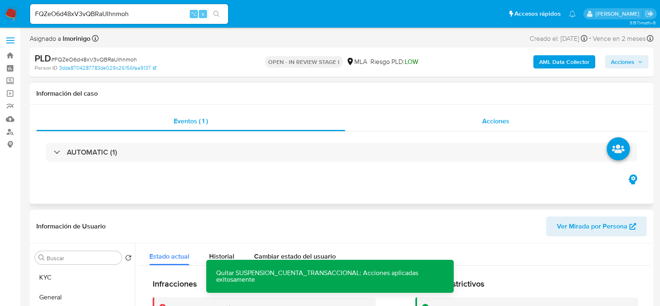
click at [471, 128] on div "Acciones" at bounding box center [496, 121] width 302 height 20
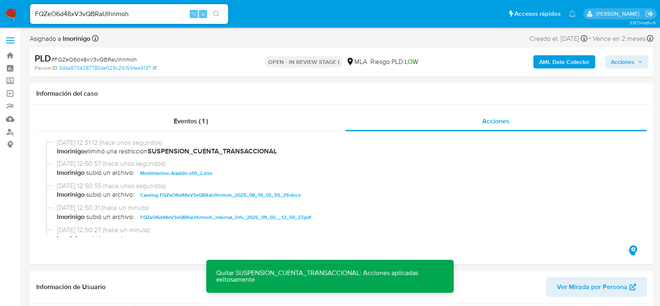
click at [626, 70] on div "AML Data Collector Acciones" at bounding box center [547, 61] width 203 height 19
click at [626, 60] on span "Acciones" at bounding box center [623, 61] width 24 height 13
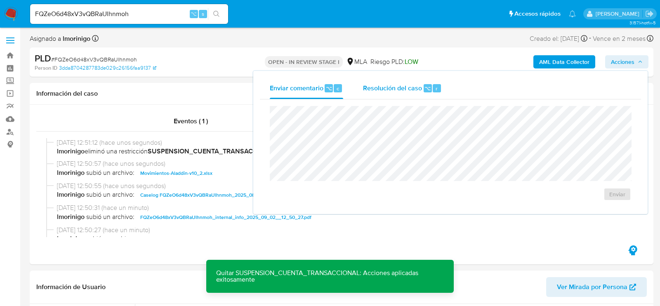
click at [425, 86] on span "⌥" at bounding box center [428, 89] width 6 height 8
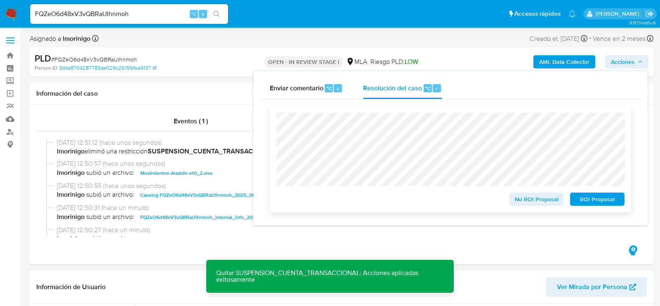
click at [539, 199] on span "No ROI Proposal" at bounding box center [536, 200] width 43 height 12
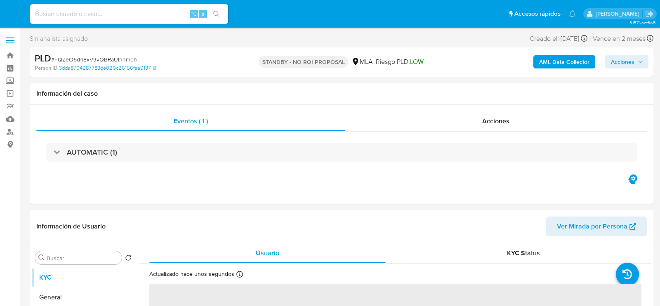
select select "10"
click at [125, 12] on input at bounding box center [129, 14] width 198 height 11
paste input "1byQQN8Hrl1S8OH74hoNFon7"
type input "1byQQN8Hrl1S8OH74hoNFon7"
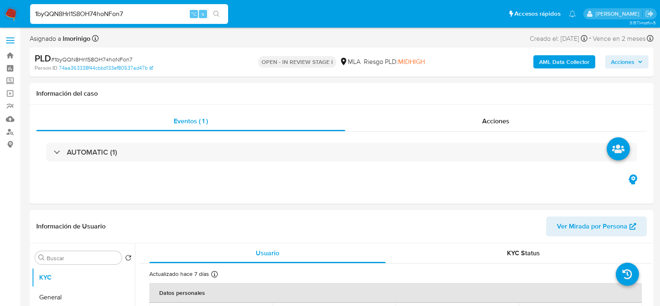
select select "10"
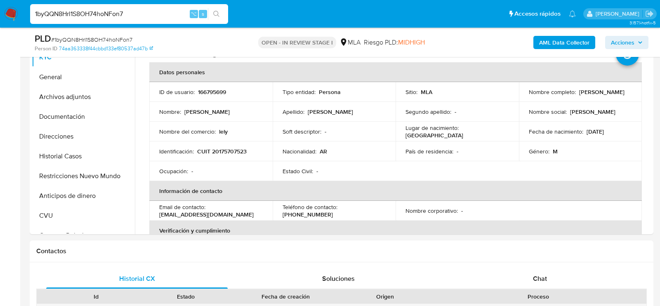
scroll to position [193, 0]
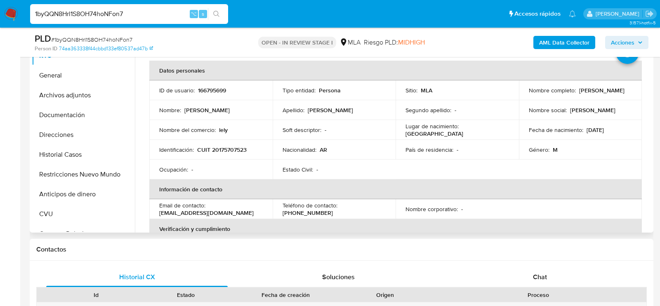
click at [229, 149] on p "CUIT 20175707523" at bounding box center [222, 149] width 50 height 7
copy p "20175707523"
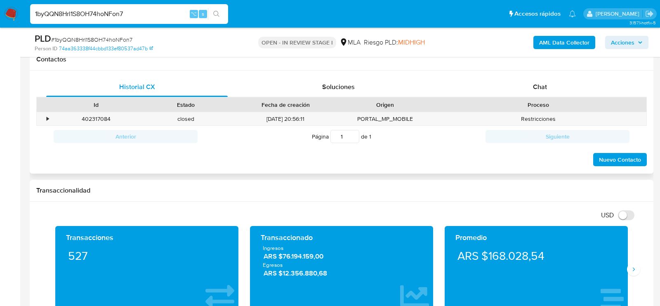
scroll to position [393, 0]
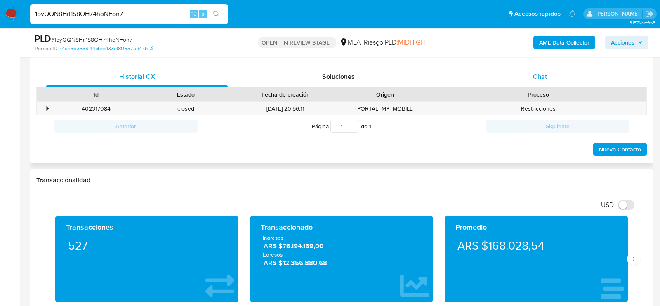
click at [599, 71] on div "Chat" at bounding box center [540, 77] width 182 height 20
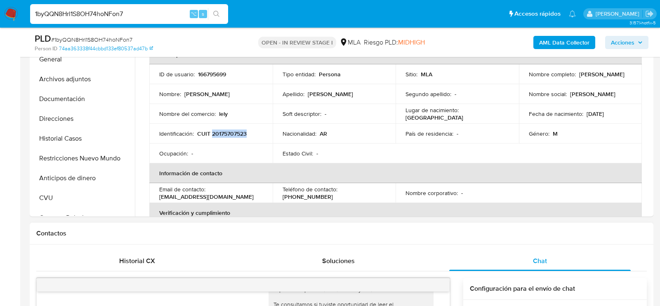
scroll to position [169, 0]
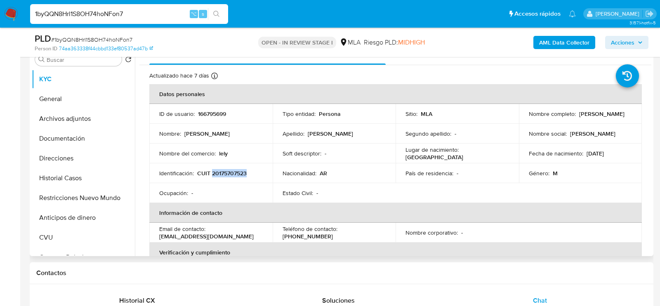
click at [226, 171] on p "CUIT 20175707523" at bounding box center [222, 173] width 50 height 7
click at [71, 160] on button "Direcciones" at bounding box center [80, 159] width 97 height 20
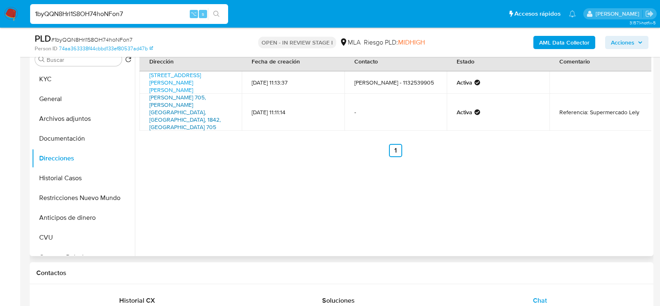
click at [177, 97] on link "Mariano Acosta 705, Monte Grande, Buenos Aires, 1842, Argentina 705" at bounding box center [184, 112] width 71 height 38
click at [64, 71] on button "KYC" at bounding box center [80, 79] width 97 height 20
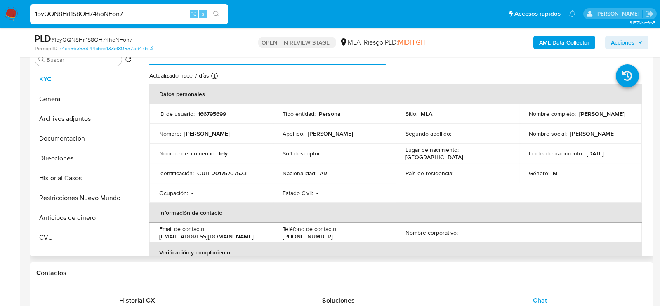
click at [219, 155] on p "lely" at bounding box center [223, 153] width 9 height 7
copy p "lely"
click at [54, 154] on button "Direcciones" at bounding box center [80, 159] width 97 height 20
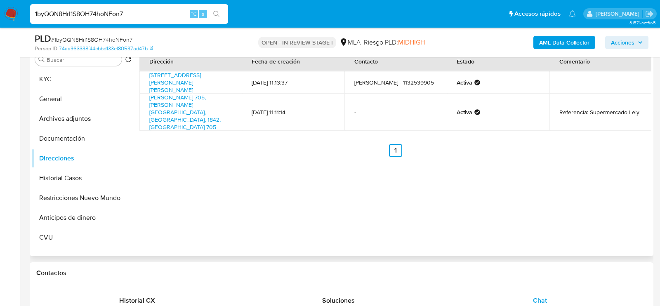
click at [226, 111] on td "Mariano Acosta 705, Monte Grande, Buenos Aires, 1842, Argentina 705" at bounding box center [190, 112] width 102 height 37
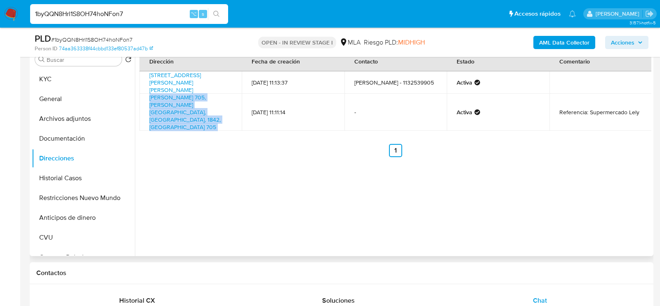
click at [226, 111] on td "Mariano Acosta 705, Monte Grande, Buenos Aires, 1842, Argentina 705" at bounding box center [190, 112] width 102 height 37
copy td "Mariano Acosta 705, Monte Grande, Buenos Aires, 1842, Argentina 705"
click at [68, 95] on button "General" at bounding box center [80, 99] width 97 height 20
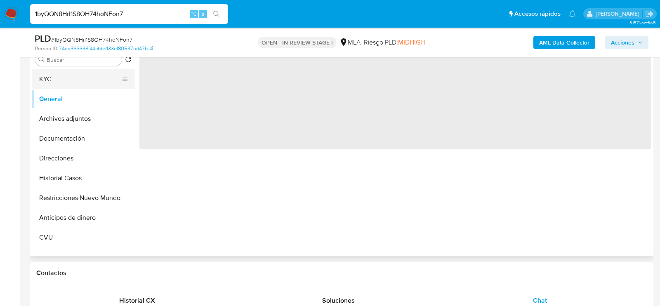
click at [65, 84] on button "KYC" at bounding box center [80, 79] width 97 height 20
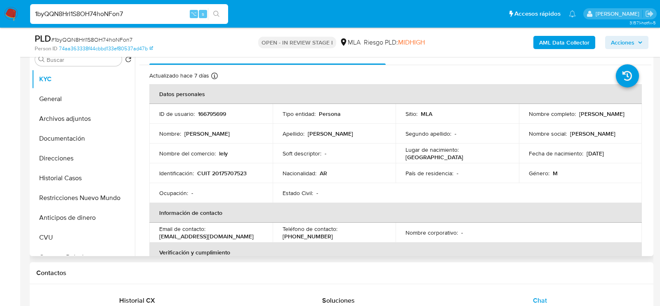
drag, startPoint x: 528, startPoint y: 119, endPoint x: 582, endPoint y: 118, distance: 54.1
click at [582, 118] on div "Nombre completo : Luis Mauricio Favuzzi" at bounding box center [581, 113] width 104 height 7
drag, startPoint x: 580, startPoint y: 118, endPoint x: 524, endPoint y: 118, distance: 56.5
click at [524, 118] on td "Nombre completo : Luis Mauricio Favuzzi" at bounding box center [580, 114] width 123 height 20
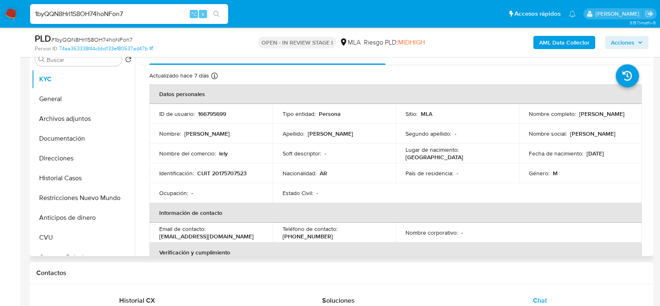
click at [524, 118] on td "Nombre completo : Luis Mauricio Favuzzi" at bounding box center [580, 114] width 123 height 20
drag, startPoint x: 527, startPoint y: 117, endPoint x: 587, endPoint y: 119, distance: 60.7
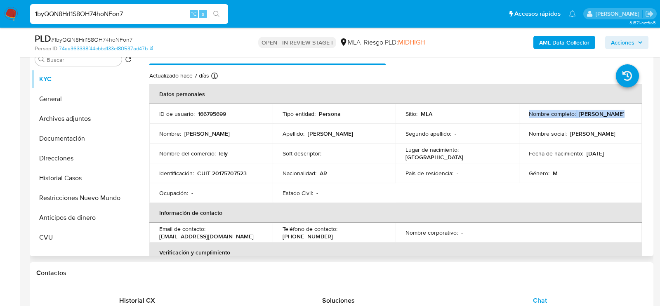
click at [588, 118] on div "Nombre completo : Luis Mauricio Favuzzi" at bounding box center [581, 113] width 104 height 7
click at [587, 118] on div "Nombre completo : Luis Mauricio Favuzzi" at bounding box center [581, 113] width 104 height 7
drag, startPoint x: 527, startPoint y: 118, endPoint x: 584, endPoint y: 117, distance: 57.0
click at [584, 117] on div "Nombre completo : Luis Mauricio Favuzzi" at bounding box center [581, 113] width 104 height 7
click at [80, 122] on button "Archivos adjuntos" at bounding box center [80, 119] width 97 height 20
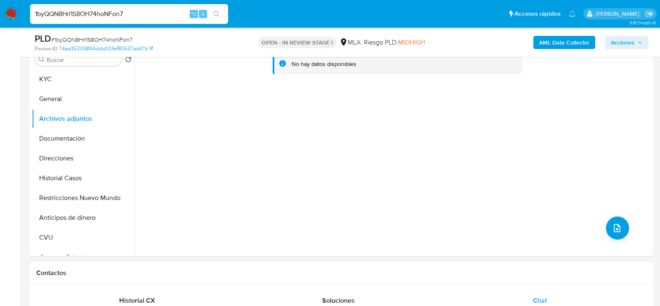
click at [577, 43] on b "AML Data Collector" at bounding box center [564, 42] width 50 height 13
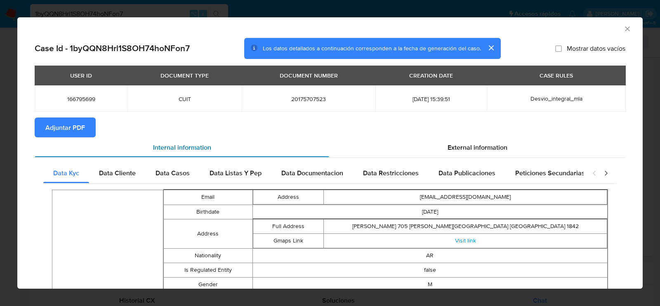
click at [82, 139] on div "Internal information" at bounding box center [182, 147] width 295 height 20
click at [80, 133] on span "Adjuntar PDF" at bounding box center [65, 127] width 40 height 18
click at [629, 28] on icon "Cerrar ventana" at bounding box center [628, 29] width 8 height 8
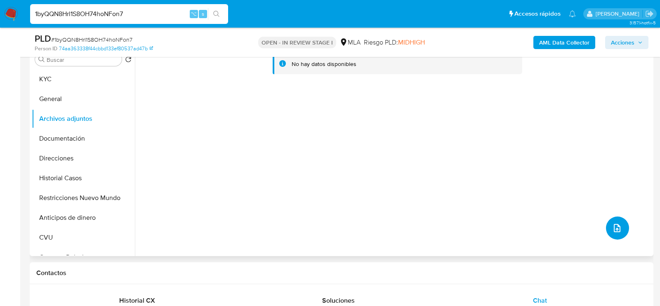
click at [620, 229] on button "upload-file" at bounding box center [617, 228] width 23 height 23
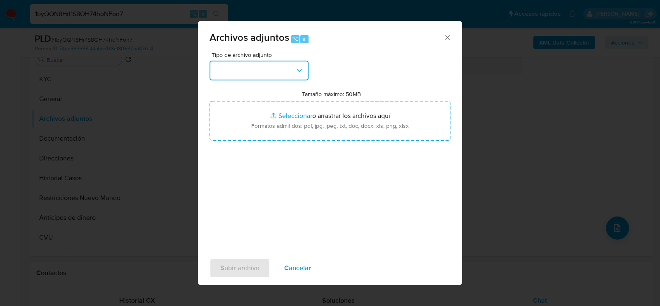
click at [259, 72] on button "button" at bounding box center [259, 71] width 99 height 20
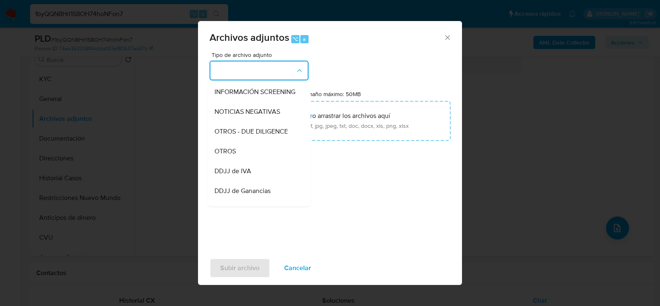
scroll to position [109, 0]
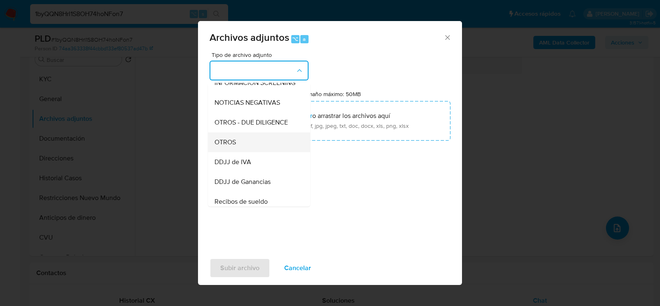
click at [259, 137] on div "OTROS" at bounding box center [257, 142] width 84 height 20
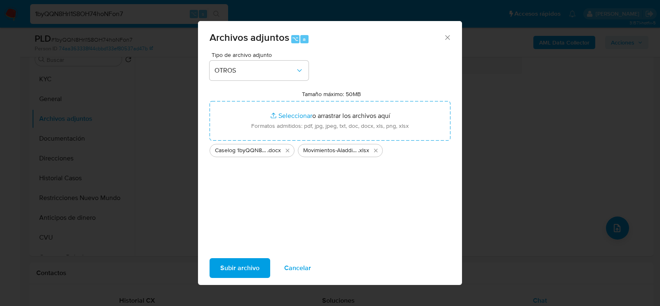
click at [229, 266] on span "Subir archivo" at bounding box center [239, 268] width 39 height 18
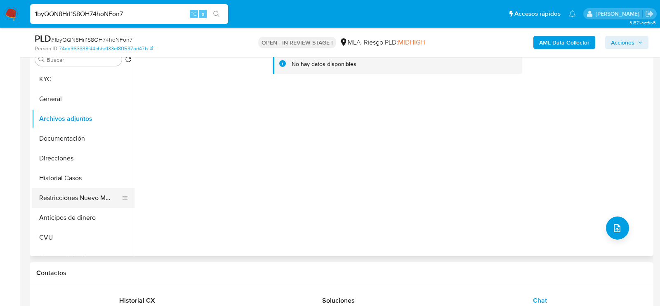
click at [62, 198] on button "Restricciones Nuevo Mundo" at bounding box center [80, 198] width 97 height 20
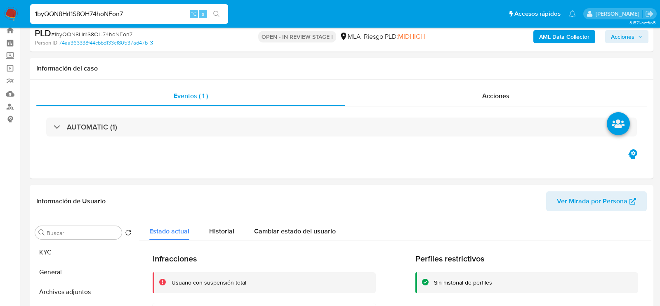
scroll to position [0, 0]
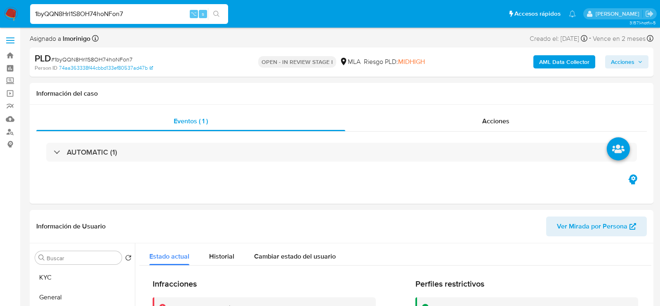
click at [628, 59] on span "Acciones" at bounding box center [623, 61] width 24 height 13
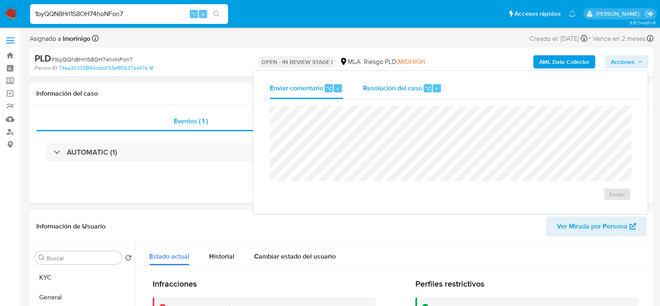
click at [370, 95] on div "Resolución del caso ⌥ r" at bounding box center [402, 88] width 79 height 21
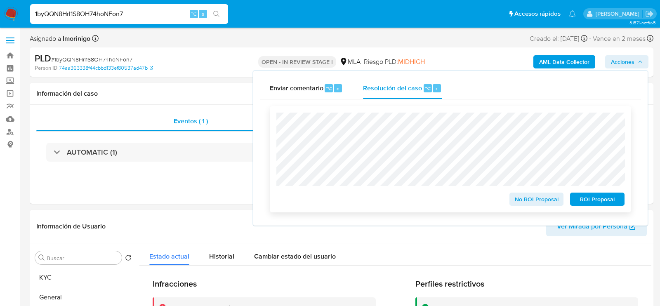
click at [596, 200] on span "ROI Proposal" at bounding box center [597, 200] width 43 height 12
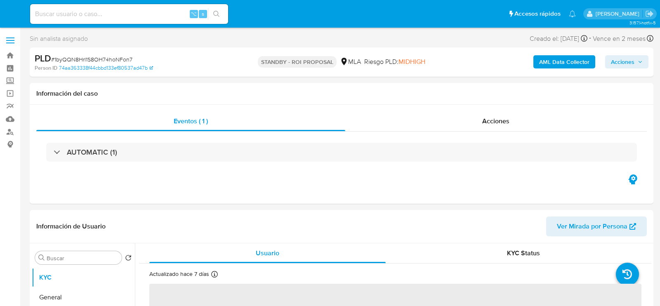
select select "10"
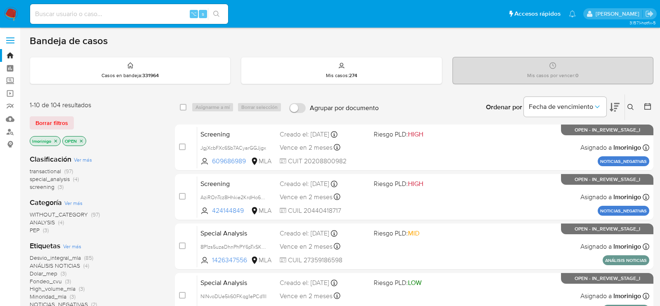
click at [56, 139] on icon "close-filter" at bounding box center [55, 141] width 5 height 5
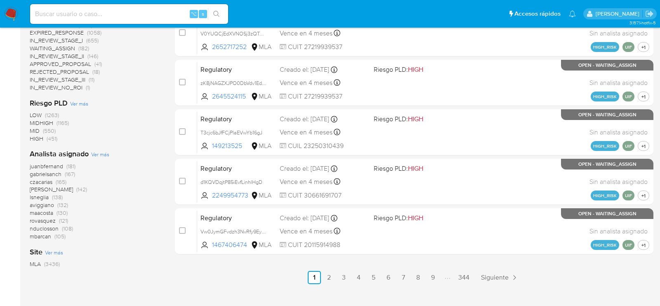
scroll to position [368, 0]
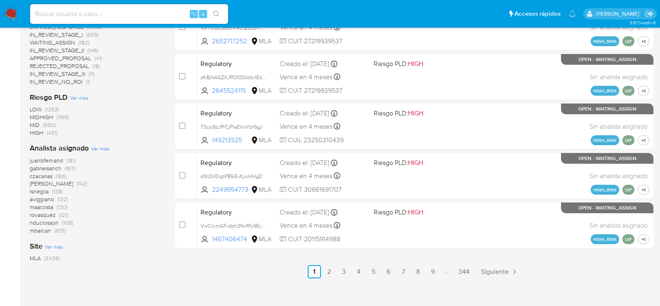
click at [103, 148] on span "Ver más" at bounding box center [100, 148] width 18 height 7
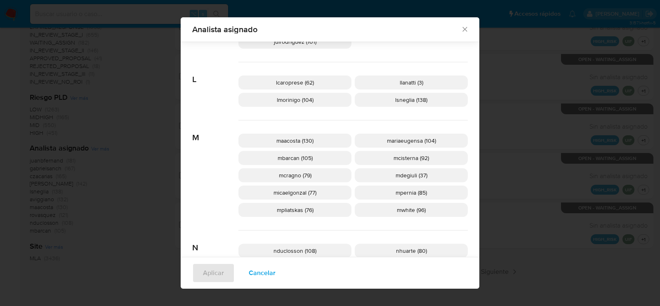
scroll to position [332, 0]
drag, startPoint x: 256, startPoint y: 278, endPoint x: 441, endPoint y: 149, distance: 225.3
click at [441, 149] on div "Analista asignado Buscar 9 9b67c4c7-5718-49c3-93b1-153dcf44f7df (1) A afaruolo …" at bounding box center [330, 153] width 299 height 272
click at [441, 151] on p "mcisterna (92)" at bounding box center [411, 157] width 113 height 14
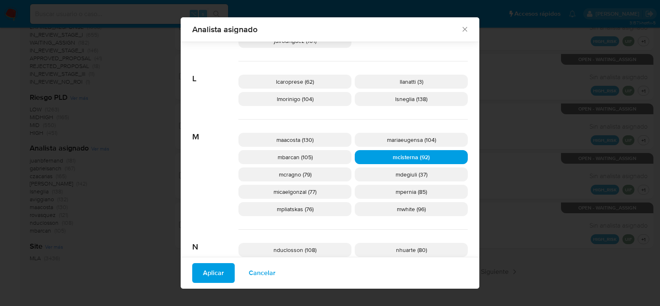
click at [218, 274] on span "Aplicar" at bounding box center [213, 273] width 21 height 18
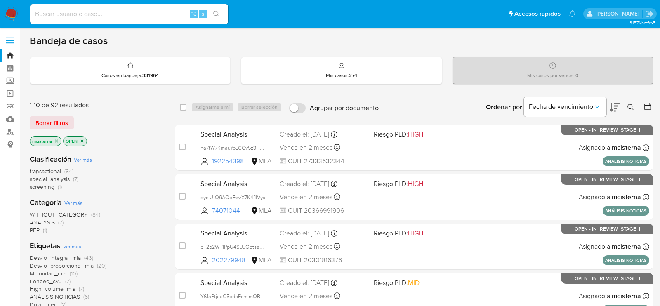
click at [57, 140] on icon "close-filter" at bounding box center [56, 140] width 3 height 3
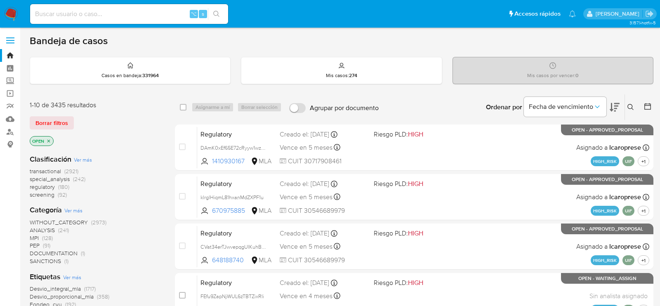
click at [13, 12] on img at bounding box center [11, 14] width 14 height 14
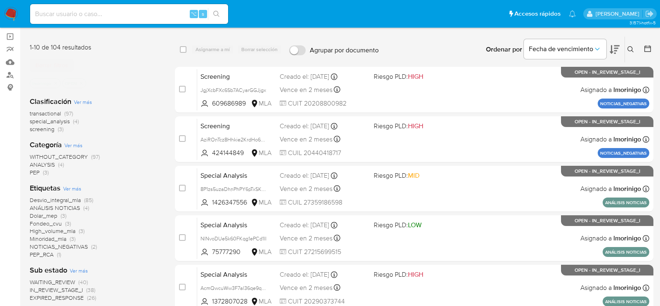
scroll to position [59, 0]
